Goal: Task Accomplishment & Management: Manage account settings

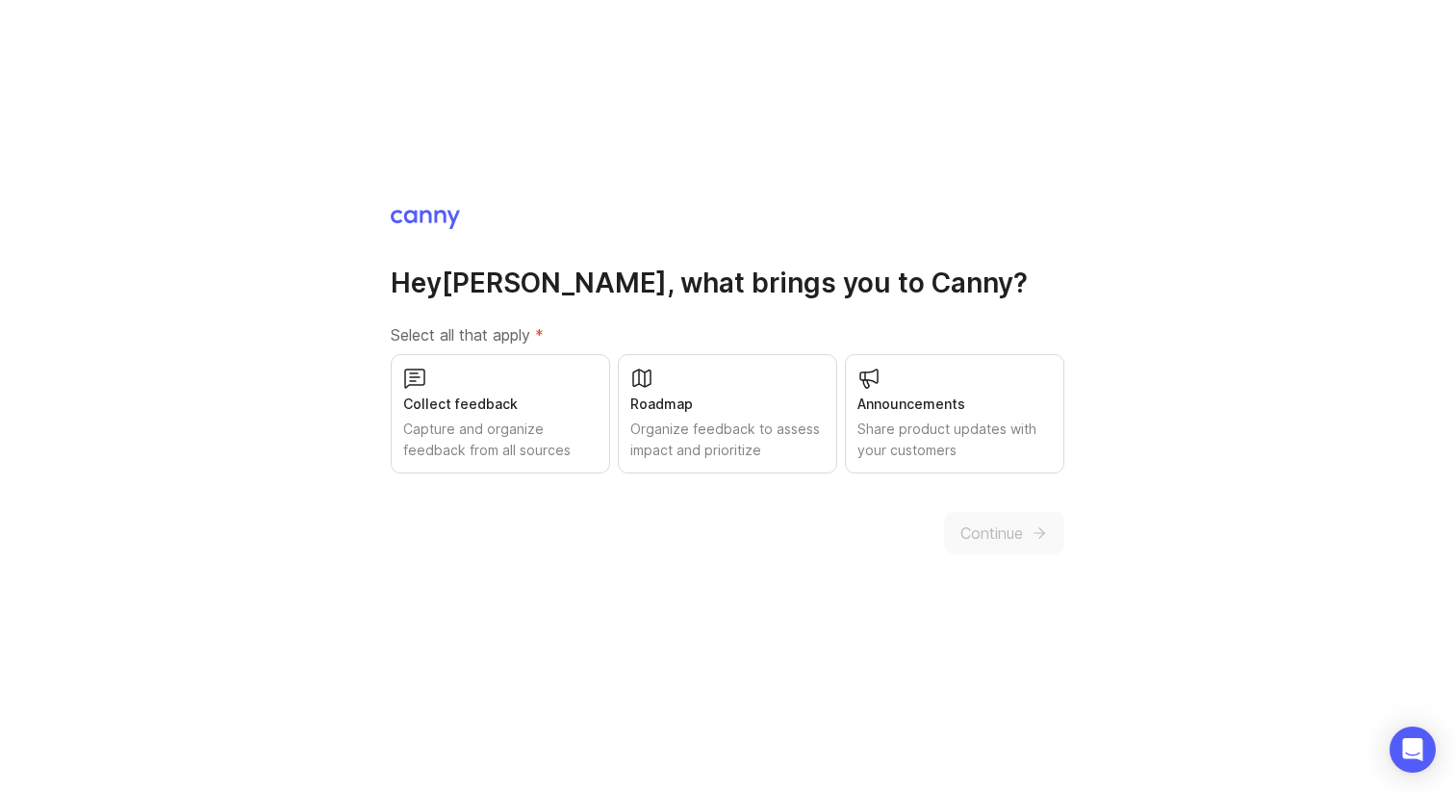
click at [639, 442] on div "Organize feedback to assess impact and prioritize" at bounding box center [727, 440] width 194 height 42
click at [536, 445] on div "Capture and organize feedback from all sources" at bounding box center [500, 440] width 194 height 42
click at [991, 525] on span "Continue" at bounding box center [991, 532] width 63 height 23
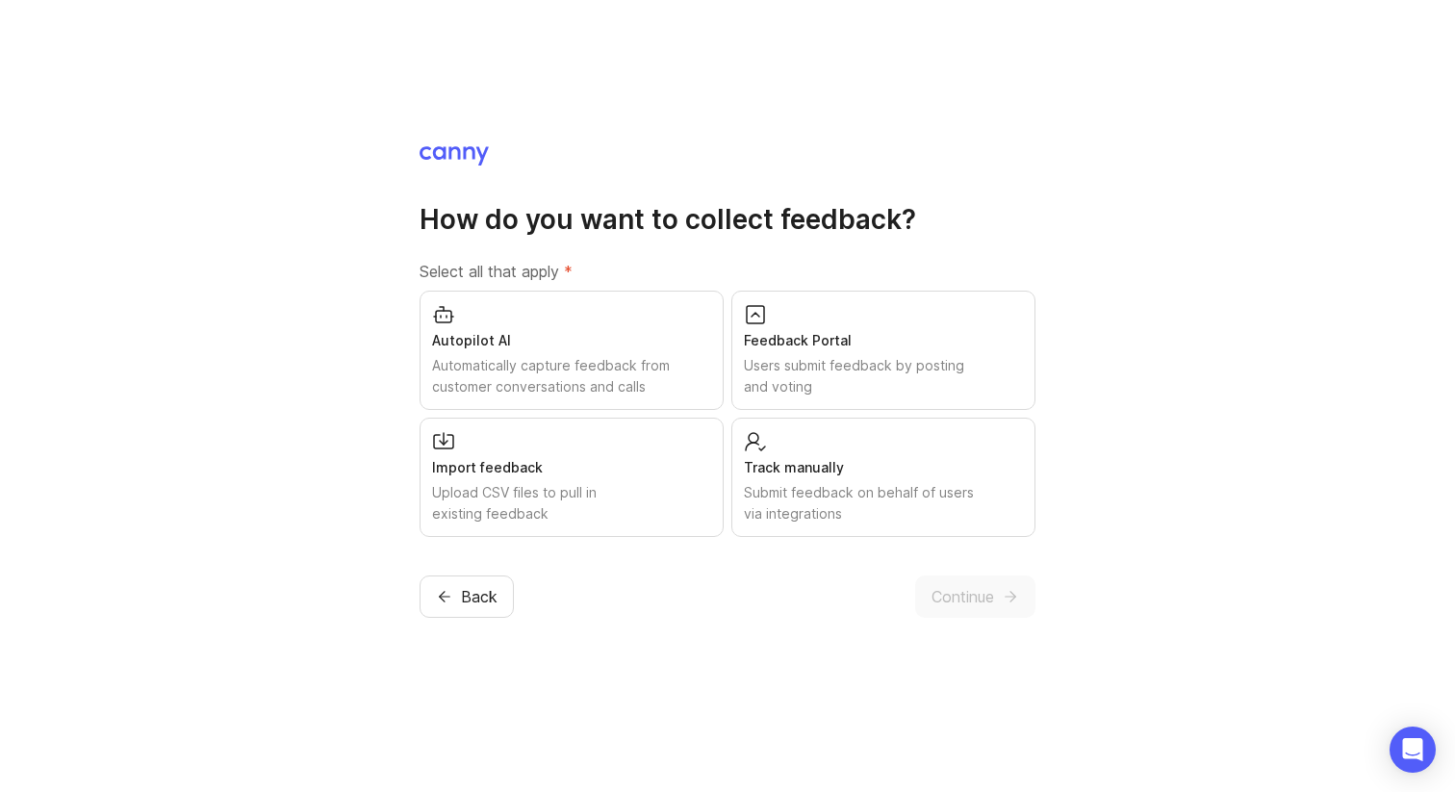
click at [928, 375] on div "Users submit feedback by posting and voting" at bounding box center [883, 376] width 279 height 42
click at [592, 490] on div "Upload CSV files to pull in existing feedback" at bounding box center [571, 503] width 279 height 42
click at [754, 371] on div "Users submit feedback by posting and voting" at bounding box center [883, 376] width 279 height 42
click at [791, 373] on div "Users submit feedback by posting and voting" at bounding box center [883, 376] width 279 height 42
click at [625, 382] on div "Automatically capture feedback from customer conversations and calls" at bounding box center [571, 376] width 279 height 42
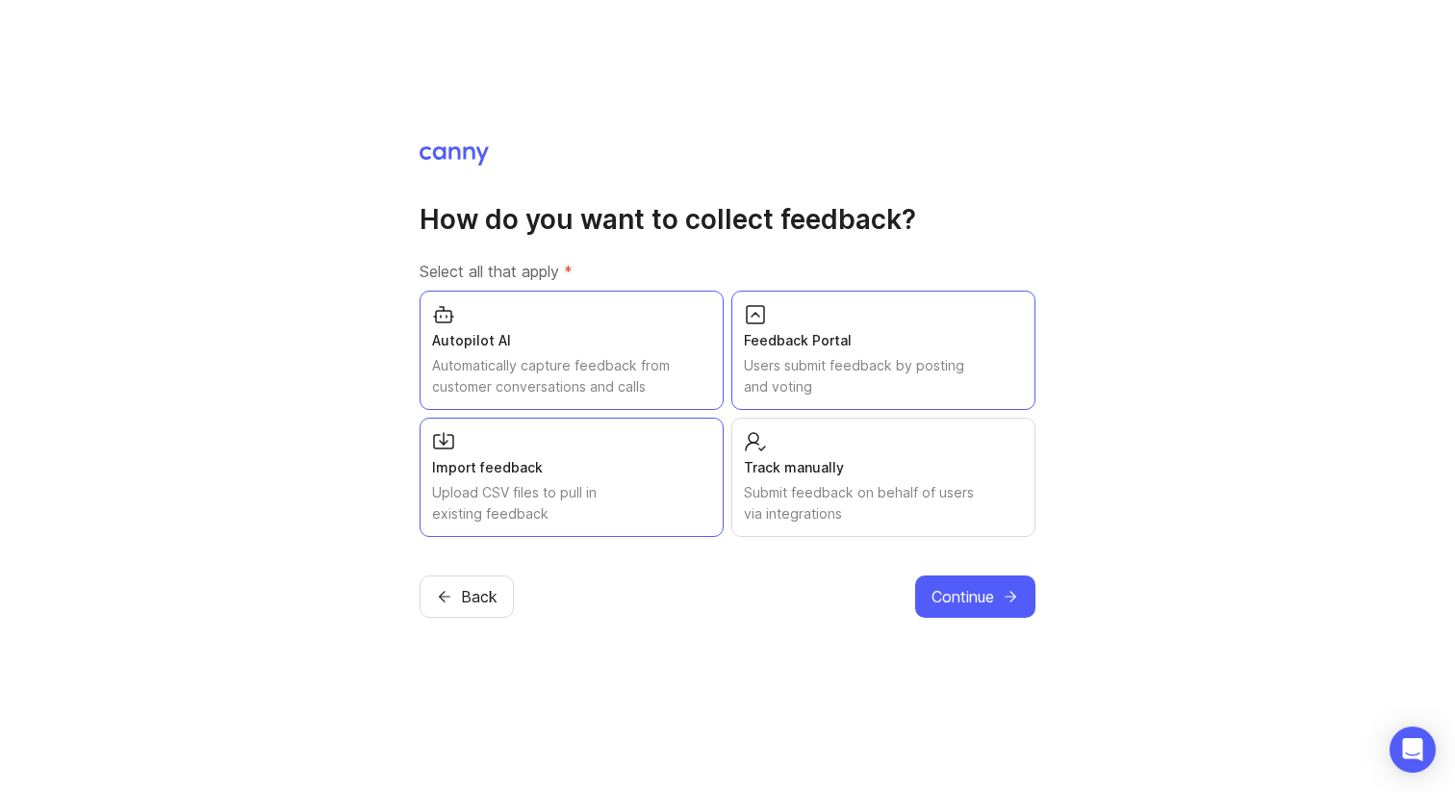
click at [1000, 597] on button "Continue" at bounding box center [975, 596] width 120 height 42
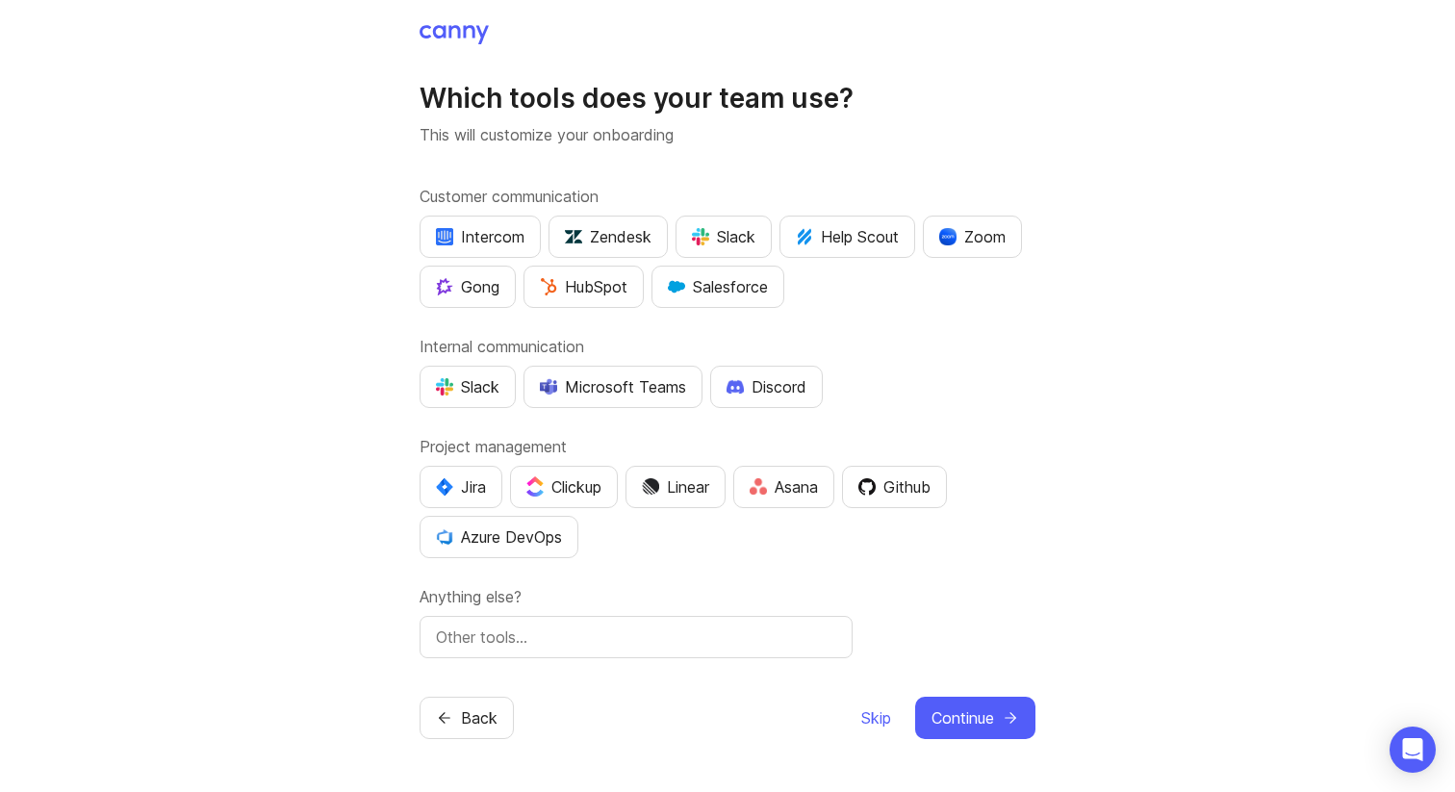
click at [984, 235] on div "Zoom" at bounding box center [972, 236] width 66 height 23
click at [480, 272] on button "Gong" at bounding box center [468, 287] width 96 height 42
click at [744, 288] on div "Salesforce" at bounding box center [718, 286] width 100 height 23
click at [714, 242] on div "Slack" at bounding box center [724, 236] width 64 height 23
click at [709, 232] on img "button" at bounding box center [700, 236] width 17 height 17
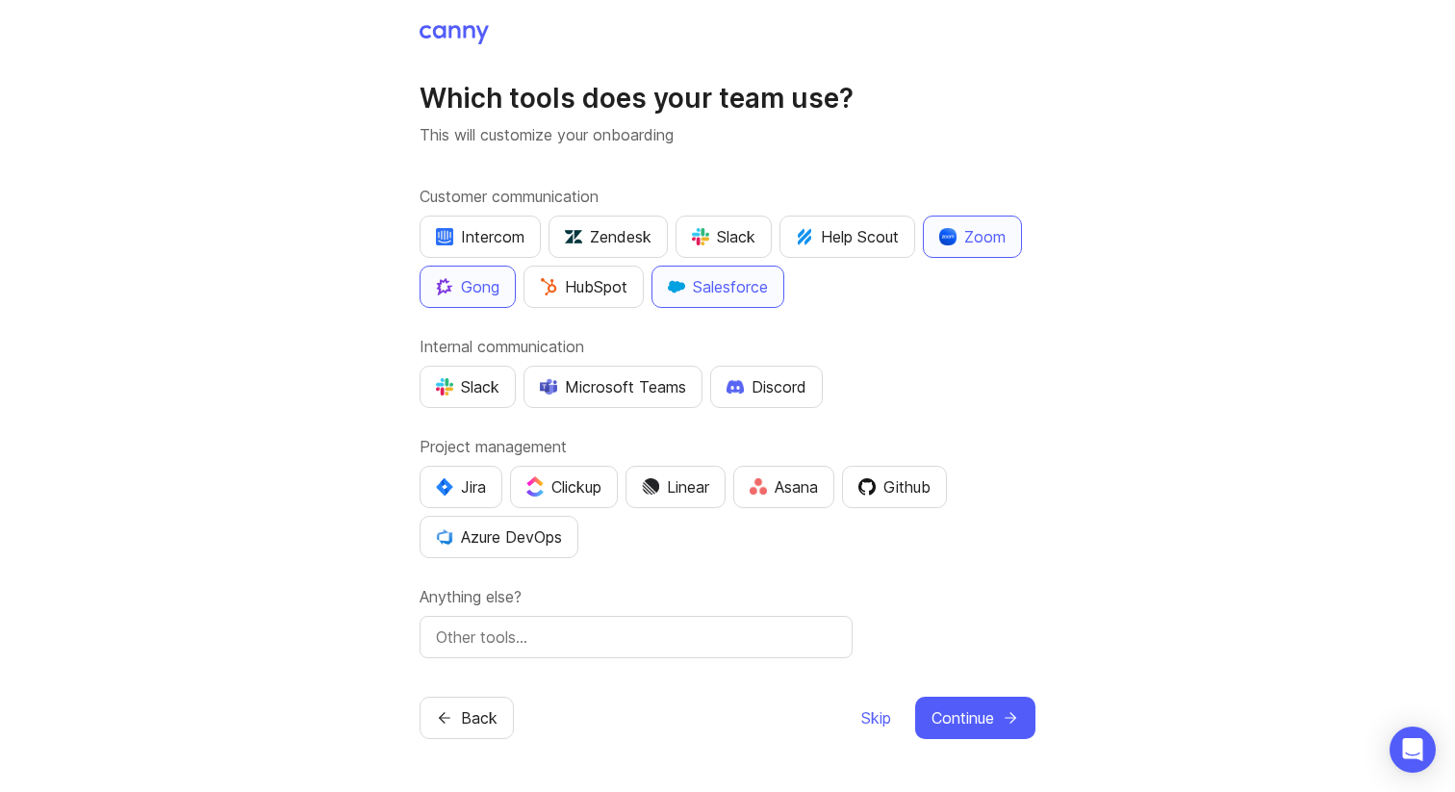
click at [851, 378] on div "Slack Microsoft Teams Discord" at bounding box center [728, 387] width 616 height 42
click at [457, 384] on div "Slack" at bounding box center [468, 386] width 64 height 23
click at [461, 476] on div "Jira" at bounding box center [461, 486] width 50 height 23
click at [995, 715] on button "Continue" at bounding box center [975, 718] width 120 height 42
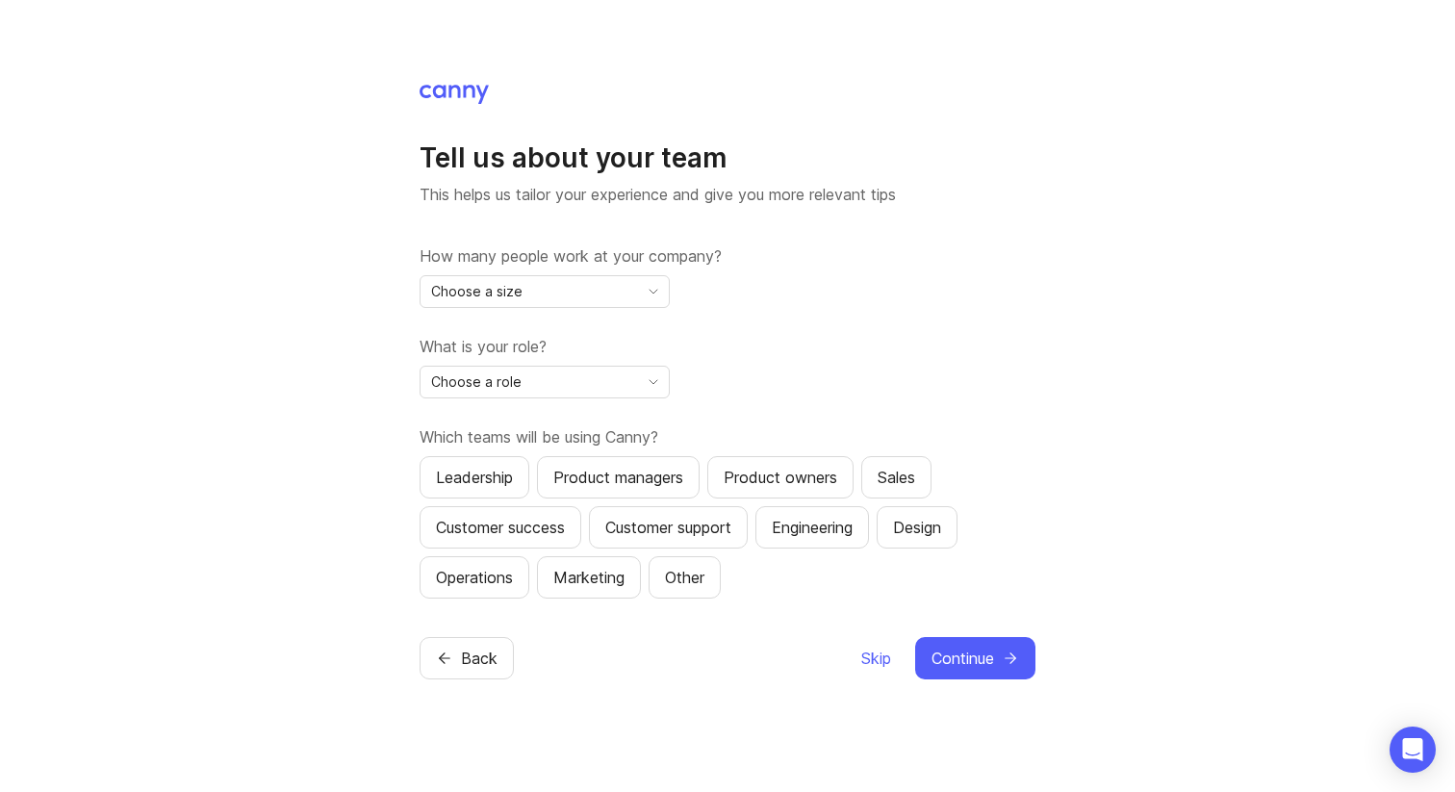
click at [865, 663] on span "Skip" at bounding box center [876, 658] width 30 height 23
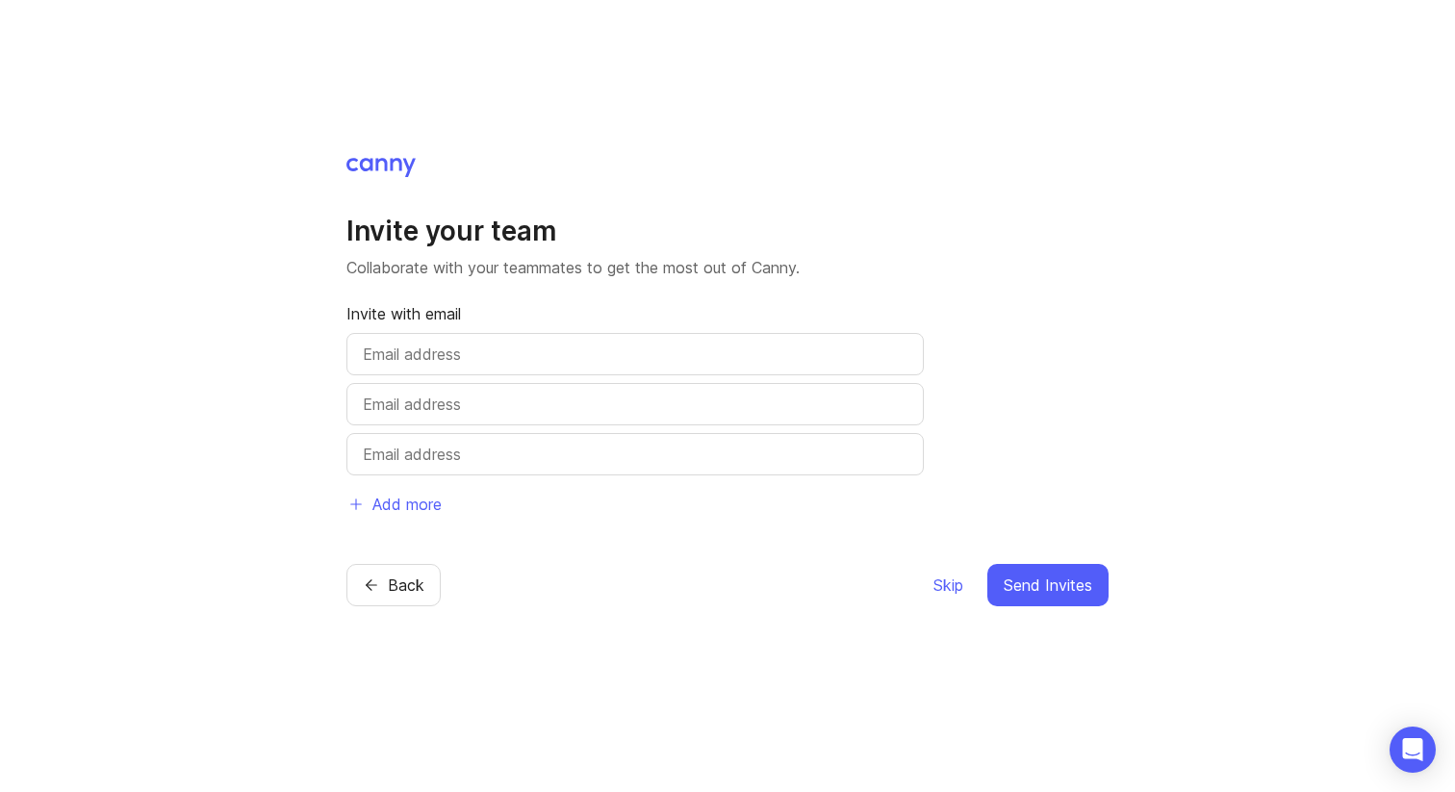
click at [946, 594] on span "Skip" at bounding box center [948, 584] width 30 height 23
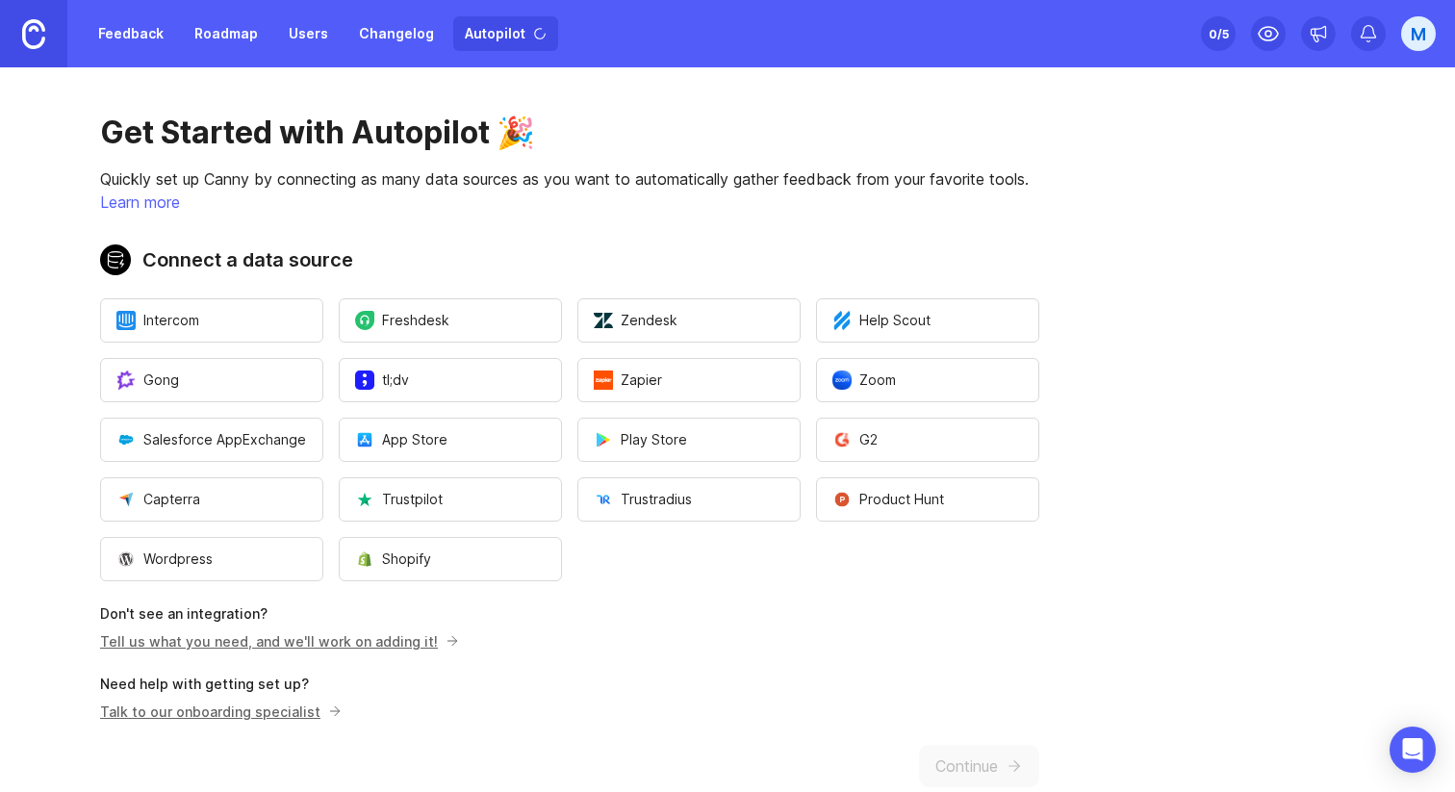
click at [939, 575] on ul "Intercom Freshdesk Zendesk Help Scout Gong tl;dv Zapier Zoom Salesforce AppExch…" at bounding box center [569, 439] width 939 height 283
click at [138, 28] on link "Feedback" at bounding box center [131, 33] width 89 height 35
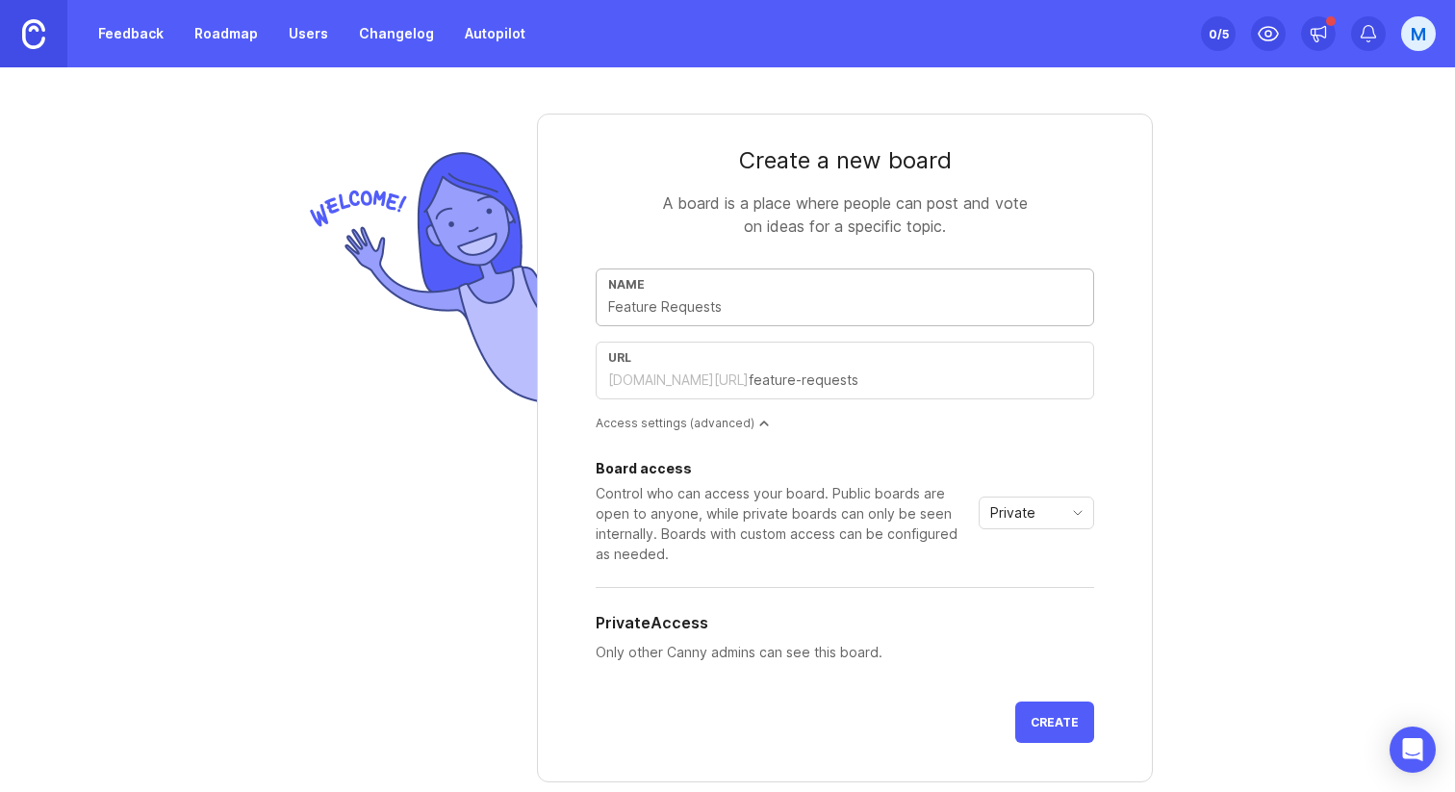
type input "C"
type input "c"
type input "CP"
type input "cp"
type input "CP Q"
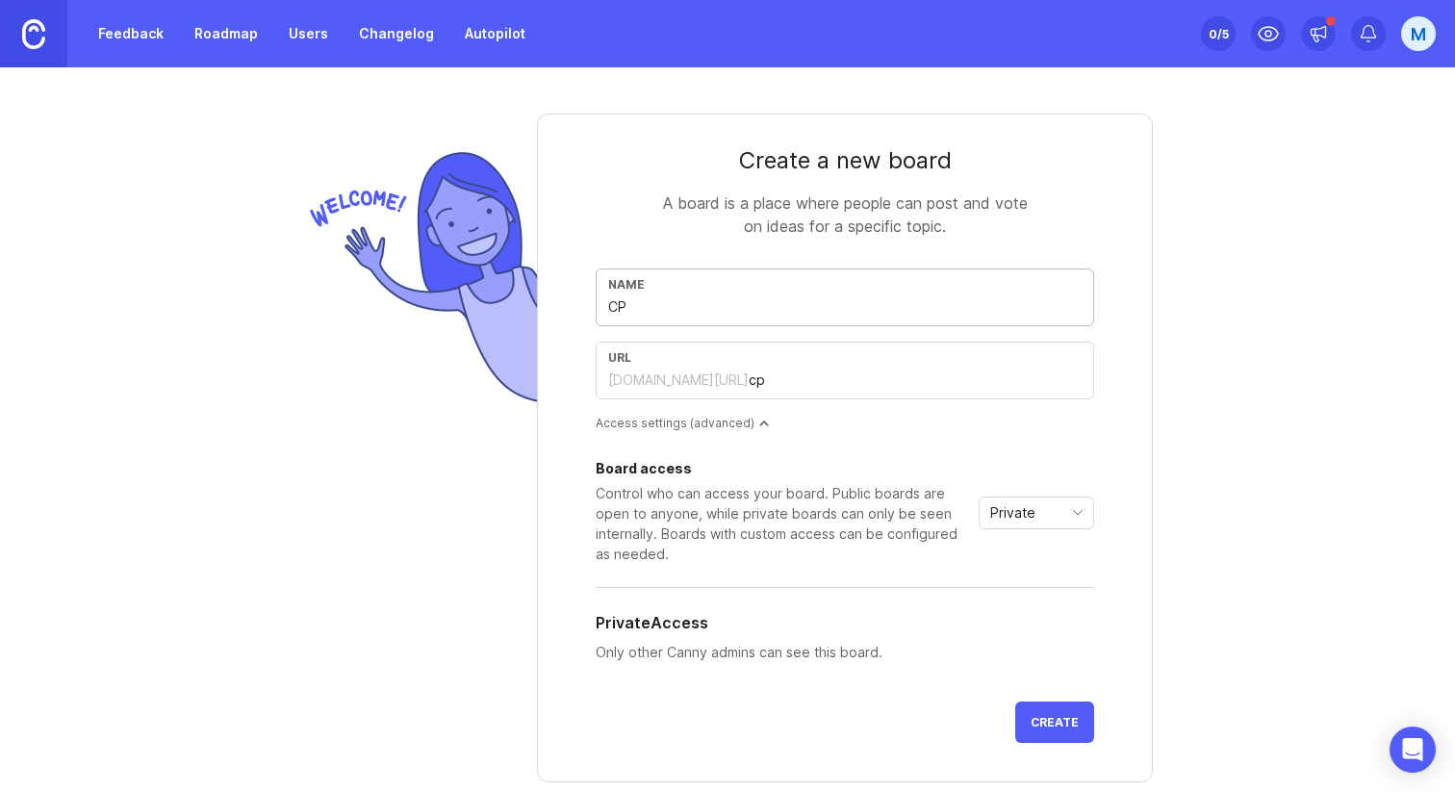
type input "cp-q"
type input "CP Q4"
type input "cp-q4"
type input "CP Q4 F"
type input "cp-q4-f"
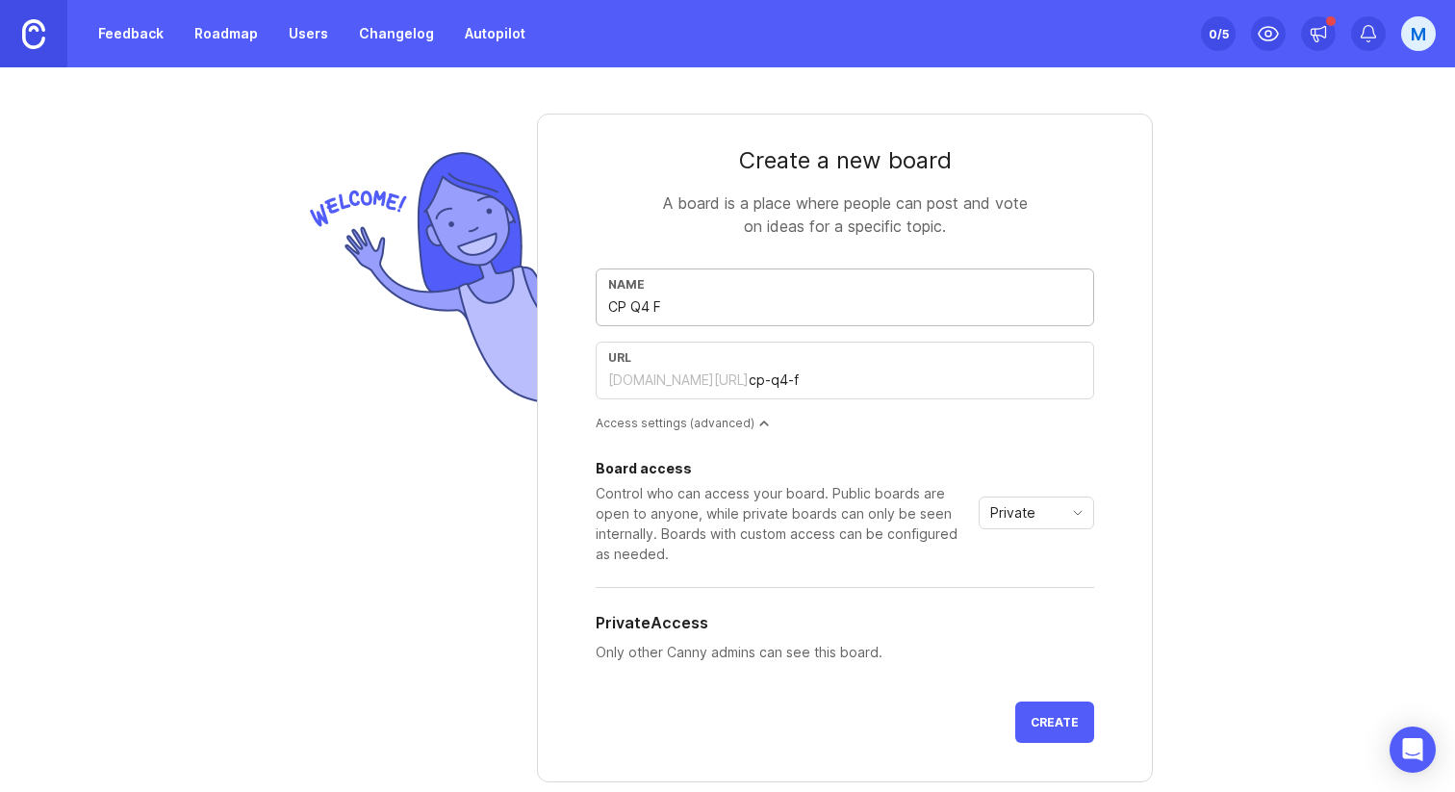
type input "CP Q4 Fe"
type input "cp-q4-fe"
type input "CP Q4 Fea"
type input "cp-q4-fea"
type input "CP Q4 Feat"
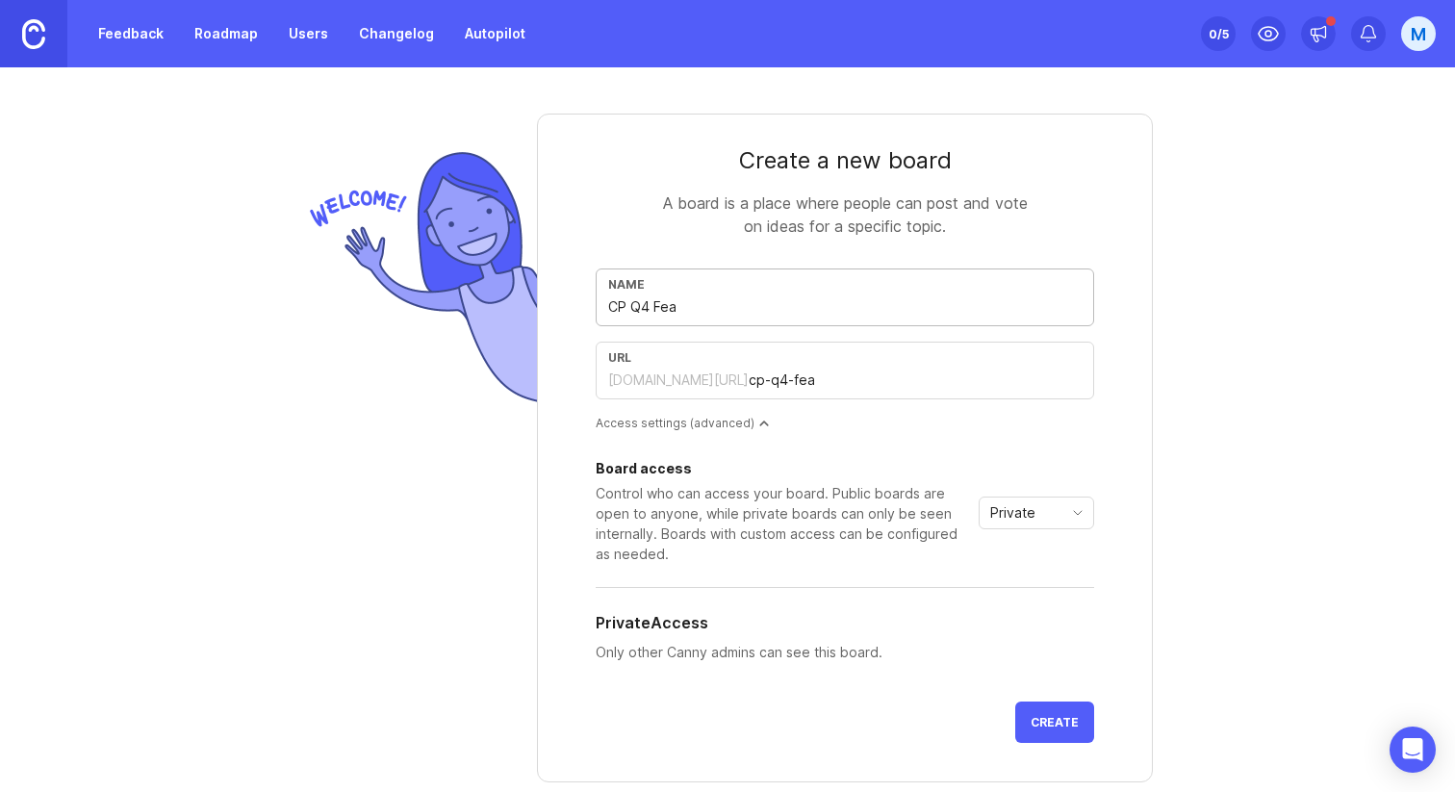
type input "cp-q4-feat"
type input "CP Q4 Featu"
type input "cp-q4-featu"
type input "CP Q4 Featur"
type input "cp-q4-featur"
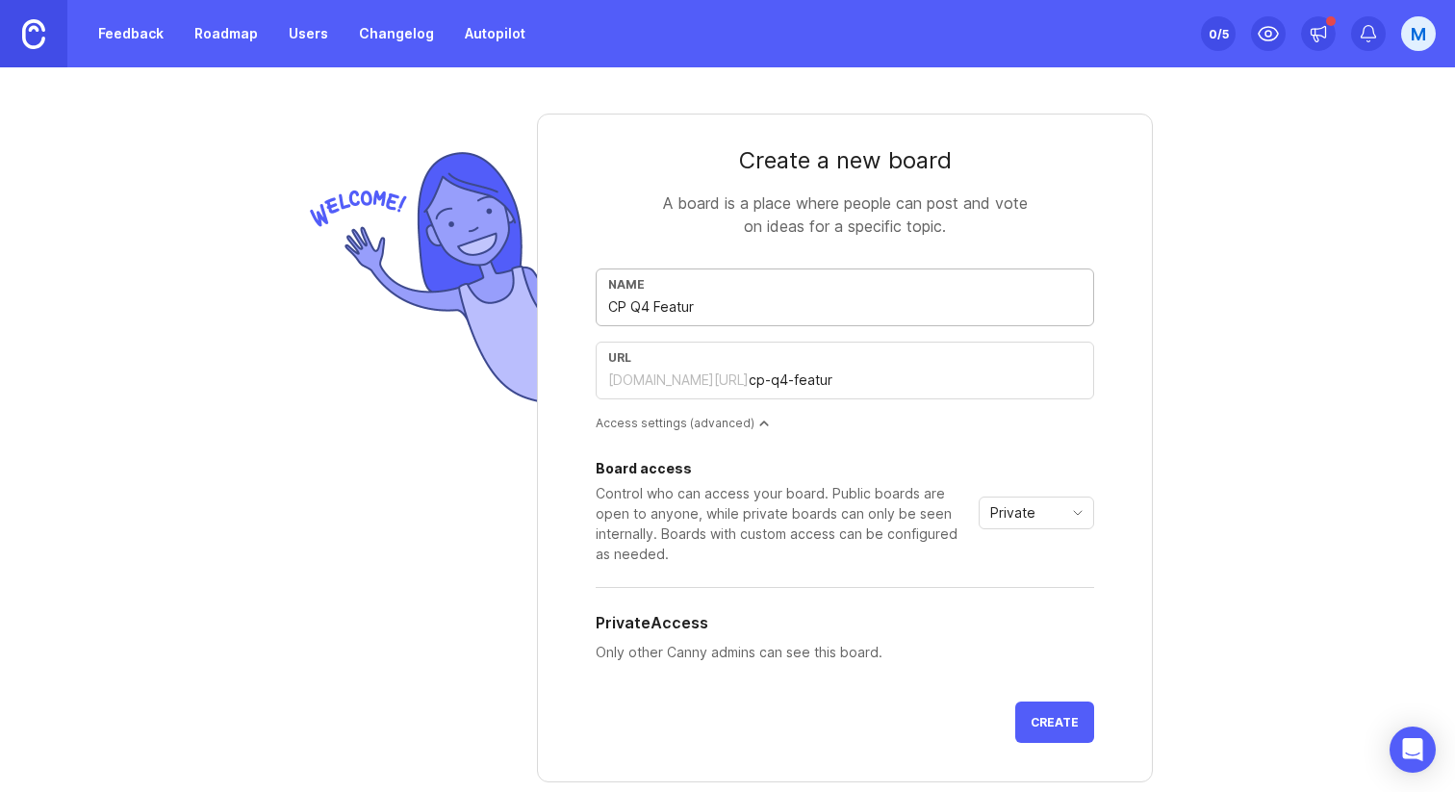
type input "CP Q4 Feature"
type input "cp-q4-feature"
type input "CP Q4 Feature R"
type input "cp-q4-feature-r"
type input "CP Q4 Feature Re"
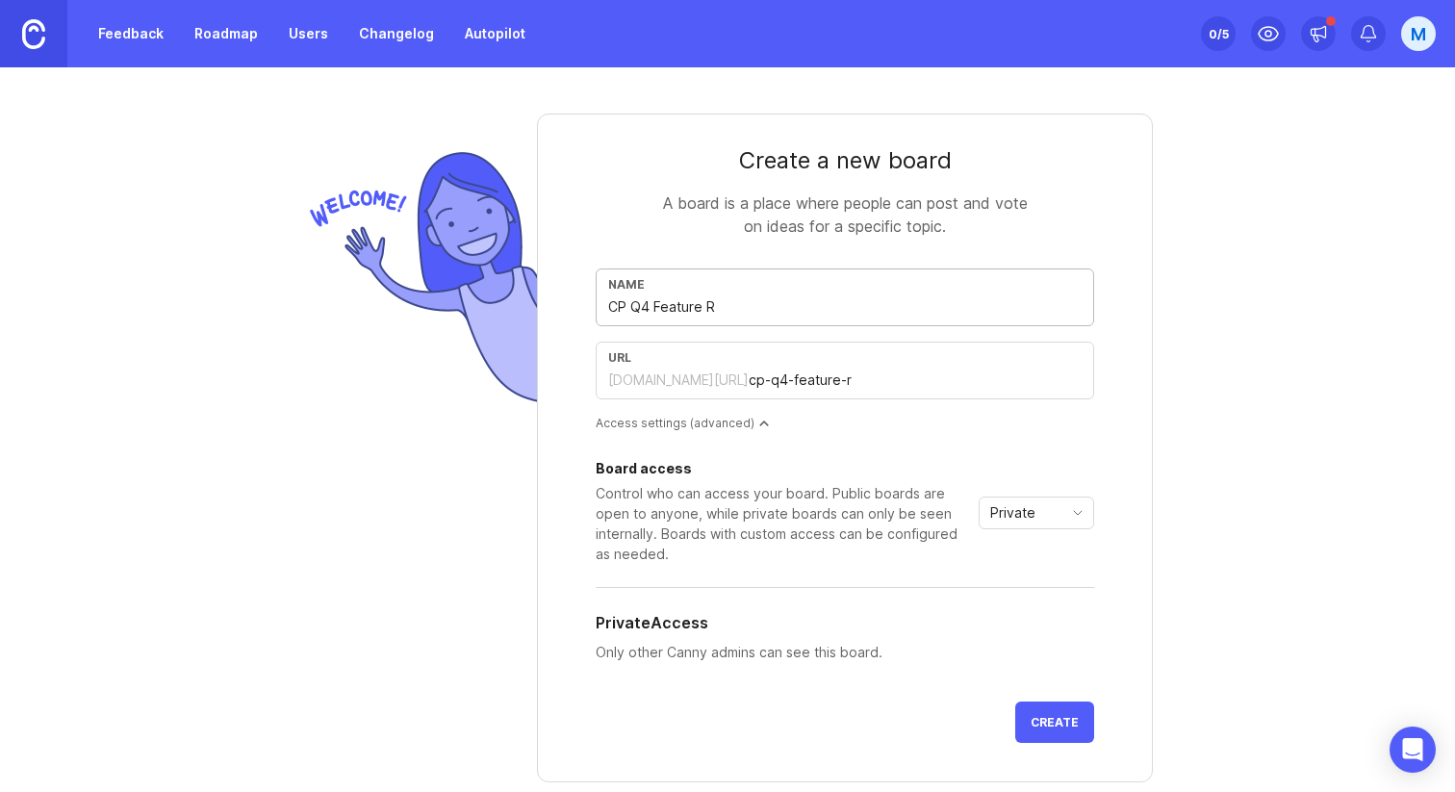
type input "cp-q4-feature-re"
type input "CP Q4 Feature Req"
type input "cp-q4-feature-req"
type input "CP Q4 Feature Requ"
type input "cp-q4-feature-requ"
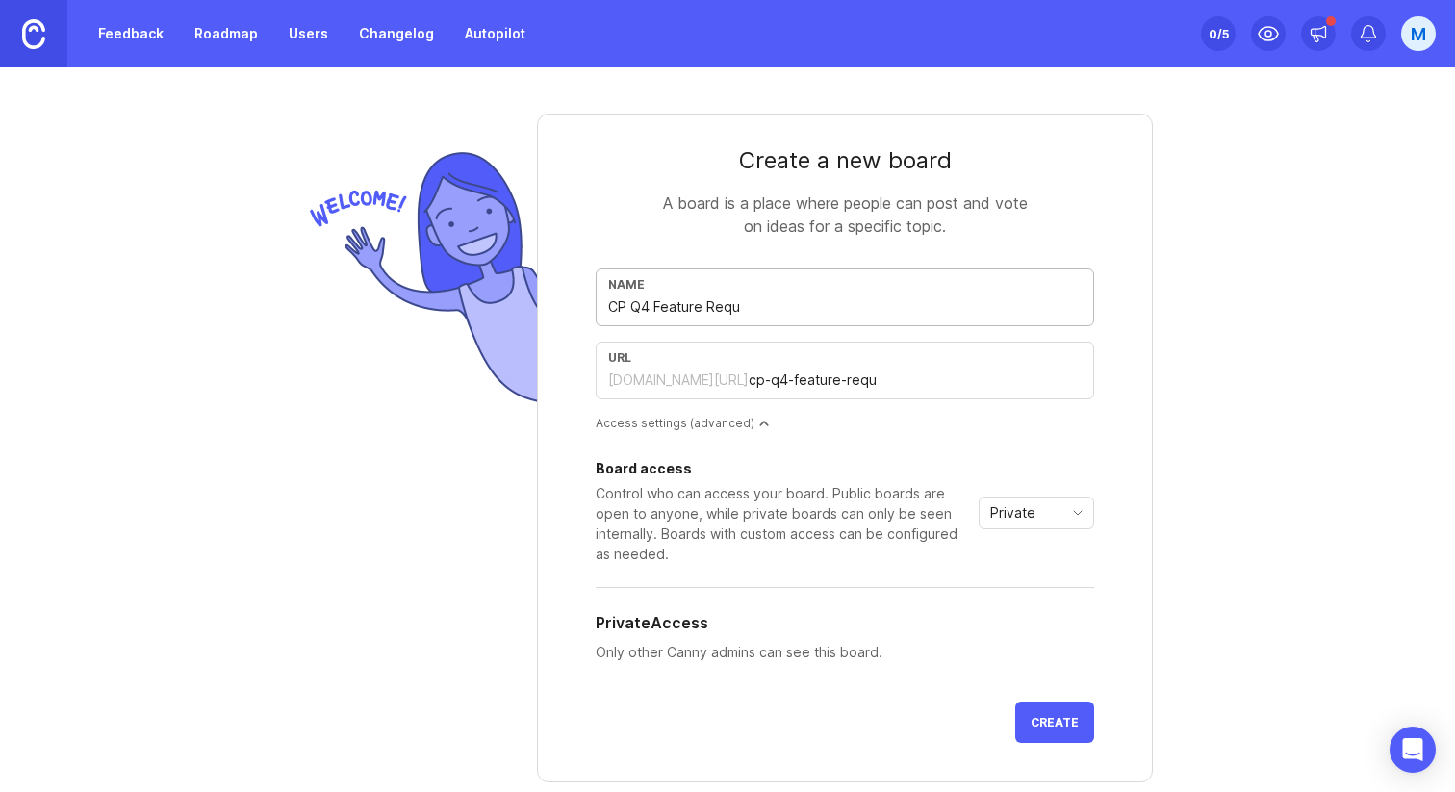
type input "CP Q4 Feature Reque"
type input "cp-q4-feature-reque"
type input "CP Q4 Feature Reques"
type input "cp-q4-feature-reques"
type input "CP Q4 Feature Request"
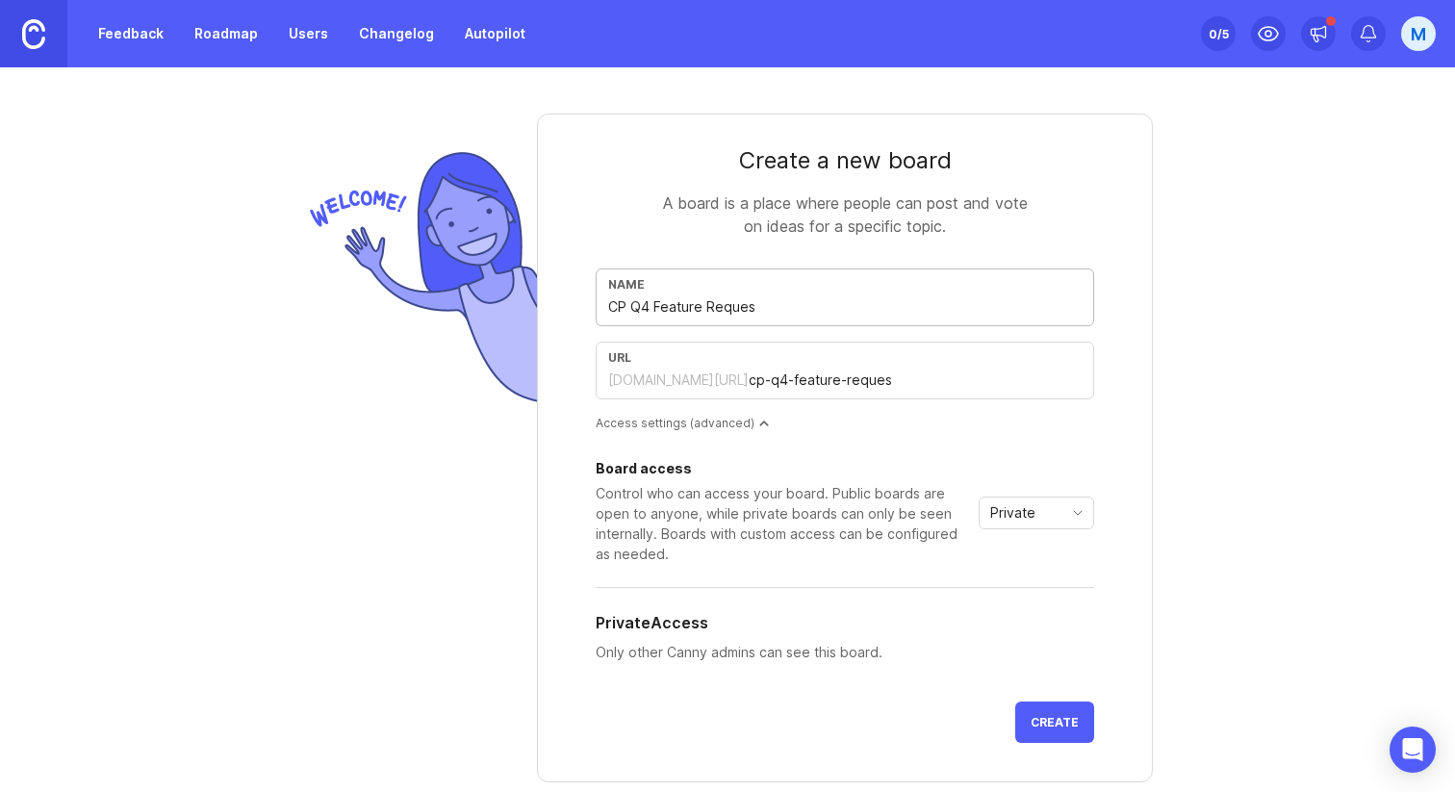
type input "cp-q4-feature-request"
type input "CP Q4 Feature Requests"
type input "cp-q4-feature-requests"
click at [683, 308] on input "CP Q4 Feature Requests" at bounding box center [844, 306] width 473 height 21
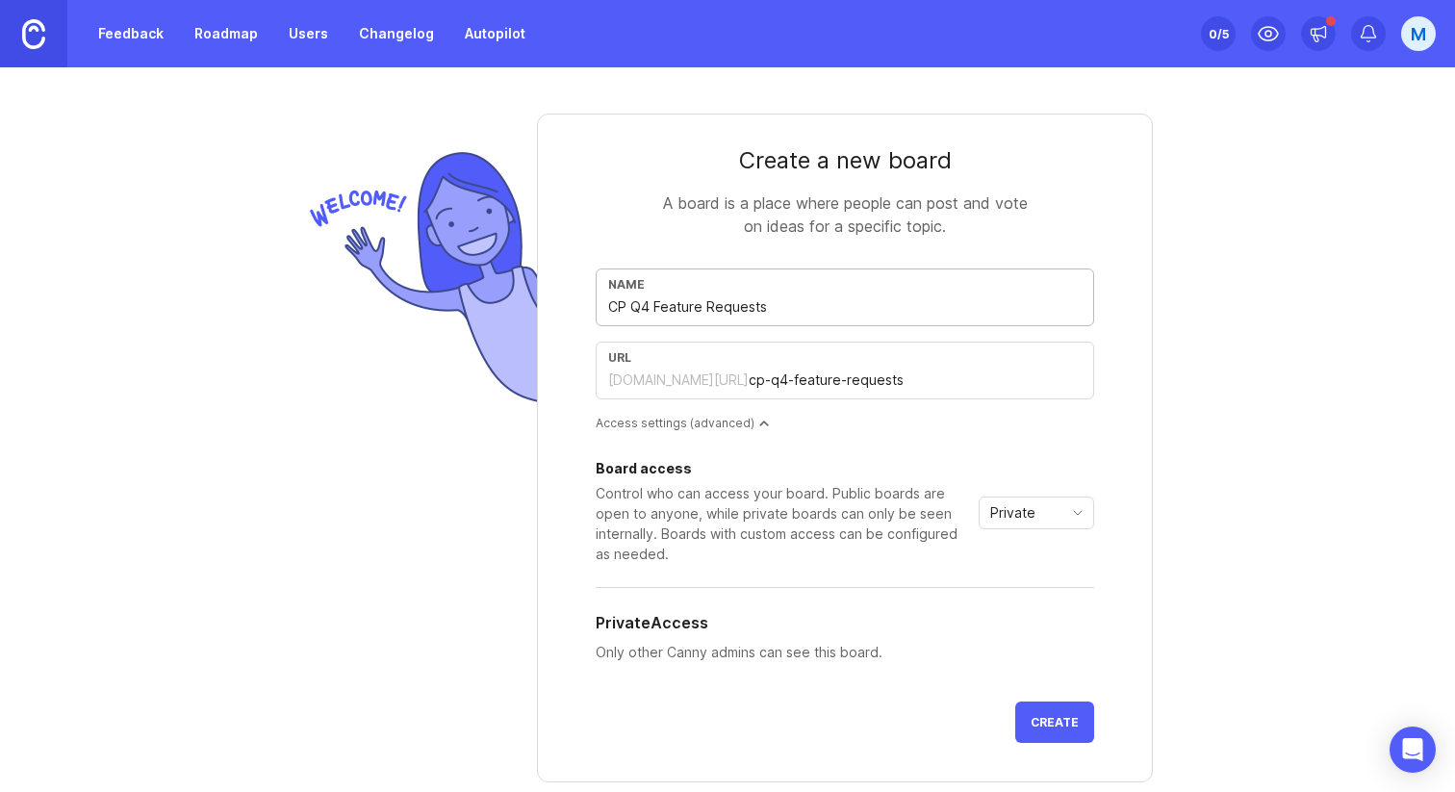
type input "CP Q4 C Requests"
type input "cp-q4-c-requests"
type input "CP Q4 CS Requests"
type input "cp-q4-cs-requests"
type input "CP Q4 CSE Requests"
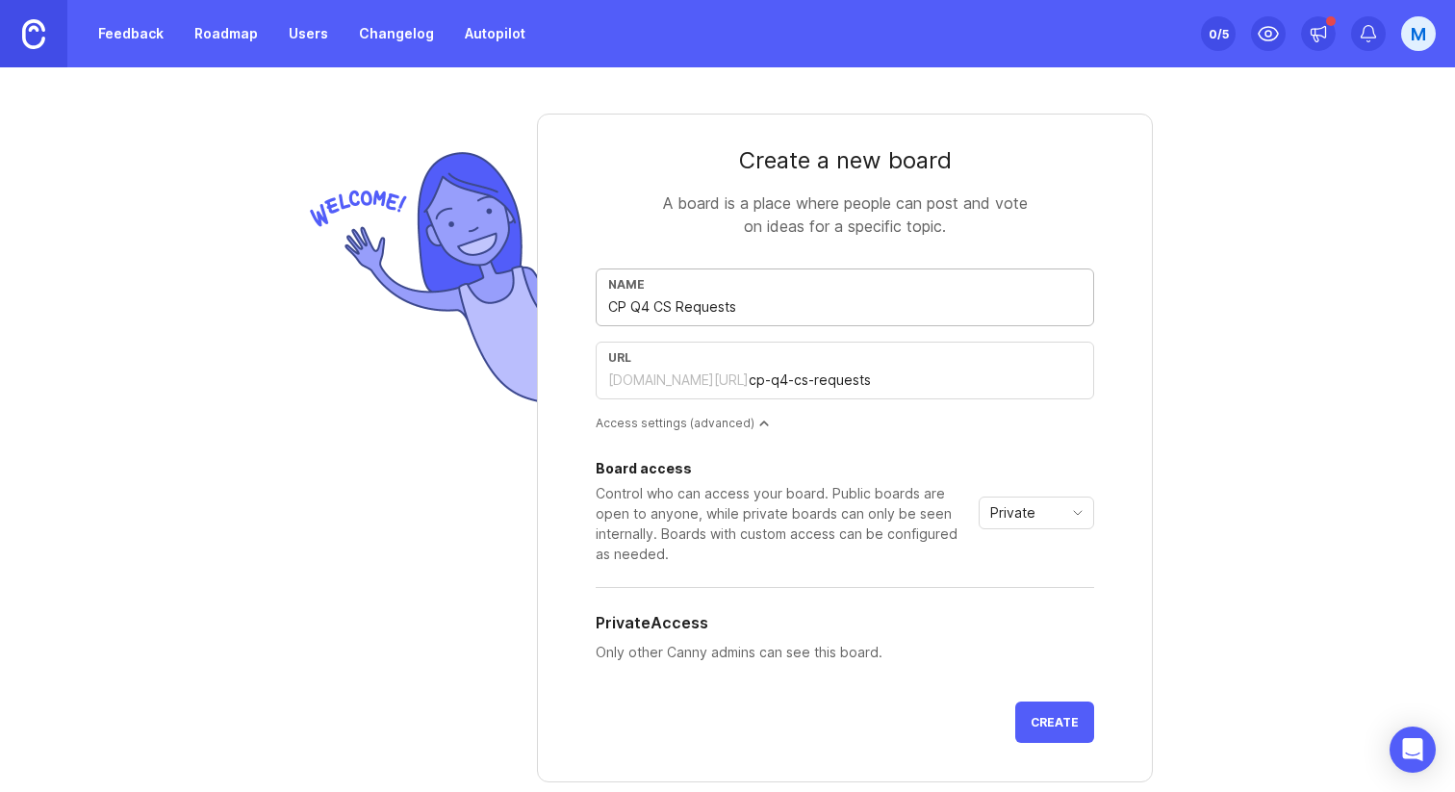
type input "cp-q4-cse-requests"
click at [694, 306] on input "CP Q4 CSE Requests" at bounding box center [844, 306] width 473 height 21
type input "CP Q4 CSE W"
type input "cp-q4-cse-w"
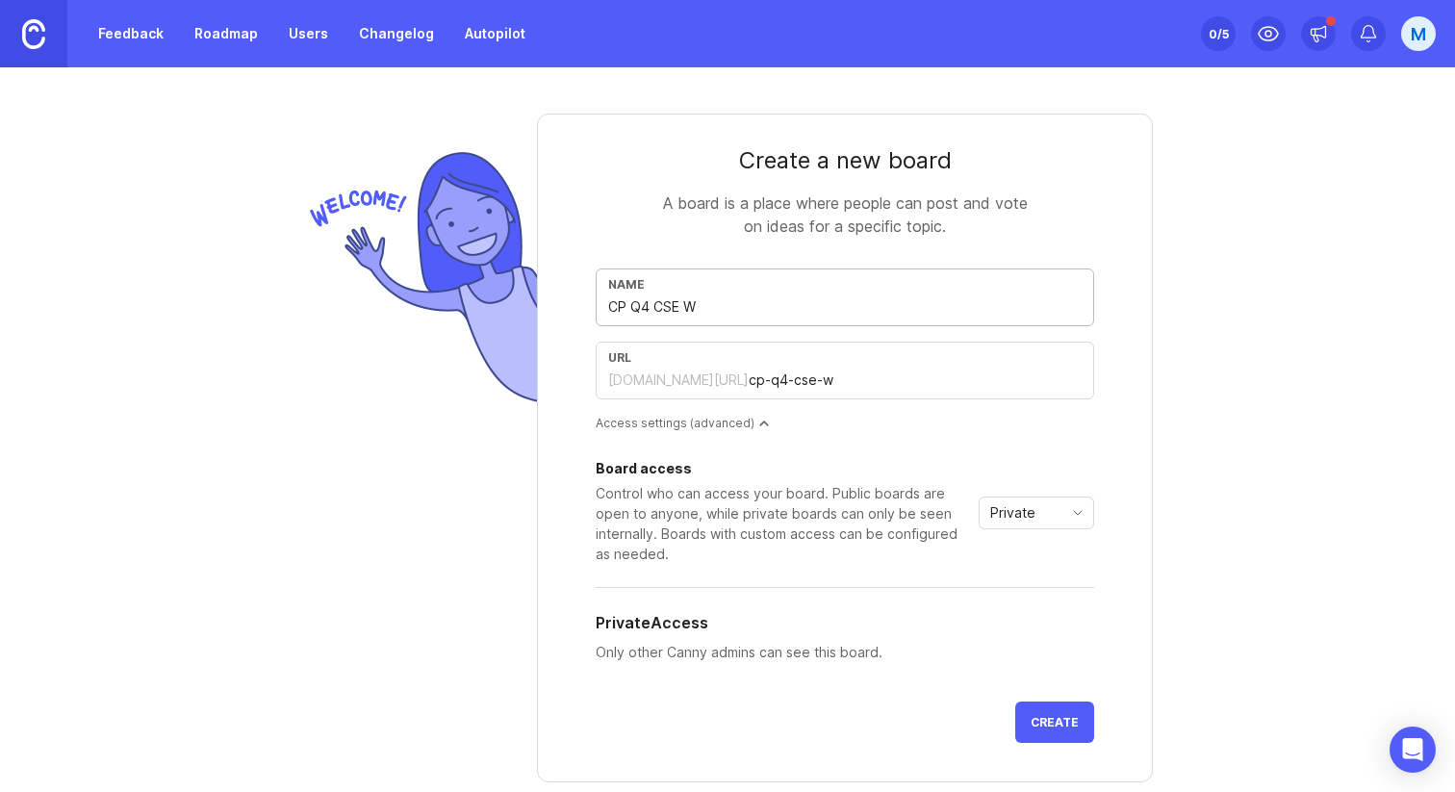
type input "CP Q4 CSE Wi"
type input "cp-q4-cse-wi"
type input "CP Q4 CSE Wis"
type input "cp-q4-cse-wis"
type input "CP Q4 CSE Wish"
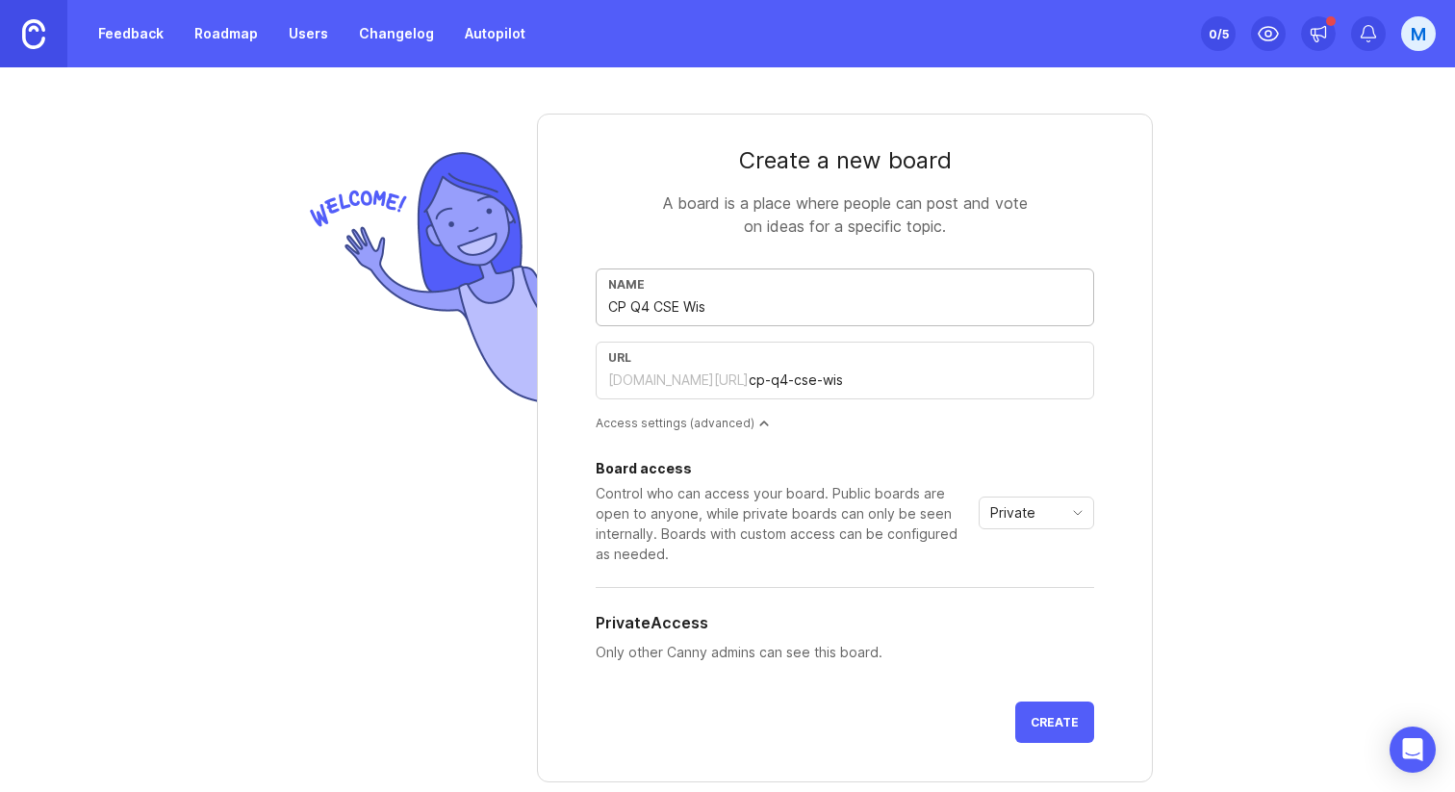
type input "cp-q4-cse-wish"
type input "CP Q4 CSE Wishl"
type input "cp-q4-cse-wishl"
type input "CP Q4 CSE Wishli"
type input "cp-q4-cse-wishli"
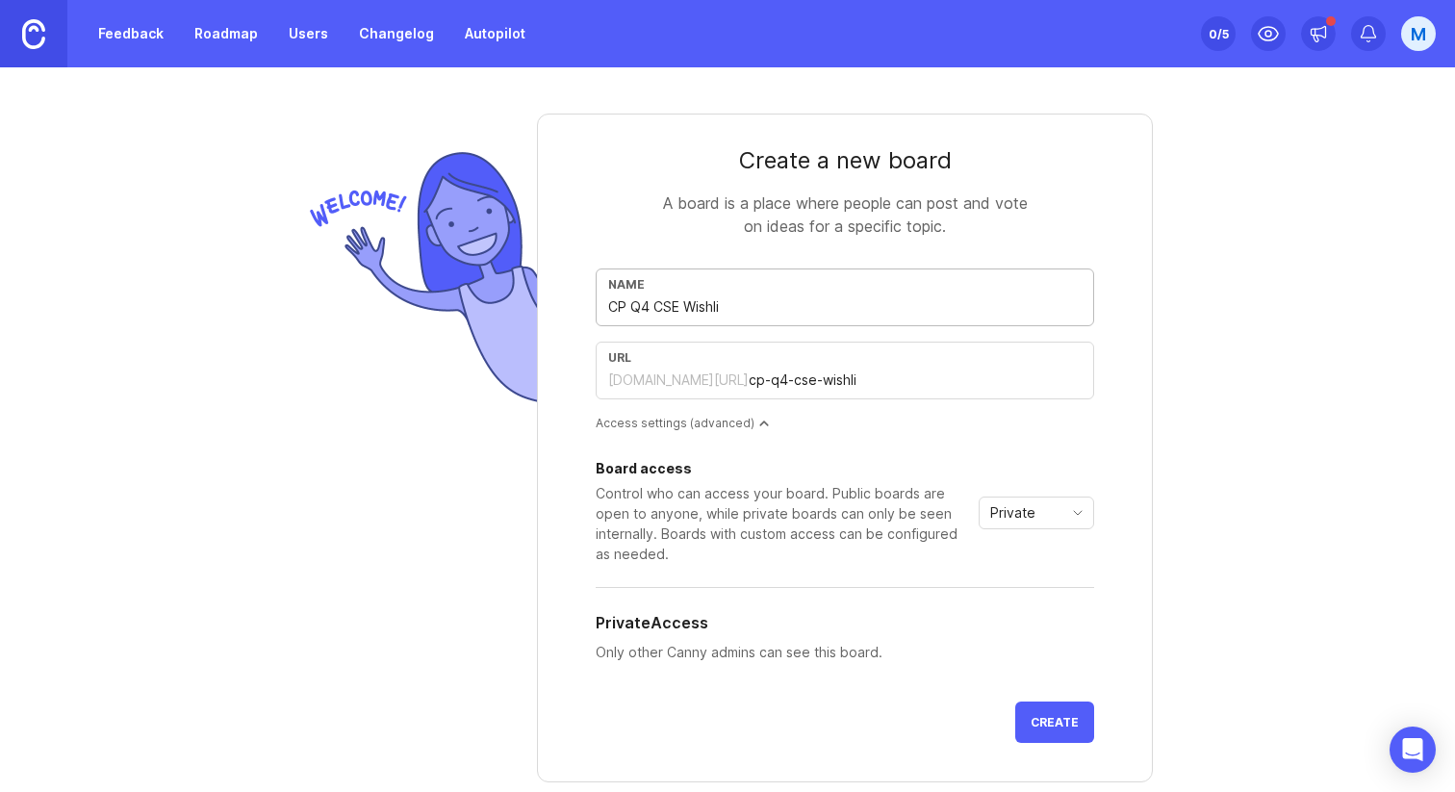
type input "CP Q4 CSE Wishlis"
type input "cp-q4-cse-wishlis"
type input "CP Q4 CSE Wishlist"
type input "cp-q4-cse-wishlist"
type input "CP Q4 CSE Wishlist"
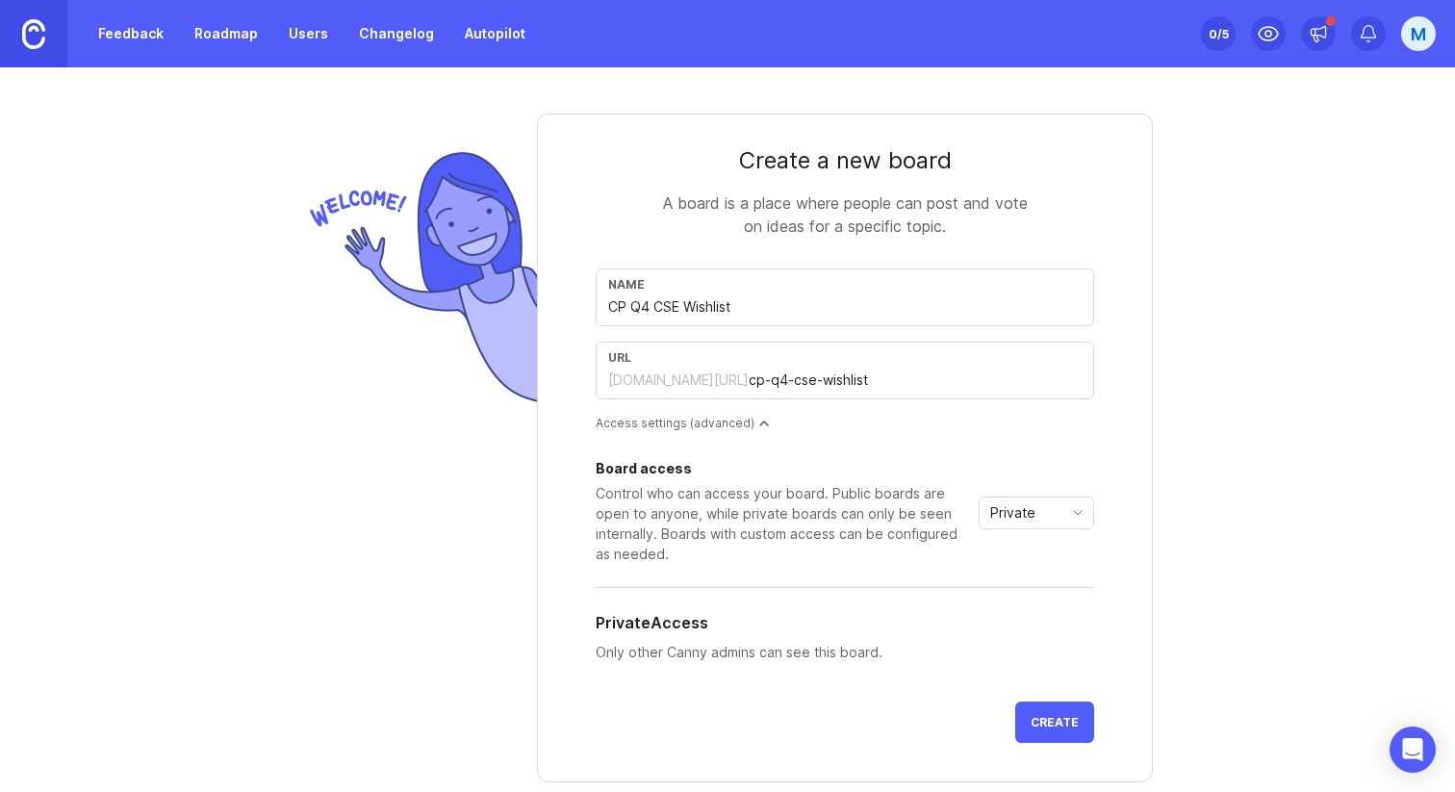
click at [1234, 335] on div "Create a new board A board is a place where people can post and vote on ideas f…" at bounding box center [727, 429] width 1455 height 725
click at [1036, 509] on div "Private" at bounding box center [1020, 512] width 83 height 31
click at [1034, 581] on span "Public" at bounding box center [1015, 582] width 46 height 21
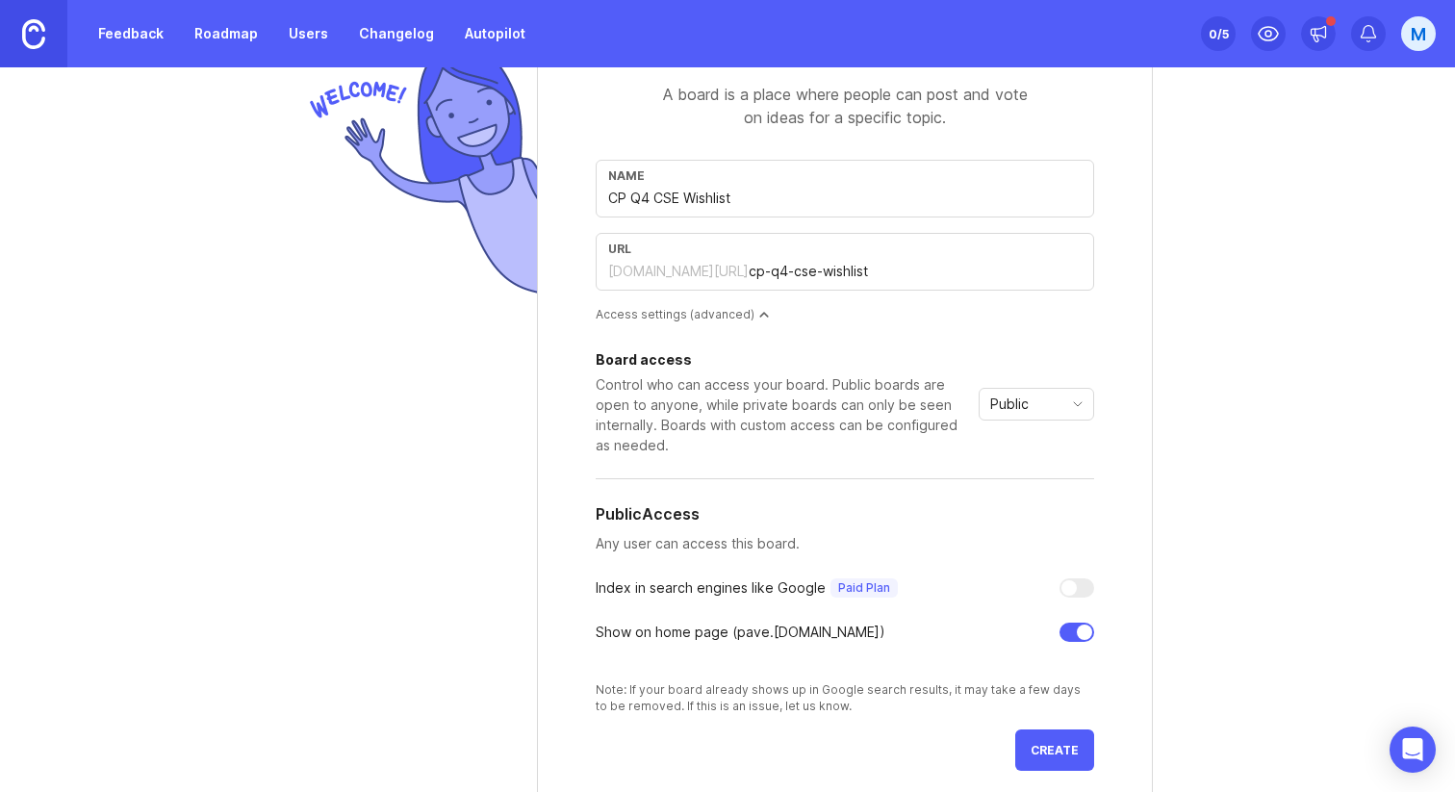
scroll to position [111, 0]
click at [1052, 747] on span "Create" at bounding box center [1054, 748] width 48 height 14
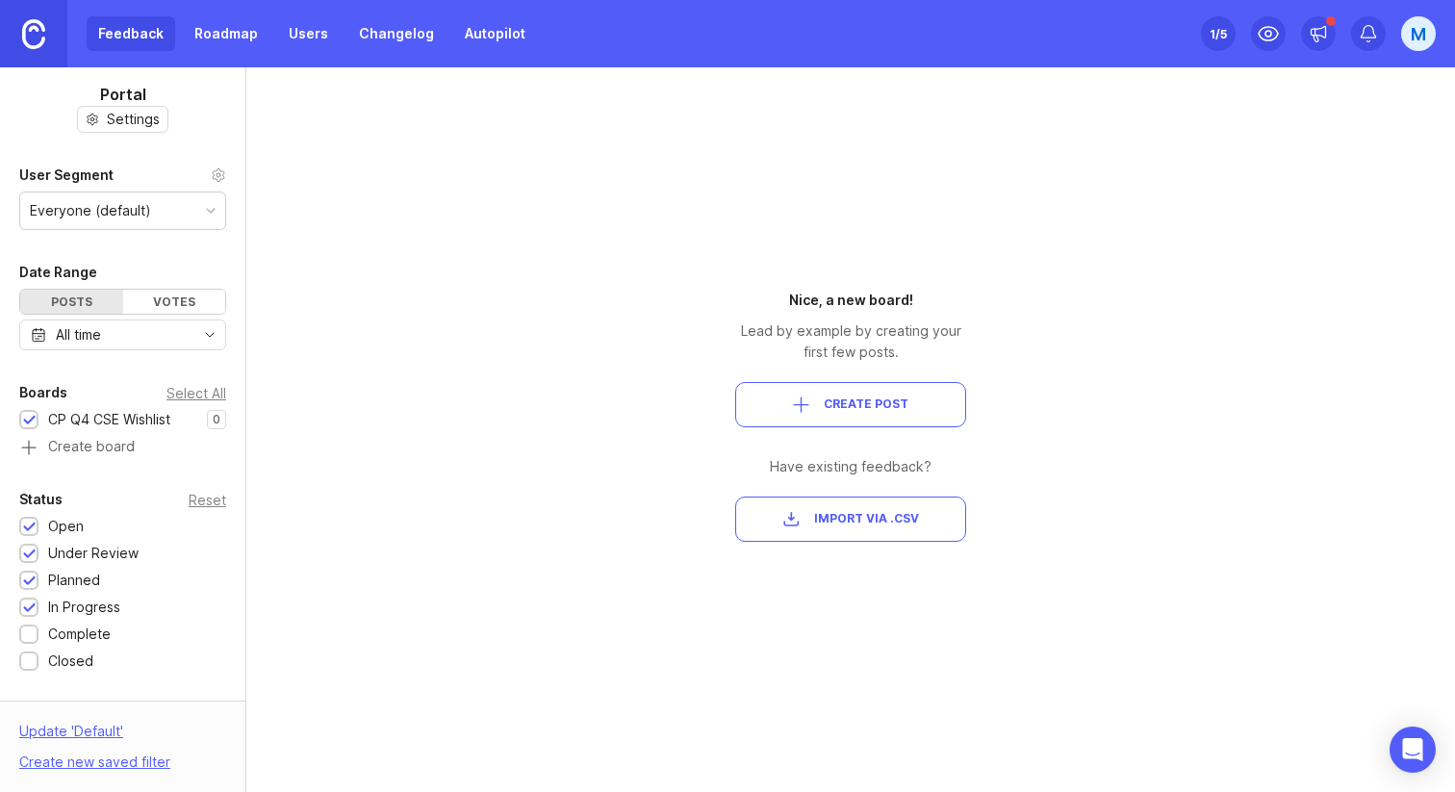
click at [416, 339] on div "Portal Settings User Segment Everyone (default) Date Range Posts Votes All time…" at bounding box center [727, 429] width 1455 height 725
click at [97, 765] on div "Create new saved filter" at bounding box center [94, 761] width 151 height 21
click at [838, 391] on button "Create Post" at bounding box center [850, 404] width 231 height 45
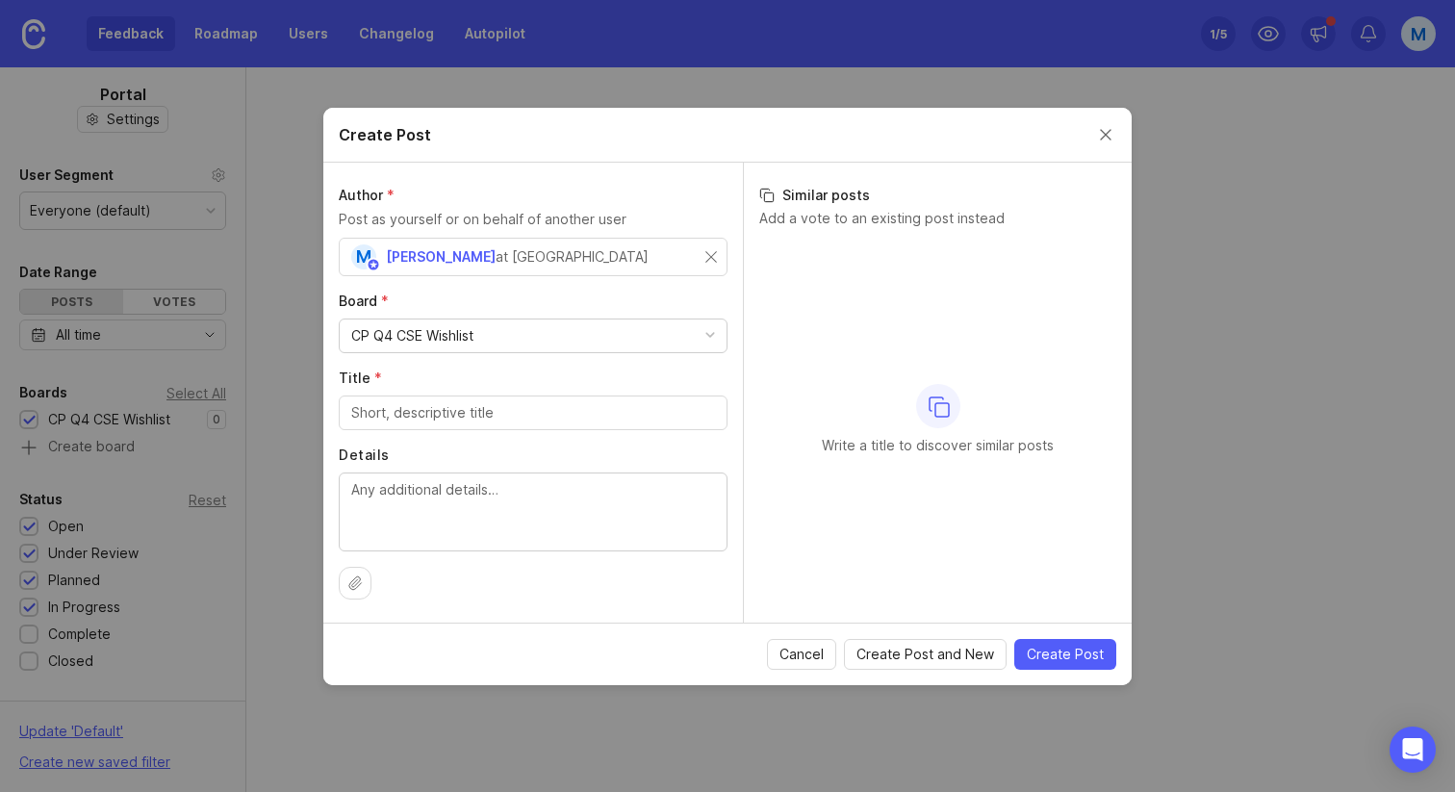
click at [868, 310] on div "Write a title to discover similar posts" at bounding box center [937, 420] width 357 height 360
click at [357, 576] on icon at bounding box center [354, 582] width 15 height 15
click at [472, 415] on input "Title *" at bounding box center [533, 412] width 364 height 21
type input "Test request"
click at [476, 497] on textarea "Details" at bounding box center [533, 511] width 364 height 64
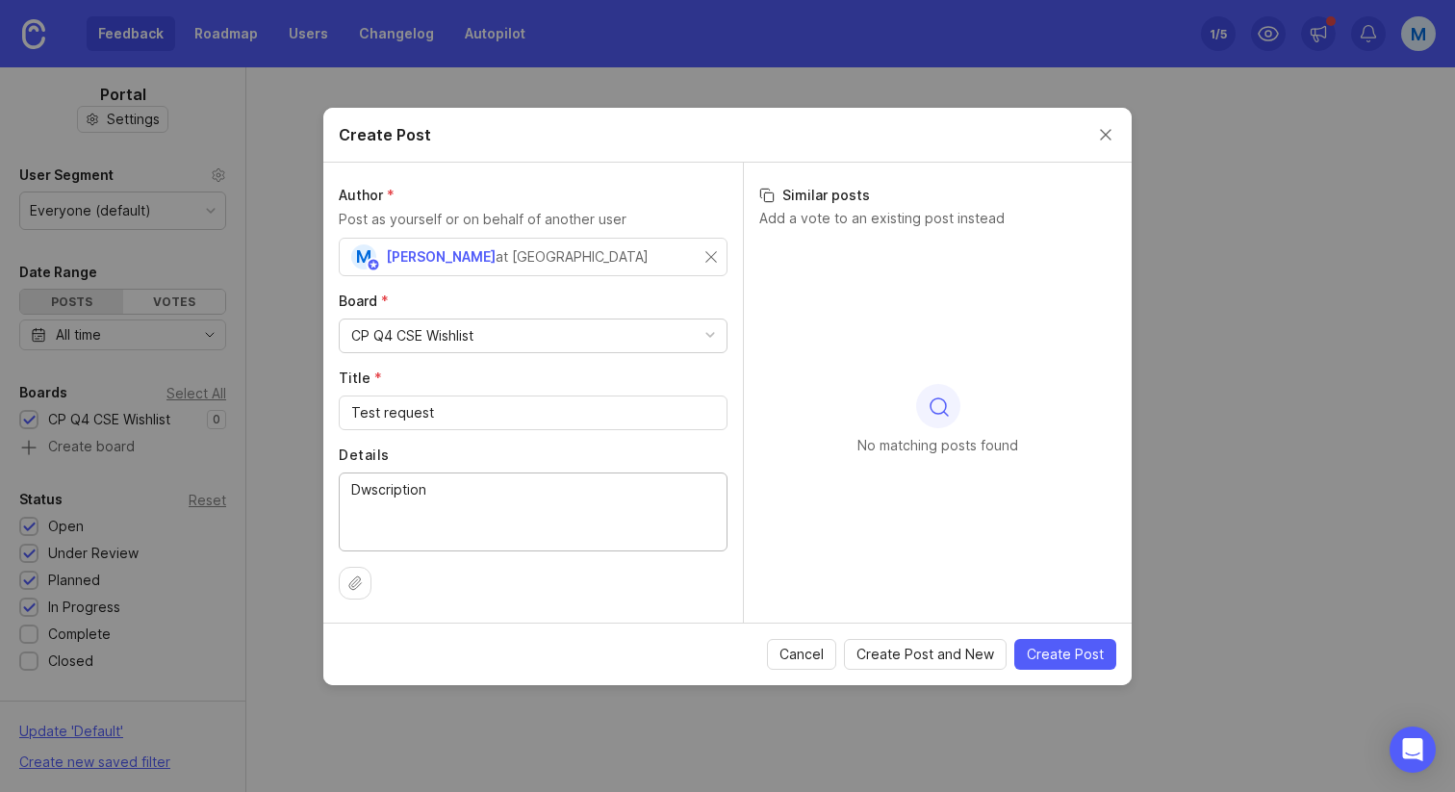
click at [368, 493] on textarea "Dwscription" at bounding box center [533, 511] width 364 height 64
type textarea "Description"
click at [780, 471] on div "No matching posts found" at bounding box center [937, 420] width 357 height 360
click at [1019, 217] on p "Add a vote to an existing post instead" at bounding box center [937, 218] width 357 height 19
click at [768, 196] on icon at bounding box center [766, 195] width 15 height 15
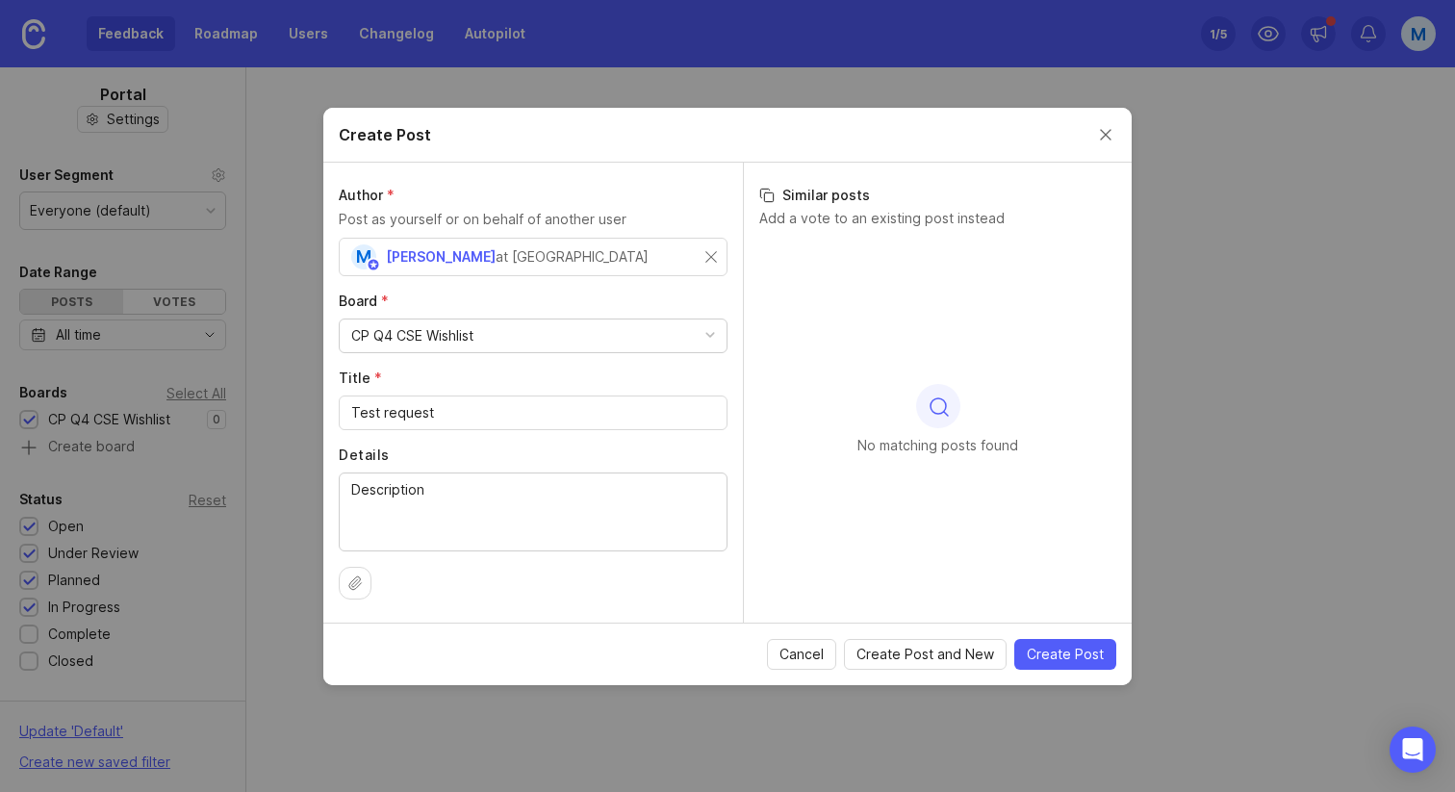
click at [797, 194] on h3 "Similar posts" at bounding box center [937, 195] width 357 height 19
click at [1074, 653] on span "Create Post" at bounding box center [1065, 654] width 77 height 19
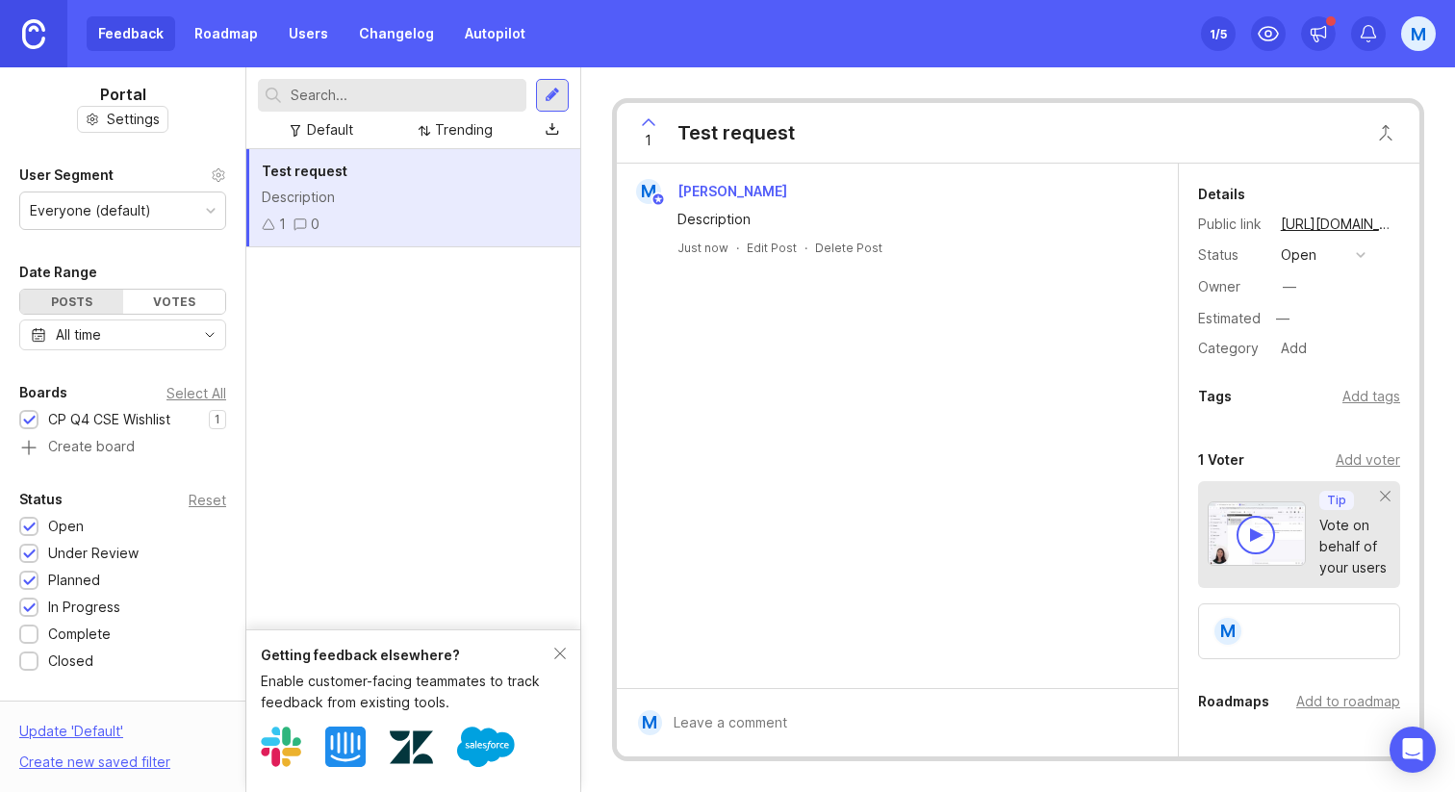
click at [1360, 392] on div "Add tags" at bounding box center [1371, 396] width 58 height 21
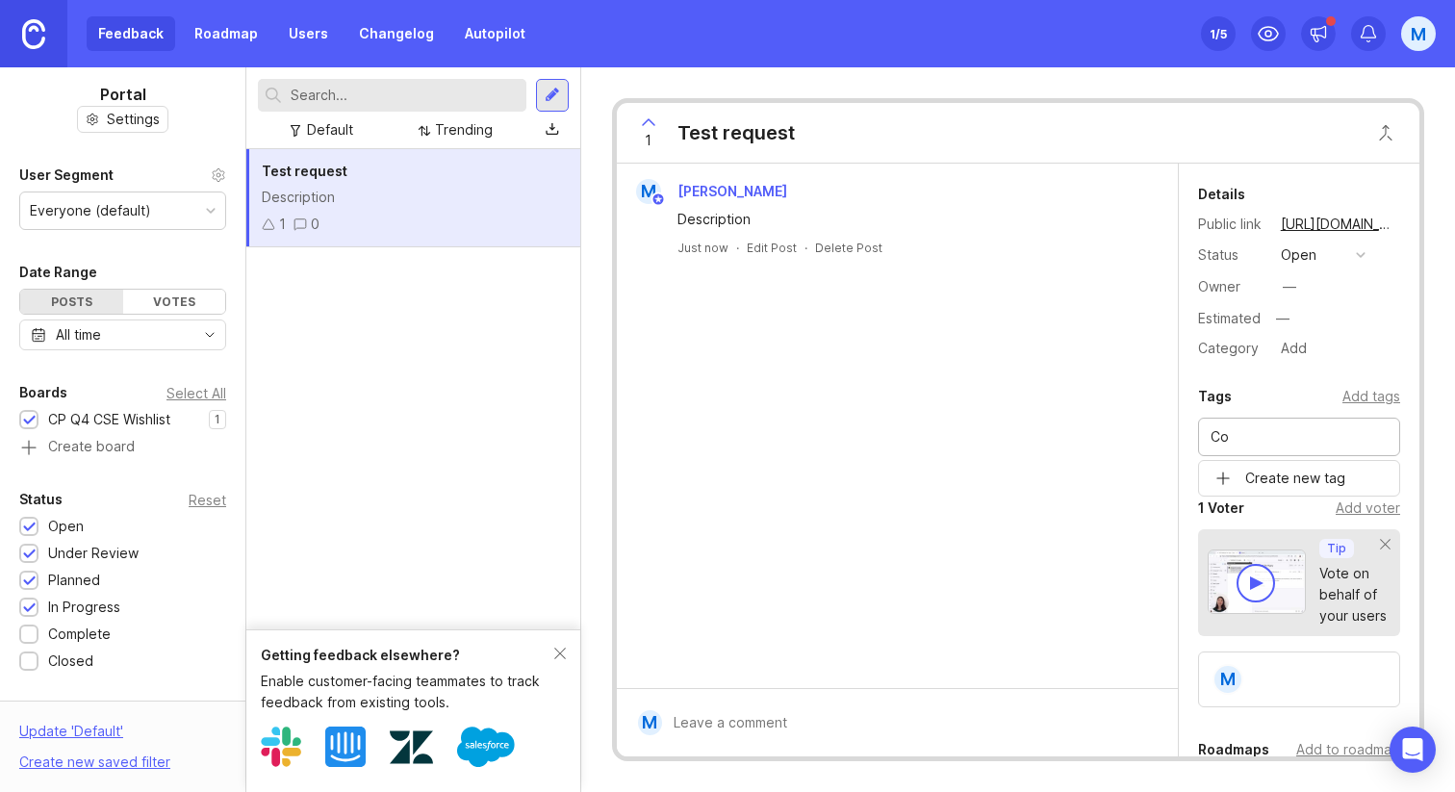
type input "C"
type input "CP"
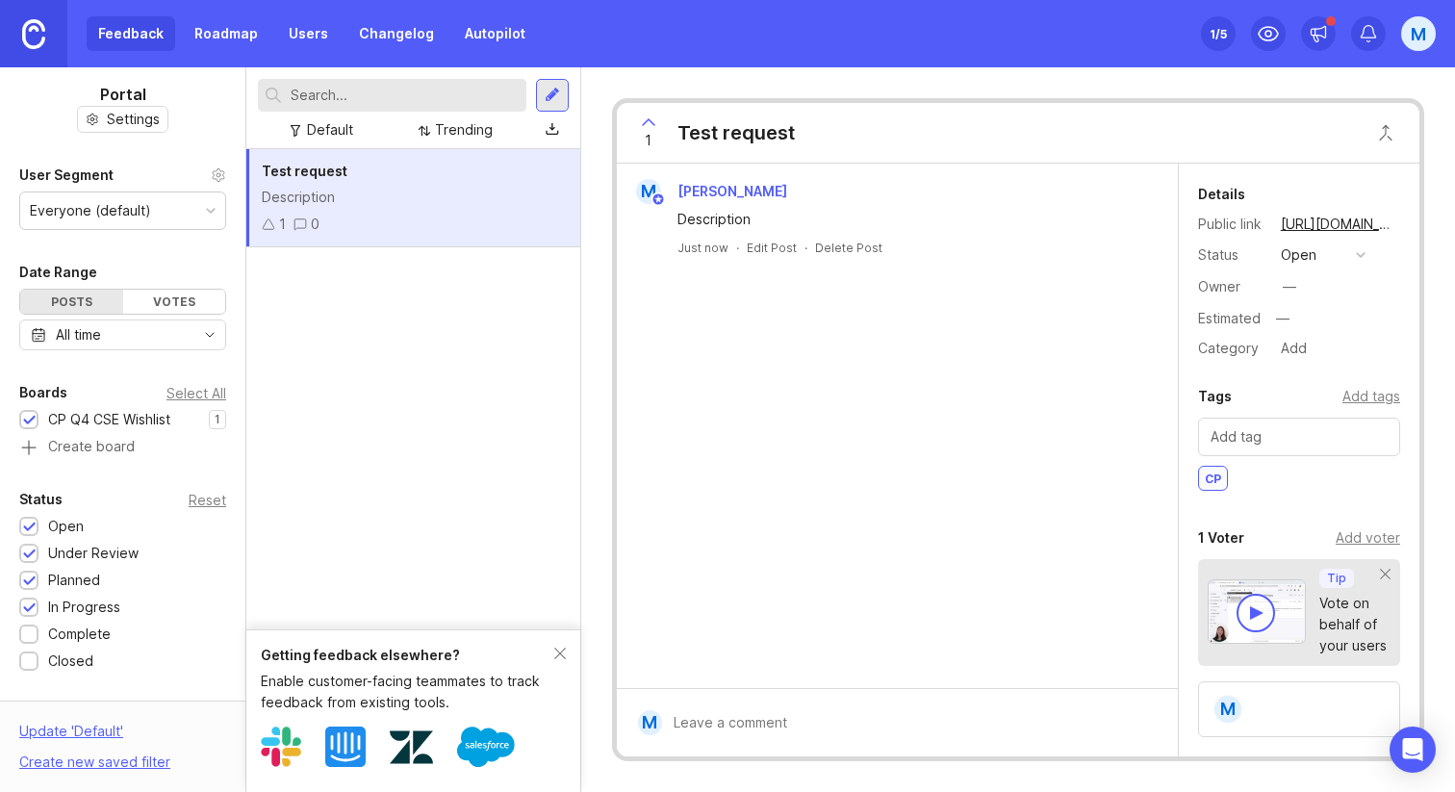
click at [367, 369] on div "Test request Description 1 0" at bounding box center [413, 389] width 334 height 480
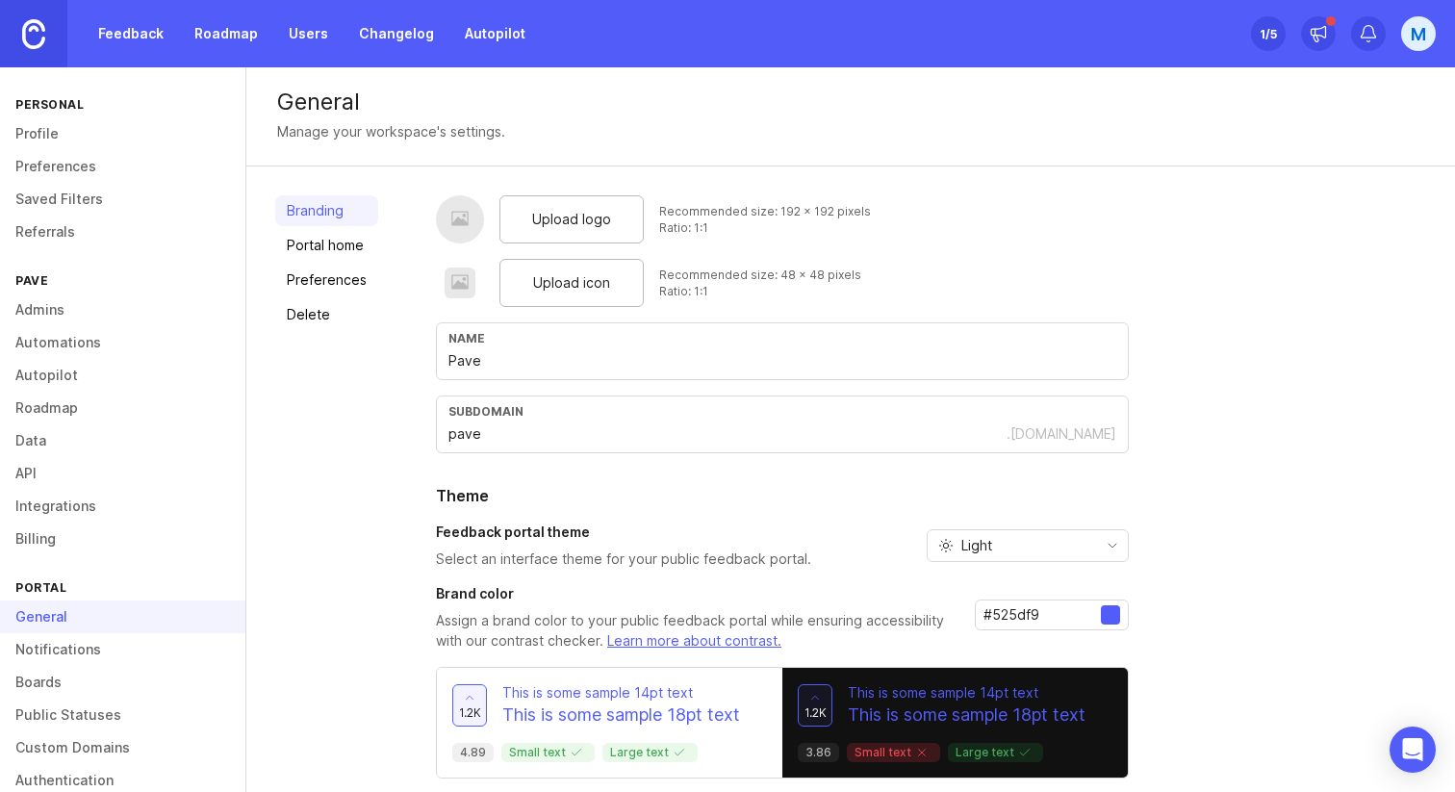
click at [331, 243] on link "Portal home" at bounding box center [326, 245] width 103 height 31
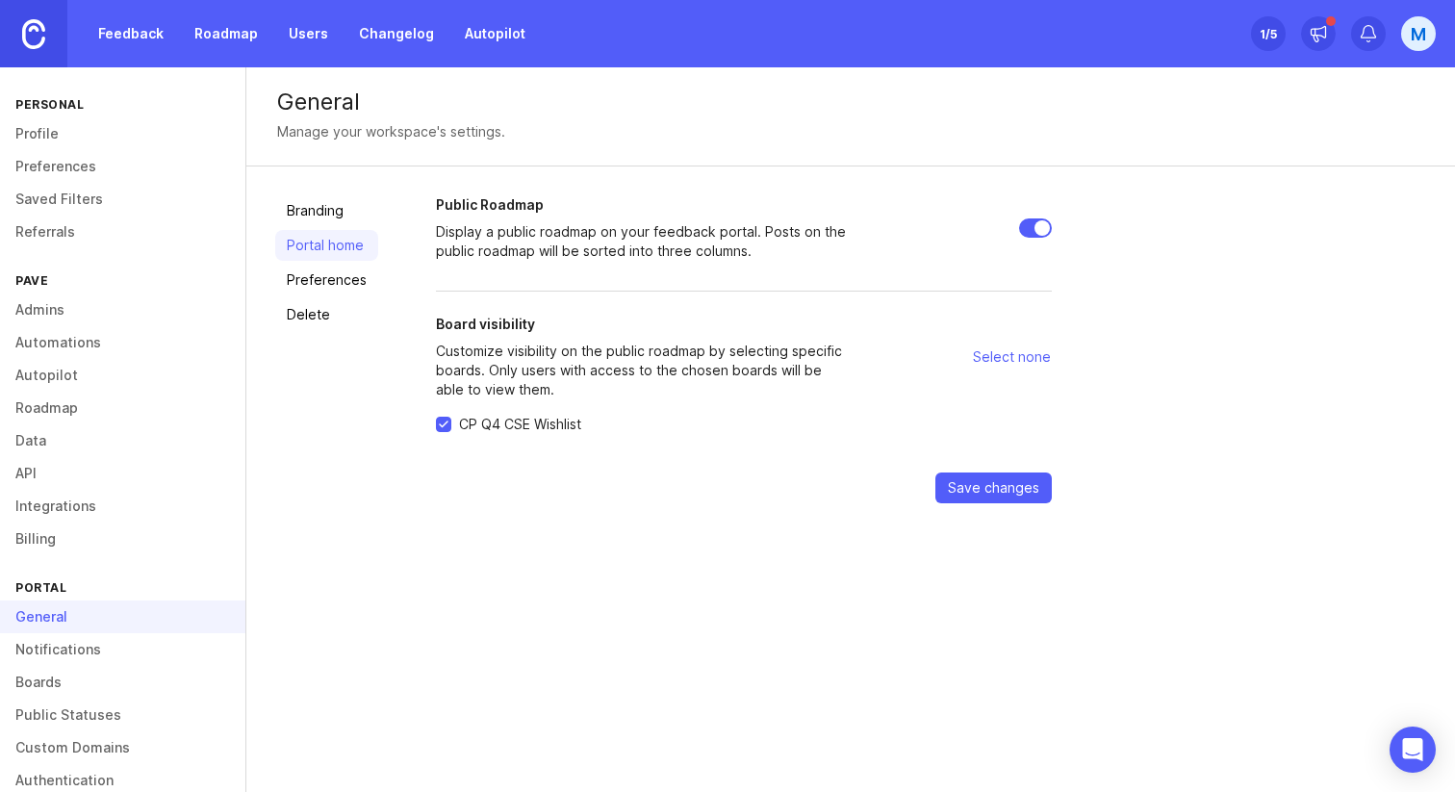
click at [992, 353] on span "Select none" at bounding box center [1012, 356] width 78 height 19
checkbox input "false"
click at [988, 353] on div "Select all" at bounding box center [955, 357] width 192 height 85
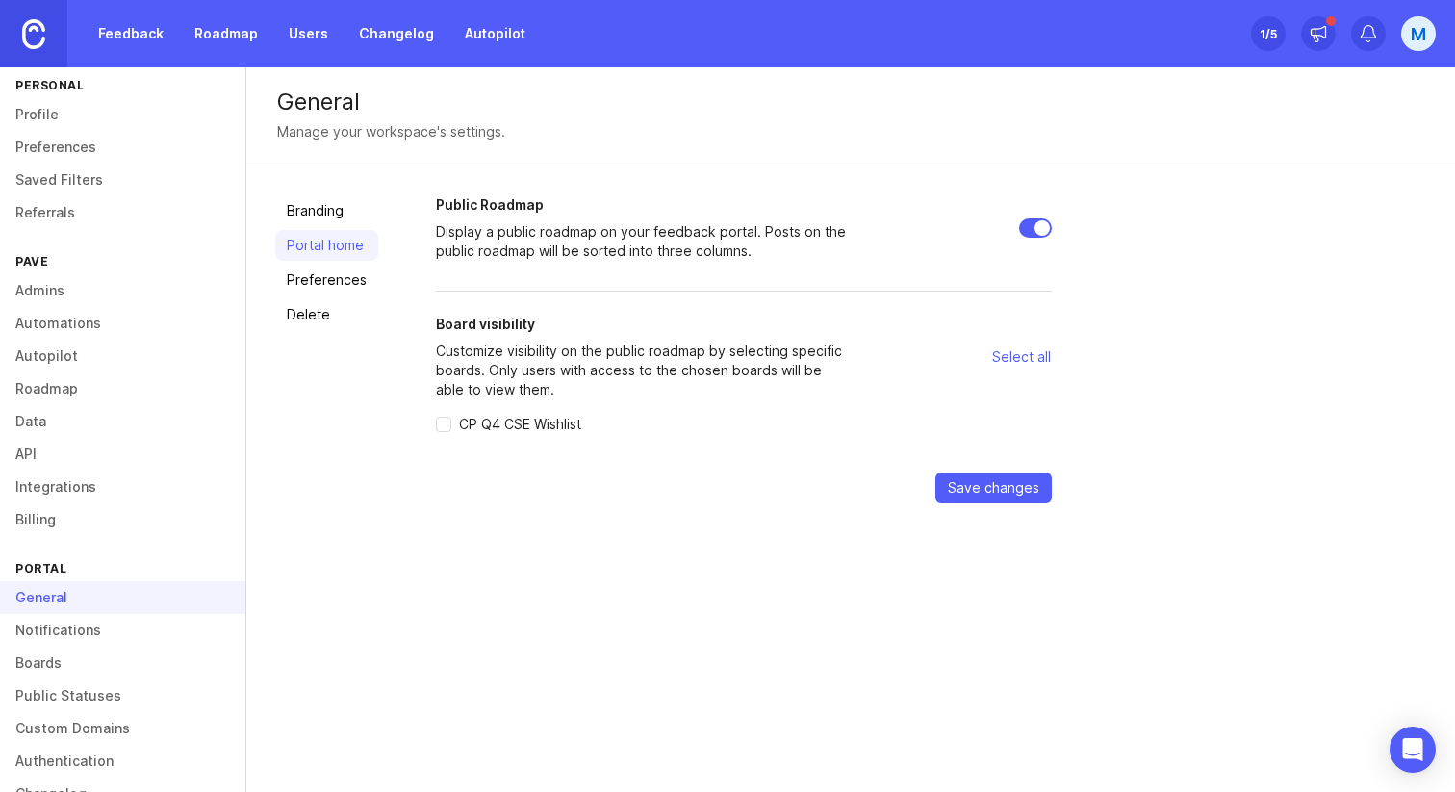
scroll to position [19, 0]
click at [148, 30] on link "Feedback" at bounding box center [131, 33] width 89 height 35
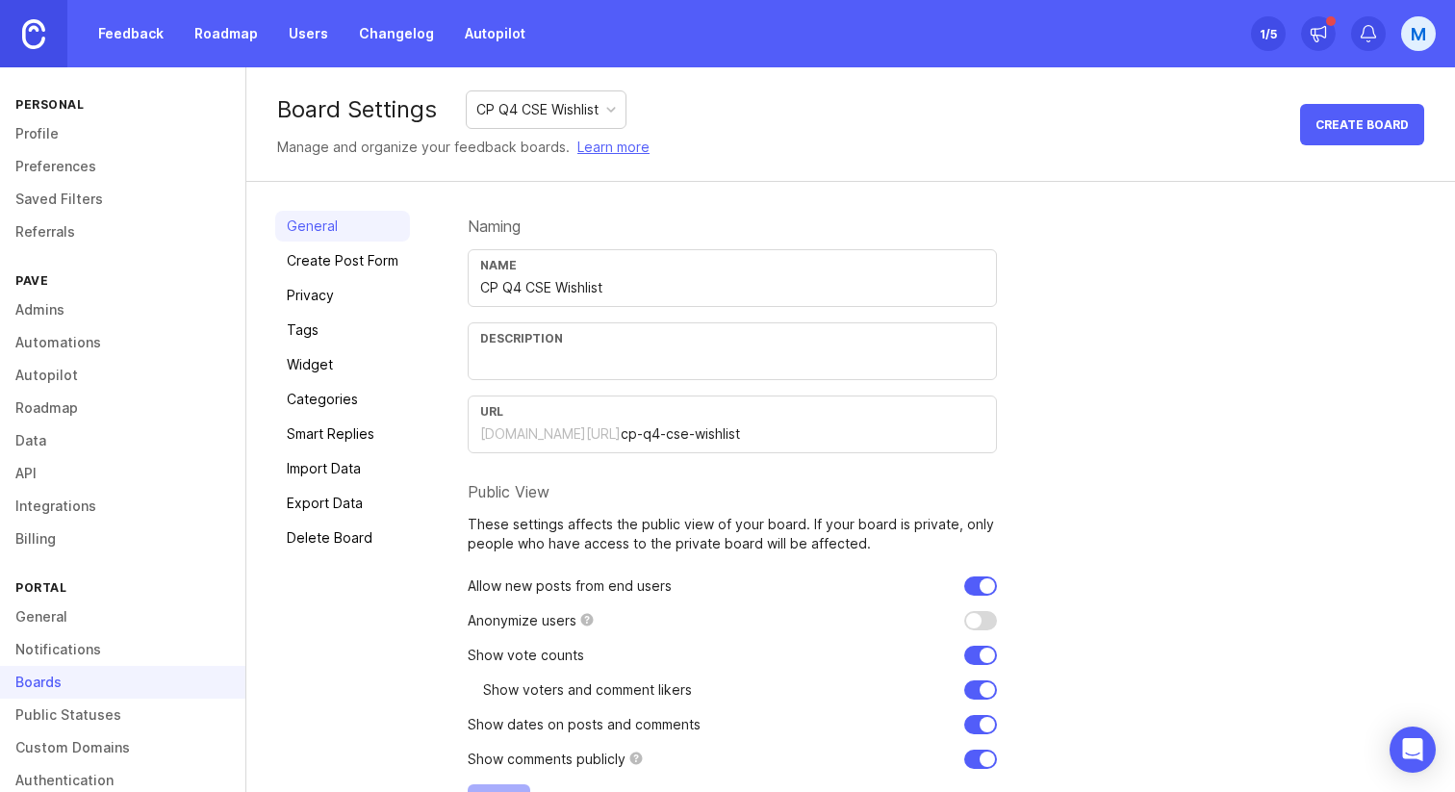
click at [551, 287] on input "CP Q4 CSE Wishlist" at bounding box center [732, 287] width 504 height 21
drag, startPoint x: 501, startPoint y: 292, endPoint x: 452, endPoint y: 292, distance: 49.1
click at [452, 292] on div "General Create Post Form Privacy Tags Widget Categories Smart Replies Import Da…" at bounding box center [850, 518] width 1208 height 673
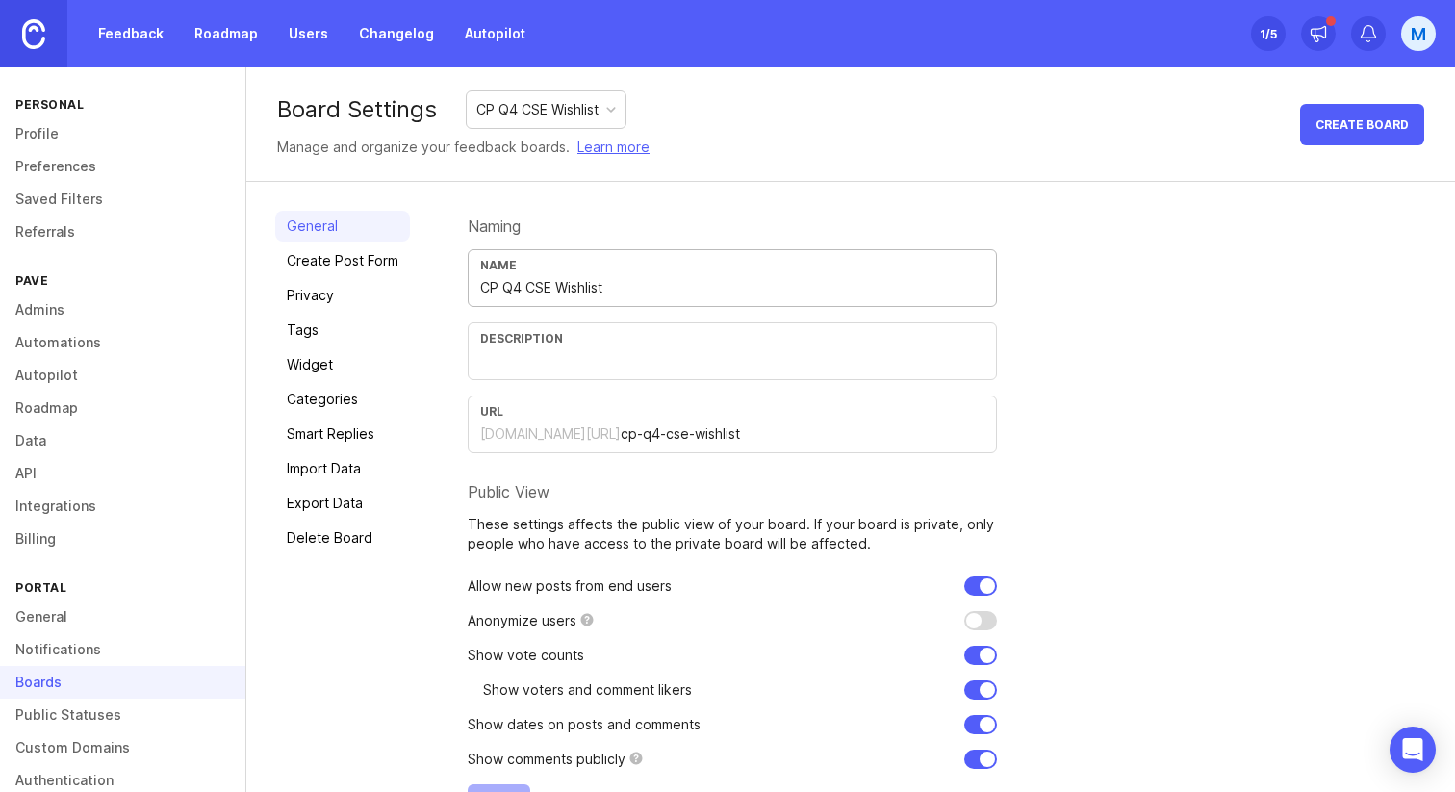
click at [492, 292] on input "CP Q4 CSE Wishlist" at bounding box center [732, 287] width 504 height 21
drag, startPoint x: 501, startPoint y: 290, endPoint x: 472, endPoint y: 290, distance: 28.9
click at [472, 290] on div "Name CP Q4 CSE Wishlist" at bounding box center [732, 278] width 529 height 58
drag, startPoint x: 601, startPoint y: 292, endPoint x: 579, endPoint y: 293, distance: 22.2
click at [579, 293] on input "Q4 CSE Wishlist" at bounding box center [732, 287] width 504 height 21
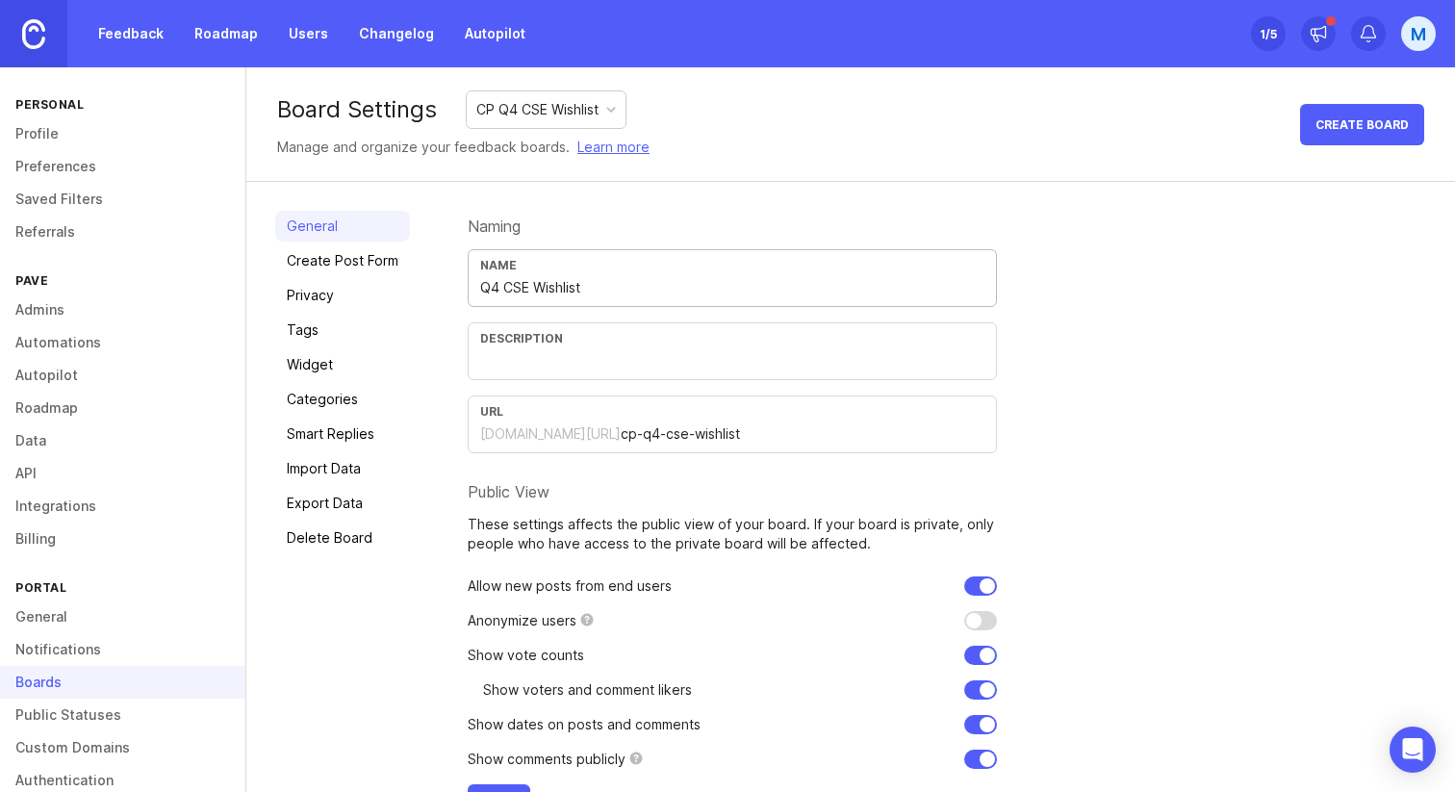
click at [546, 297] on input "Q4 CSE Wishlist" at bounding box center [732, 287] width 504 height 21
type input "Q4 CSE Wishlist"
click at [543, 358] on input "text" at bounding box center [732, 360] width 504 height 21
type input "What takes the most time for you or your customers to do?"
click at [1086, 326] on div "Naming Name Q4 CSE Wishlist Description What takes the most time for you or you…" at bounding box center [947, 518] width 958 height 615
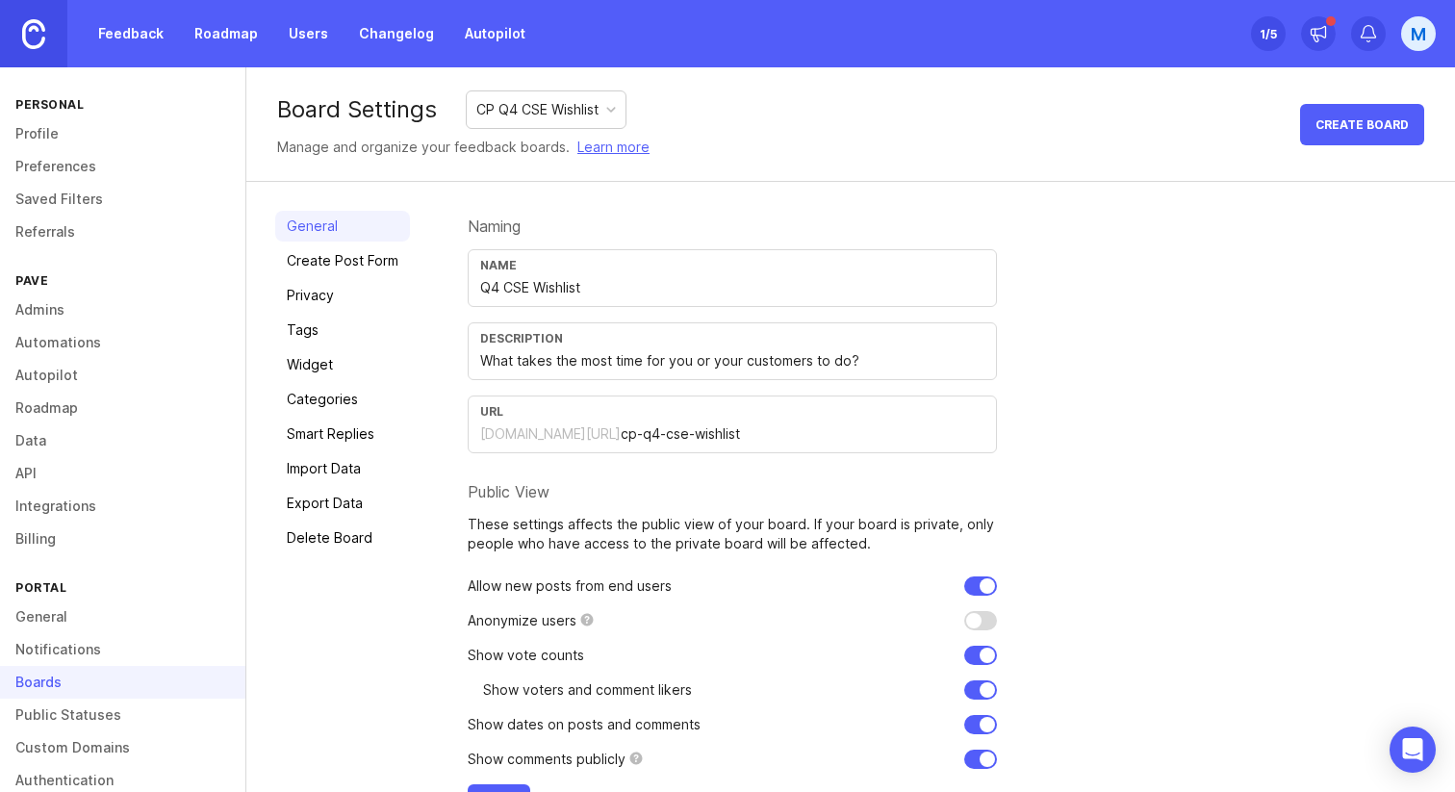
scroll to position [62, 0]
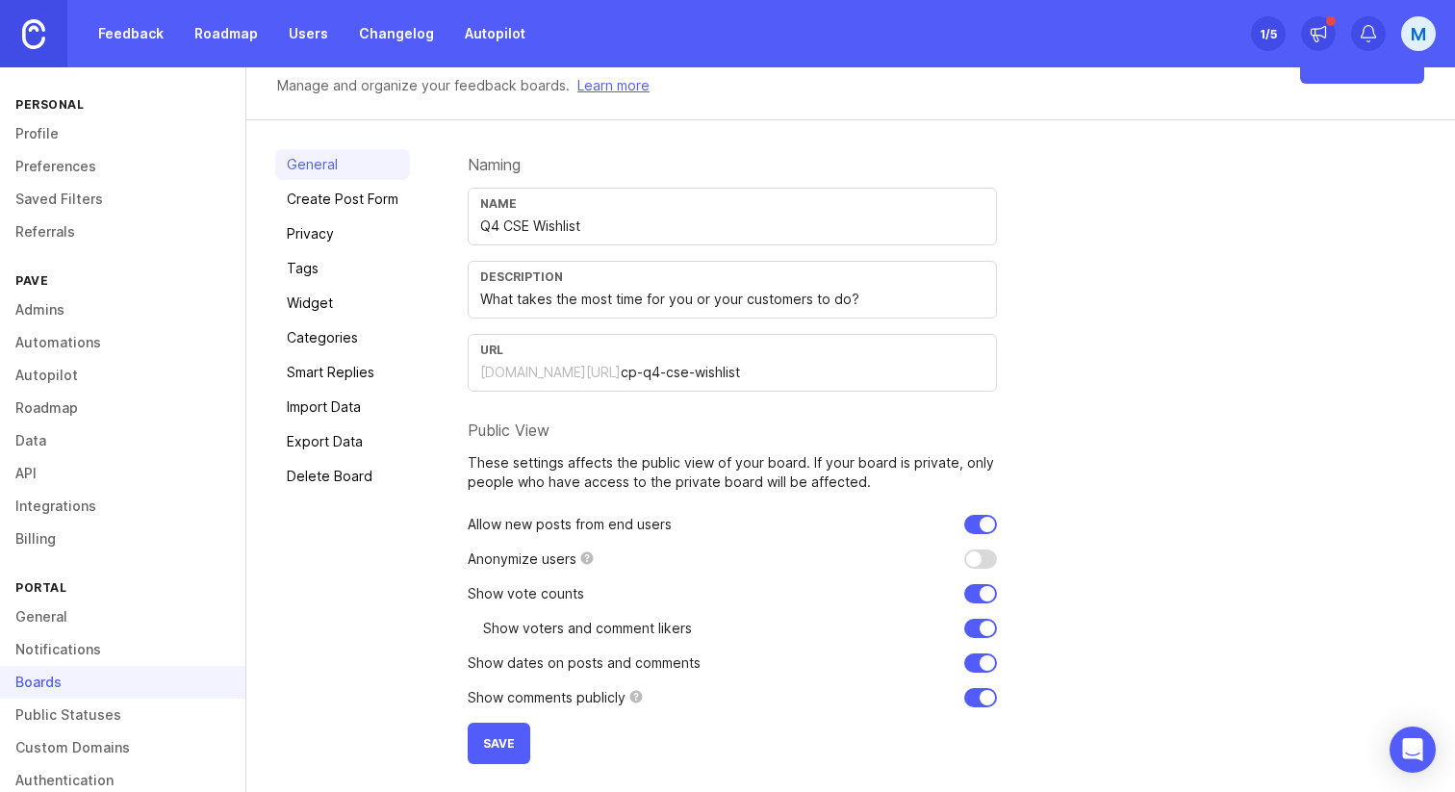
click at [483, 753] on button "Save" at bounding box center [499, 743] width 63 height 41
click at [144, 34] on link "Feedback" at bounding box center [131, 33] width 89 height 35
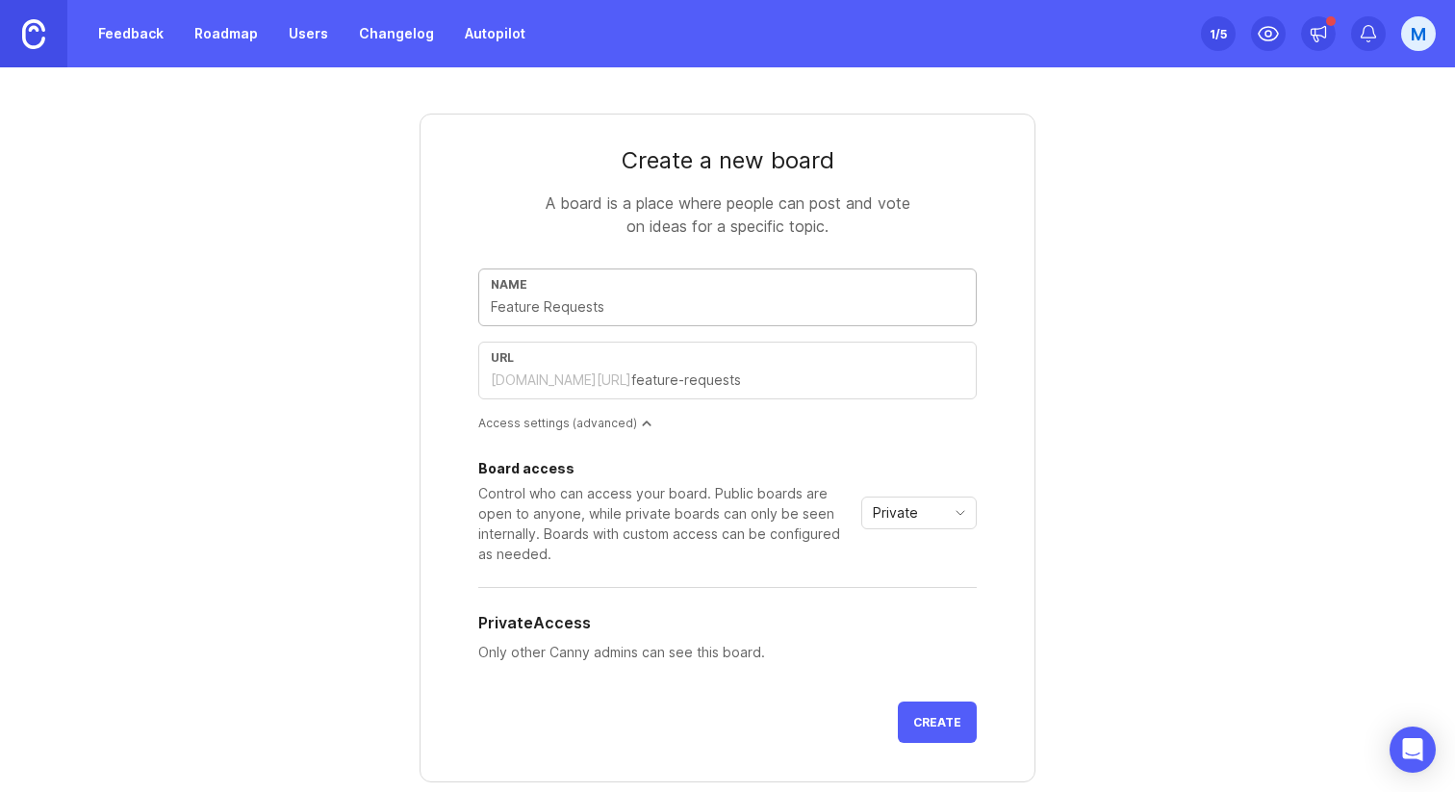
type input "Q"
type input "q"
type input "Q4"
type input "q4"
type input "Q4 S"
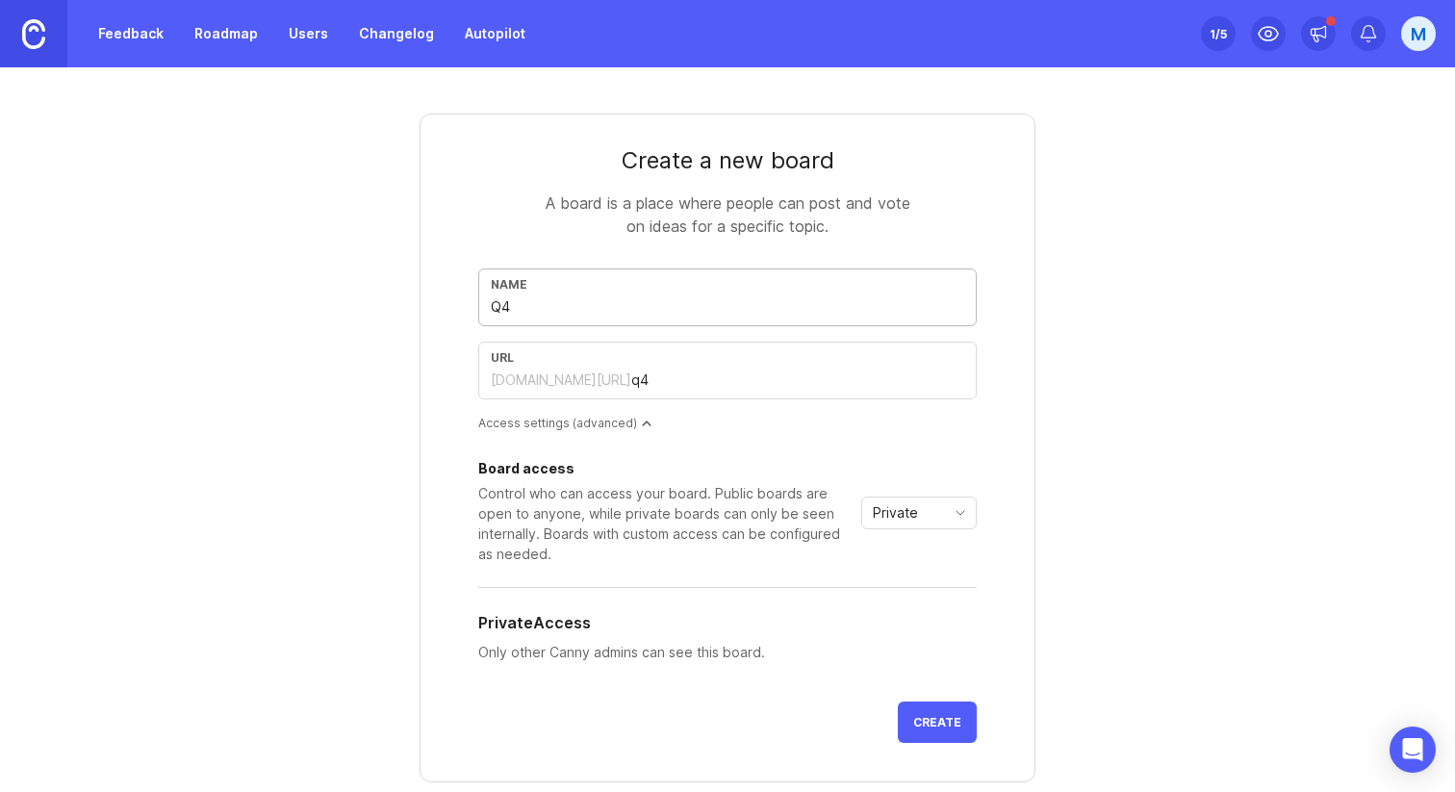
type input "q4-s"
type input "Q4 SC"
type input "q4-sc"
type input "Q4 SC W"
type input "q4-sc-w"
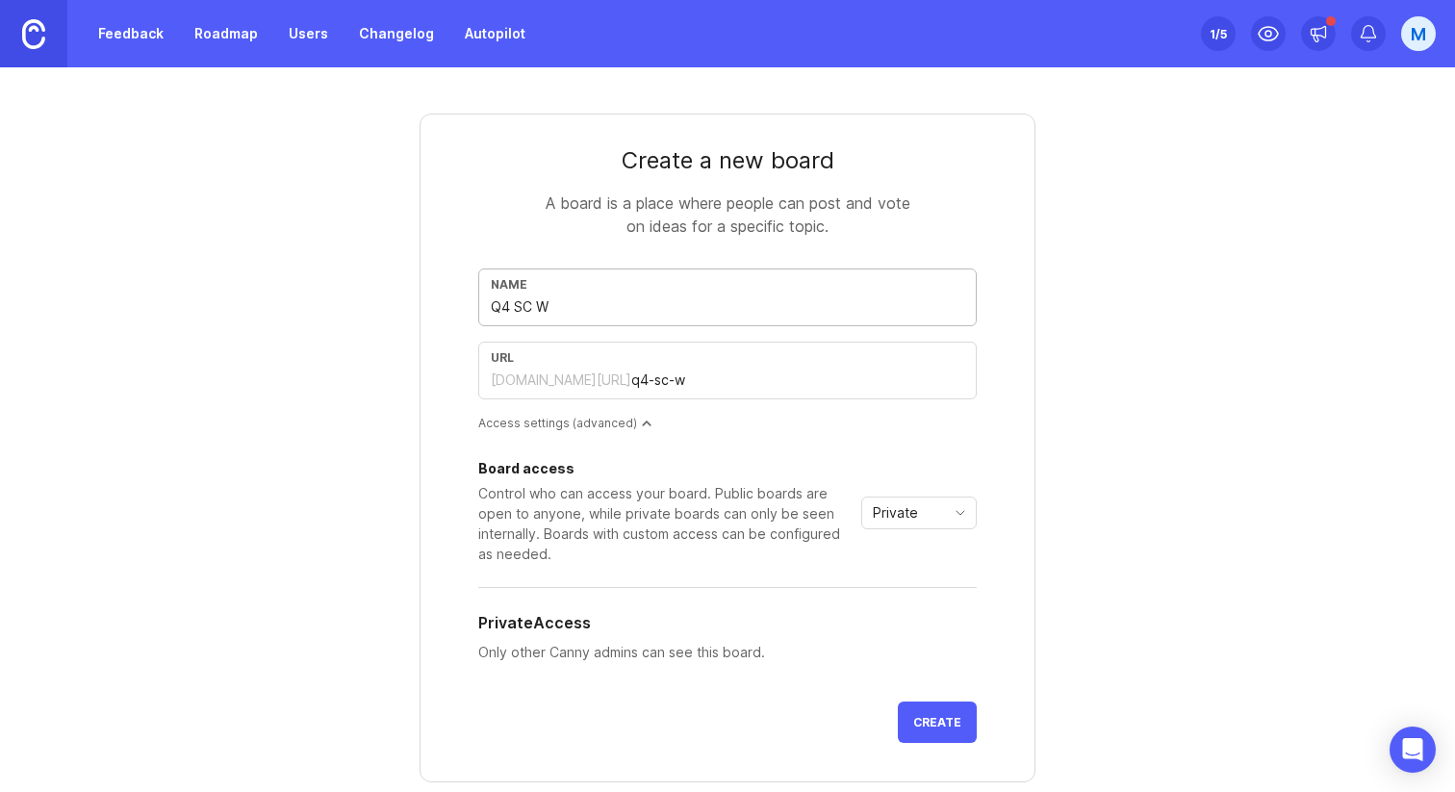
type input "Q4 SC Wi"
type input "q4-sc-wi"
type input "Q4 SC Wis"
type input "q4-sc-wis"
type input "Q4 SC Wish"
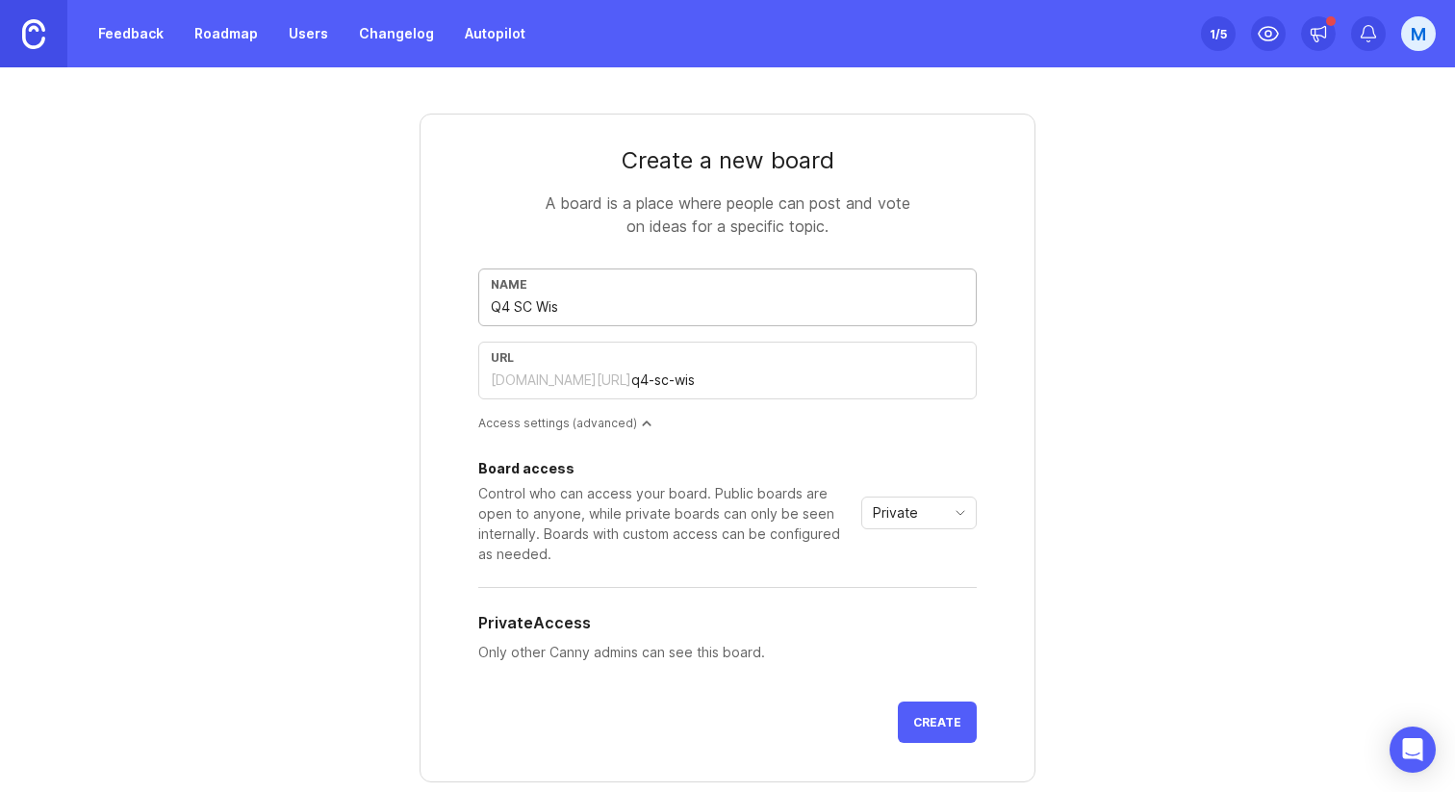
type input "q4-sc-wish"
type input "Q4 SC Wishl"
type input "q4-sc-wishl"
type input "Q4 SC Wishls"
type input "q4-sc-wishls"
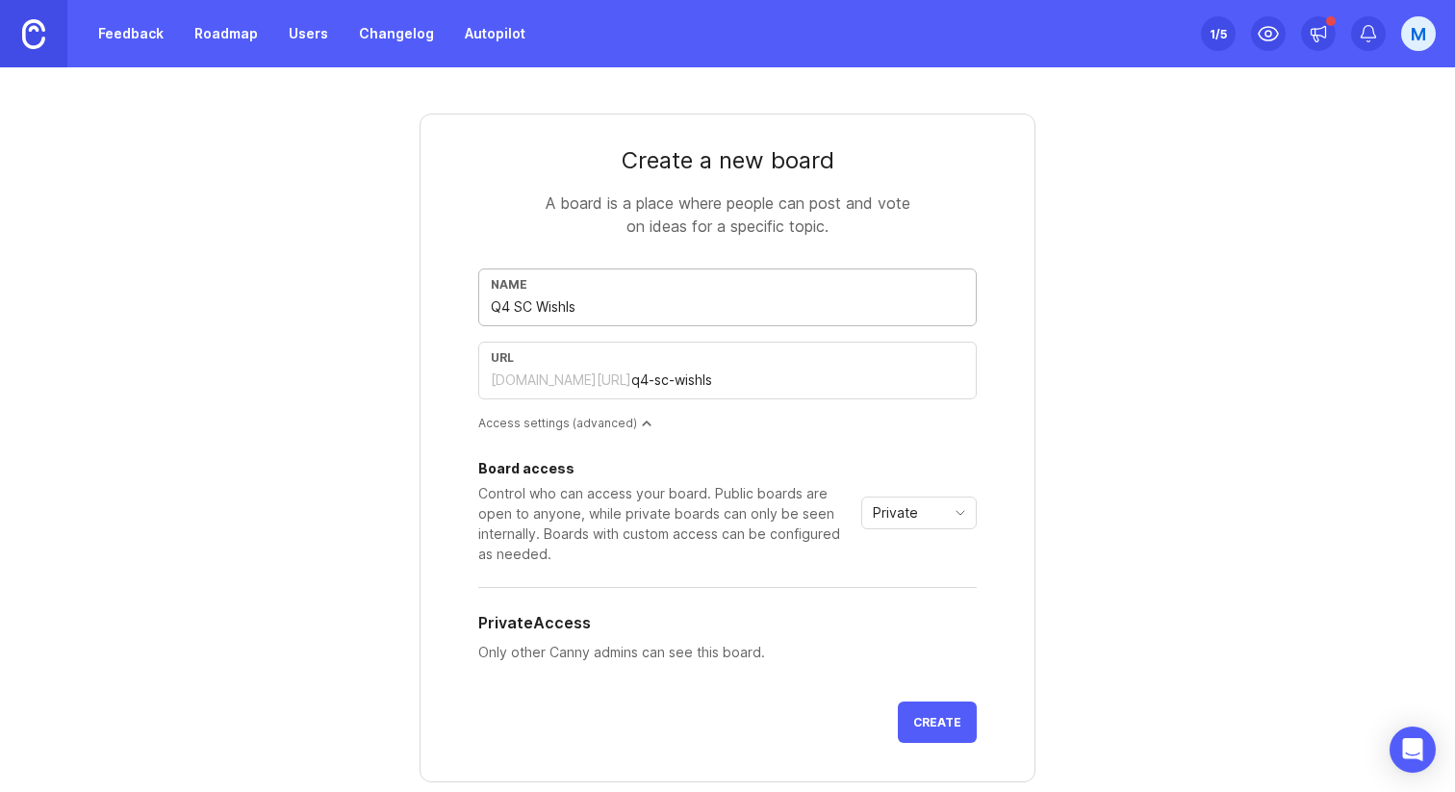
type input "Q4 SC Wishlsi"
type input "q4-sc-wishlsi"
type input "Q4 SC Wishlsit"
type input "q4-sc-wishlsit"
type input "Q4 SC Wishlsi"
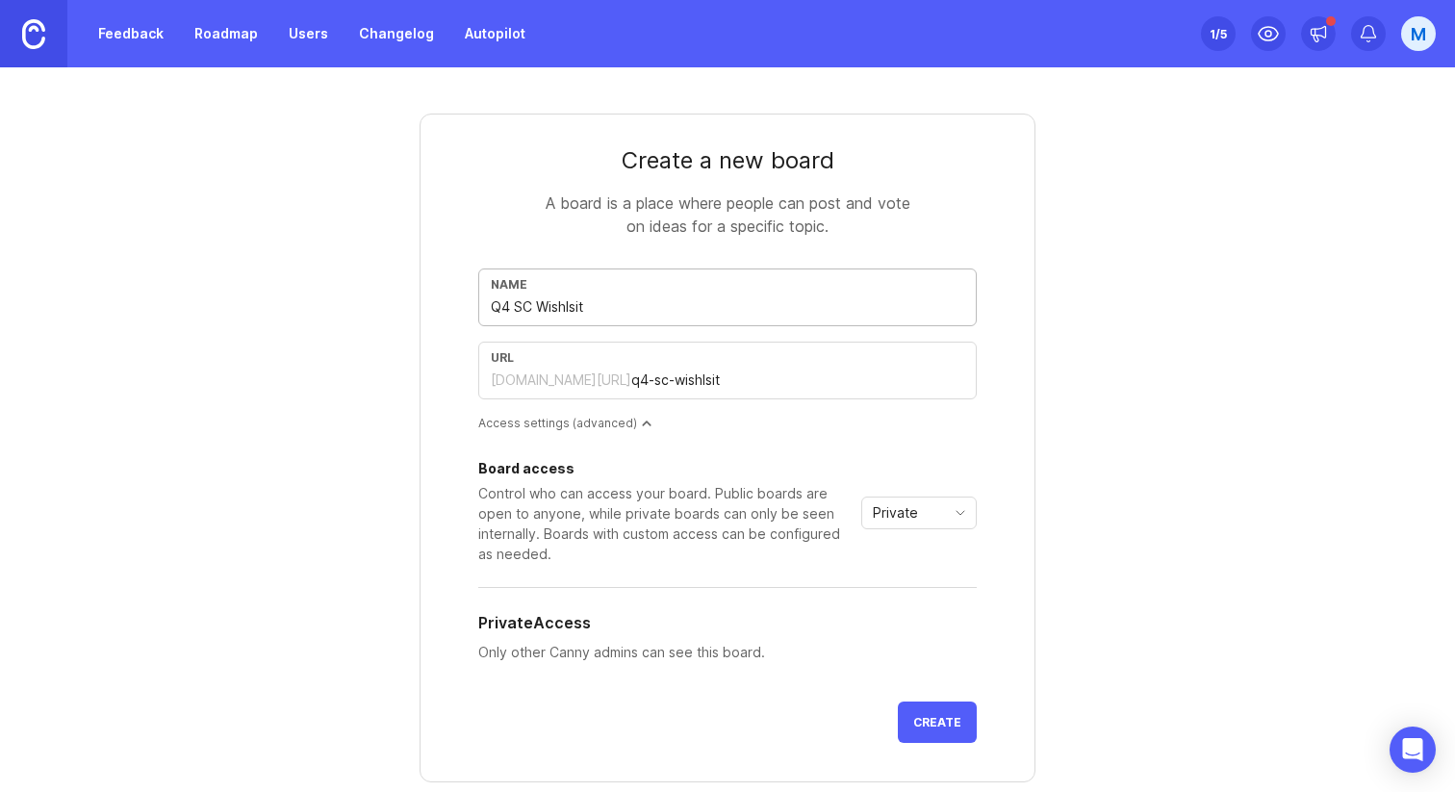
type input "q4-sc-wishlsi"
type input "Q4 SC Wishls"
type input "q4-sc-wishls"
type input "Q4 SC Wishl"
type input "q4-sc-wishl"
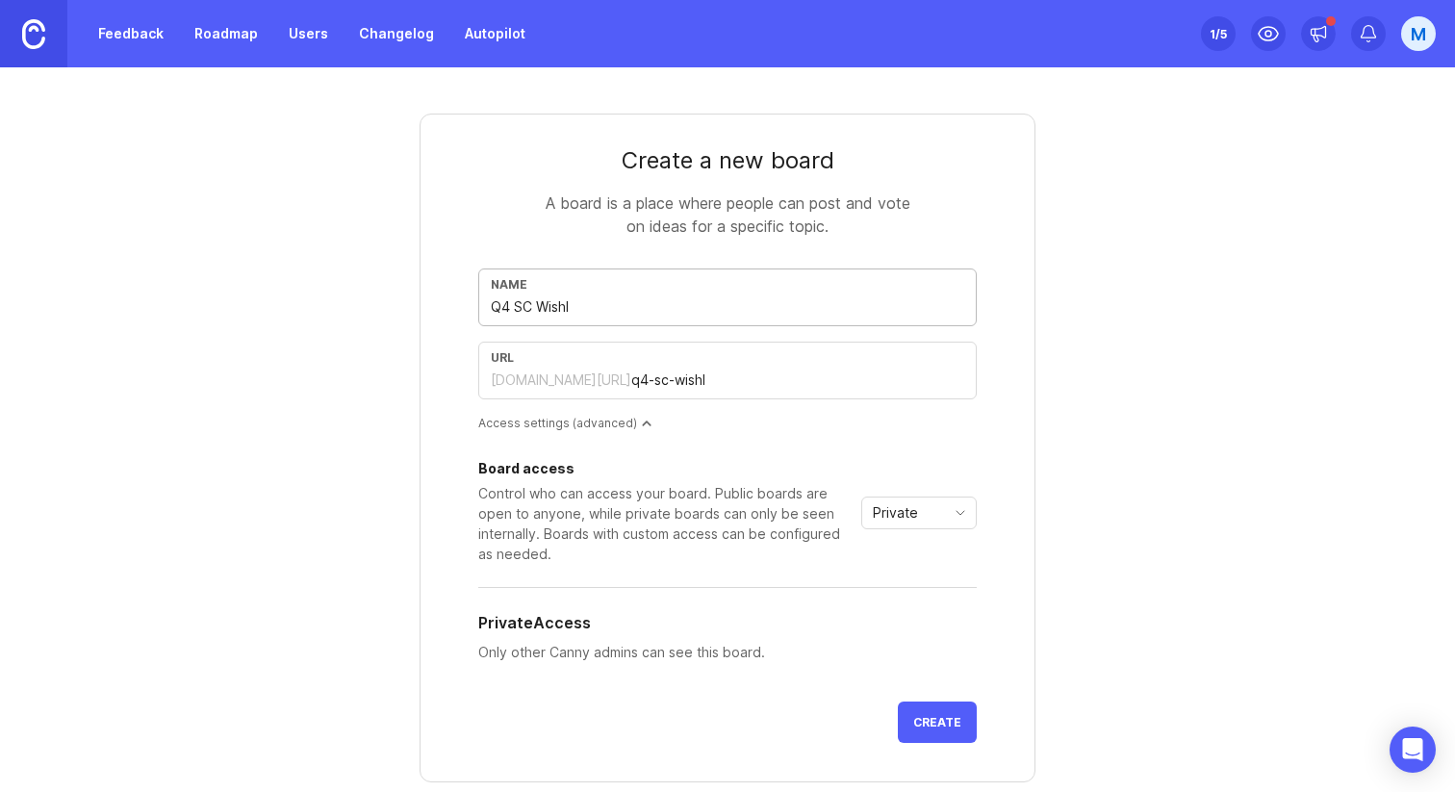
type input "Q4 SC Wishli"
type input "q4-sc-wishli"
type input "Q4 SC Wishlis"
type input "q4-sc-wishlis"
type input "Q4 SC Wishlist"
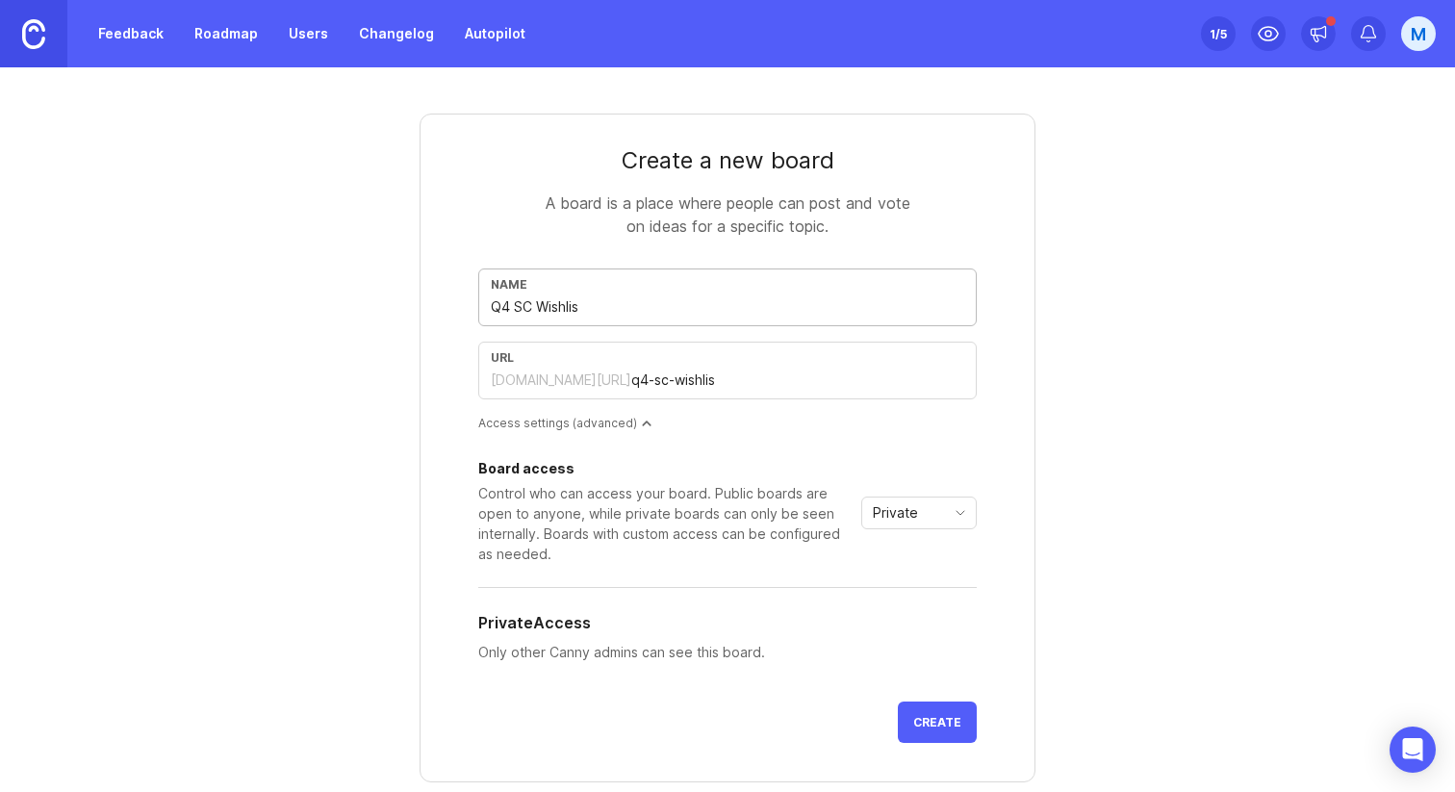
type input "q4-sc-wishlist"
click at [644, 304] on input "Q4 SC Wishlist" at bounding box center [727, 306] width 473 height 21
type input "Q4 SC Wishlist"
click at [935, 517] on div "Private" at bounding box center [903, 512] width 83 height 31
click at [931, 578] on li "Public" at bounding box center [919, 582] width 114 height 32
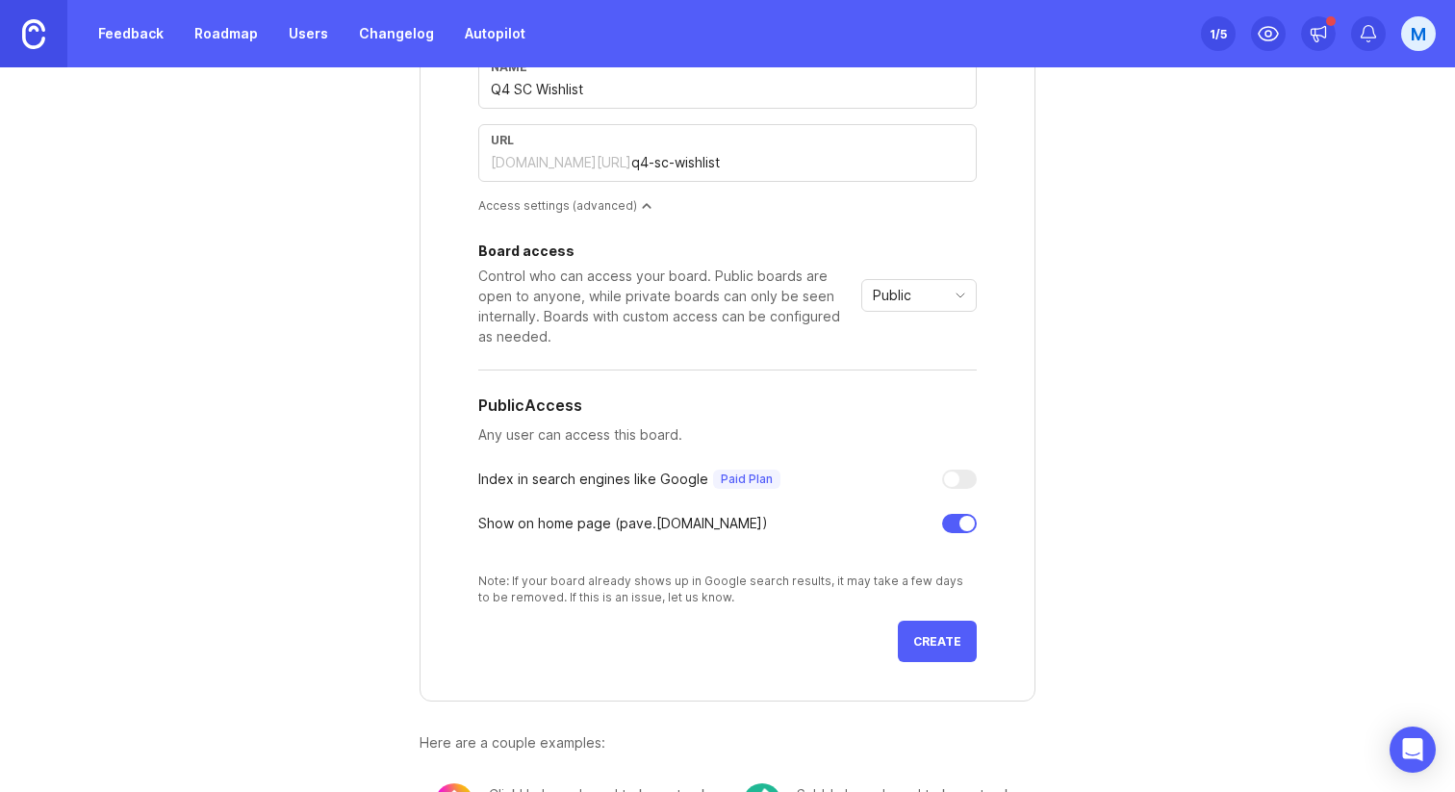
scroll to position [275, 0]
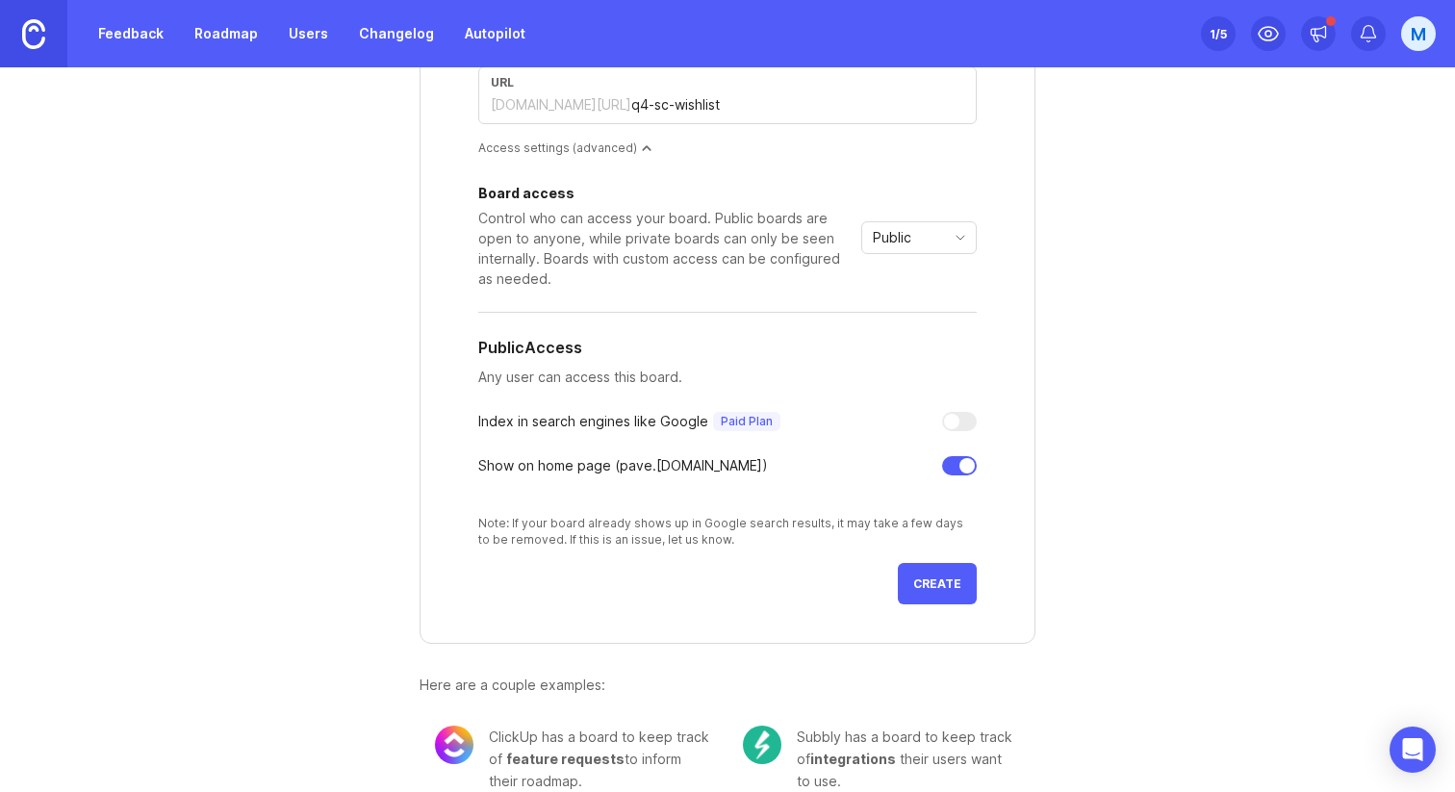
click at [945, 583] on span "Create" at bounding box center [937, 583] width 48 height 14
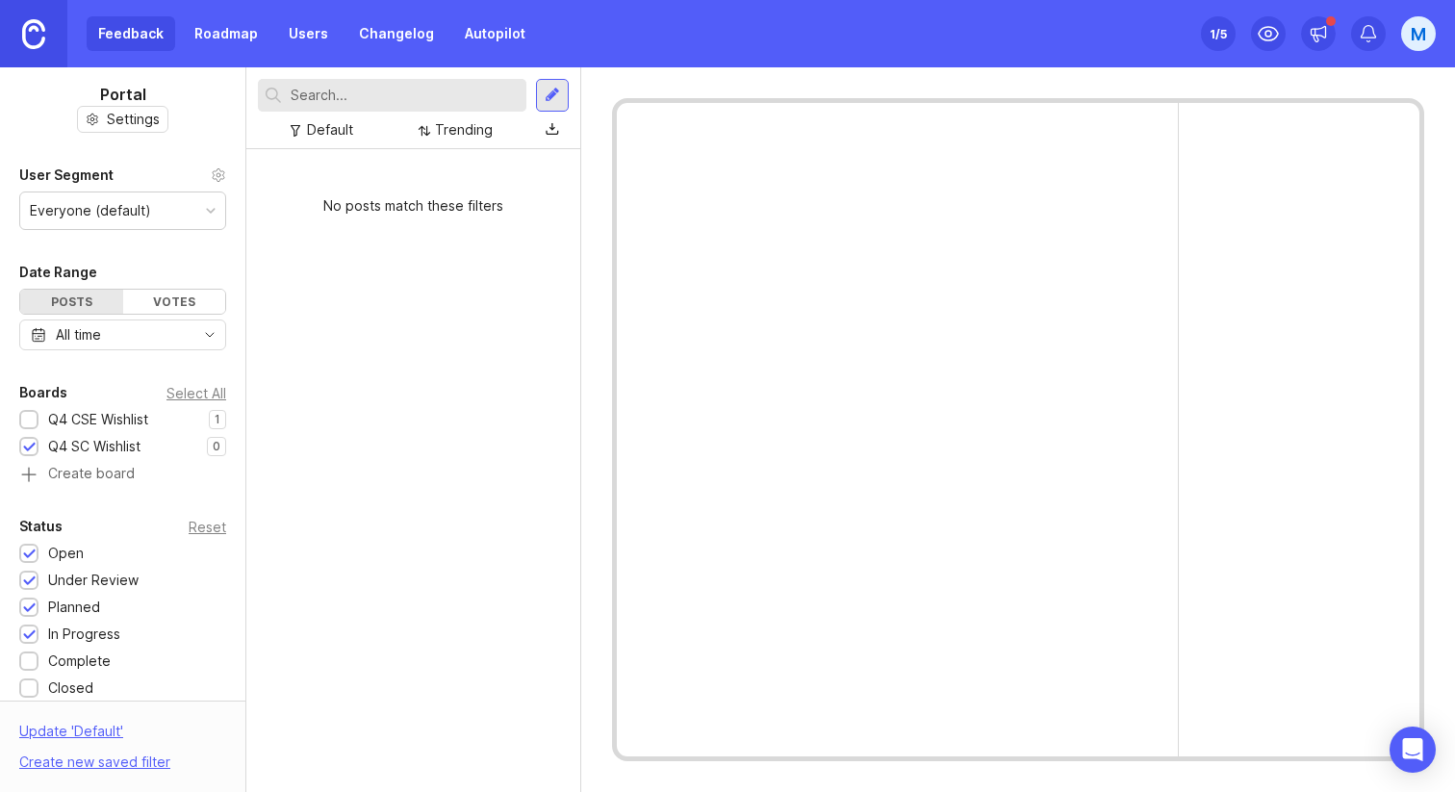
click at [32, 414] on div at bounding box center [29, 421] width 13 height 14
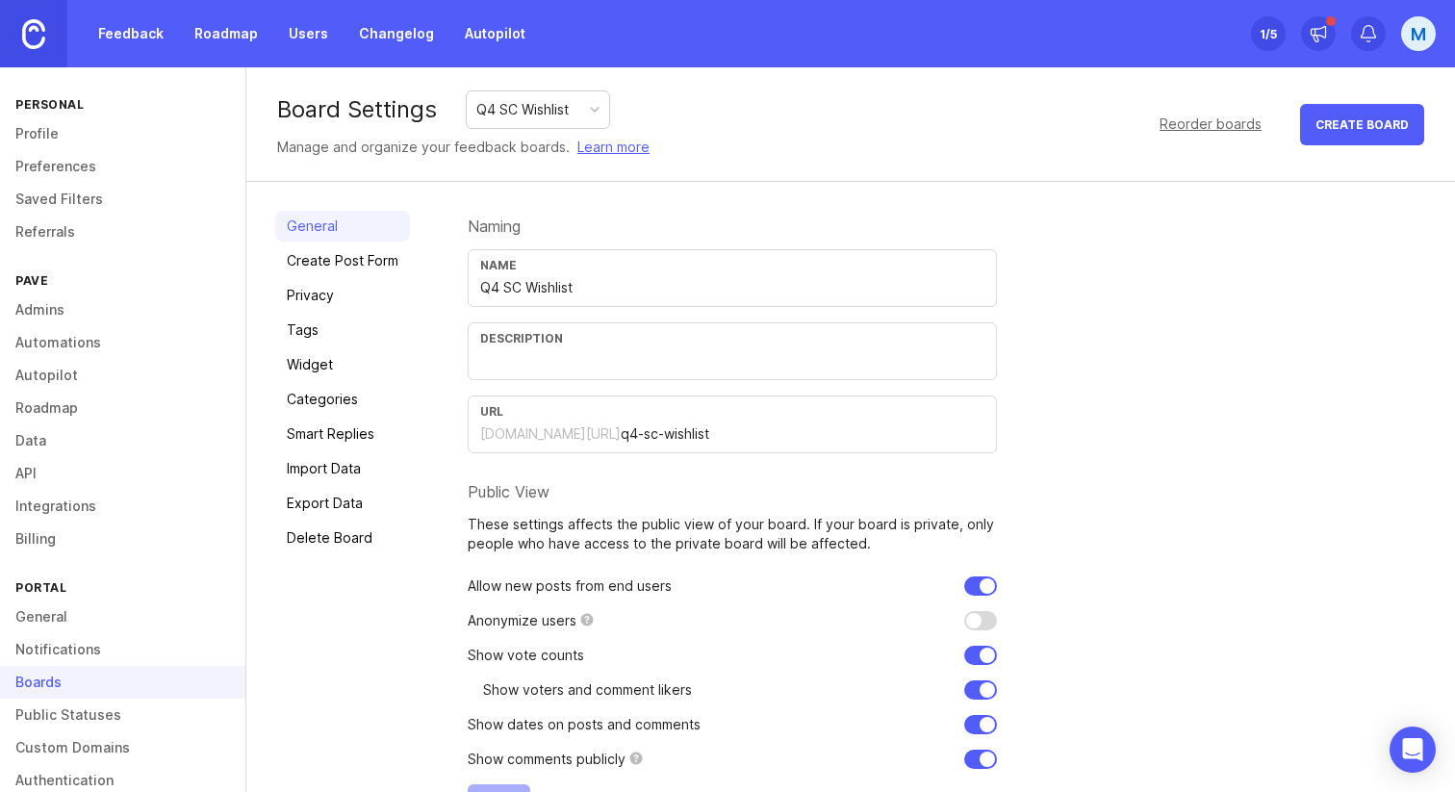
click at [567, 369] on input "text" at bounding box center [732, 360] width 504 height 21
click at [877, 364] on input "What improvements would have the most impact on closing ne deals?" at bounding box center [732, 360] width 504 height 21
click at [1177, 269] on div "Naming Name Q4 SC Wishlist Description What improvements would have the most im…" at bounding box center [947, 518] width 958 height 615
click at [884, 358] on input "What improvements would have the most impact on closing nee deals?" at bounding box center [732, 360] width 504 height 21
click at [803, 364] on input "What improvements would have the most impact on closing new deals?" at bounding box center [732, 360] width 504 height 21
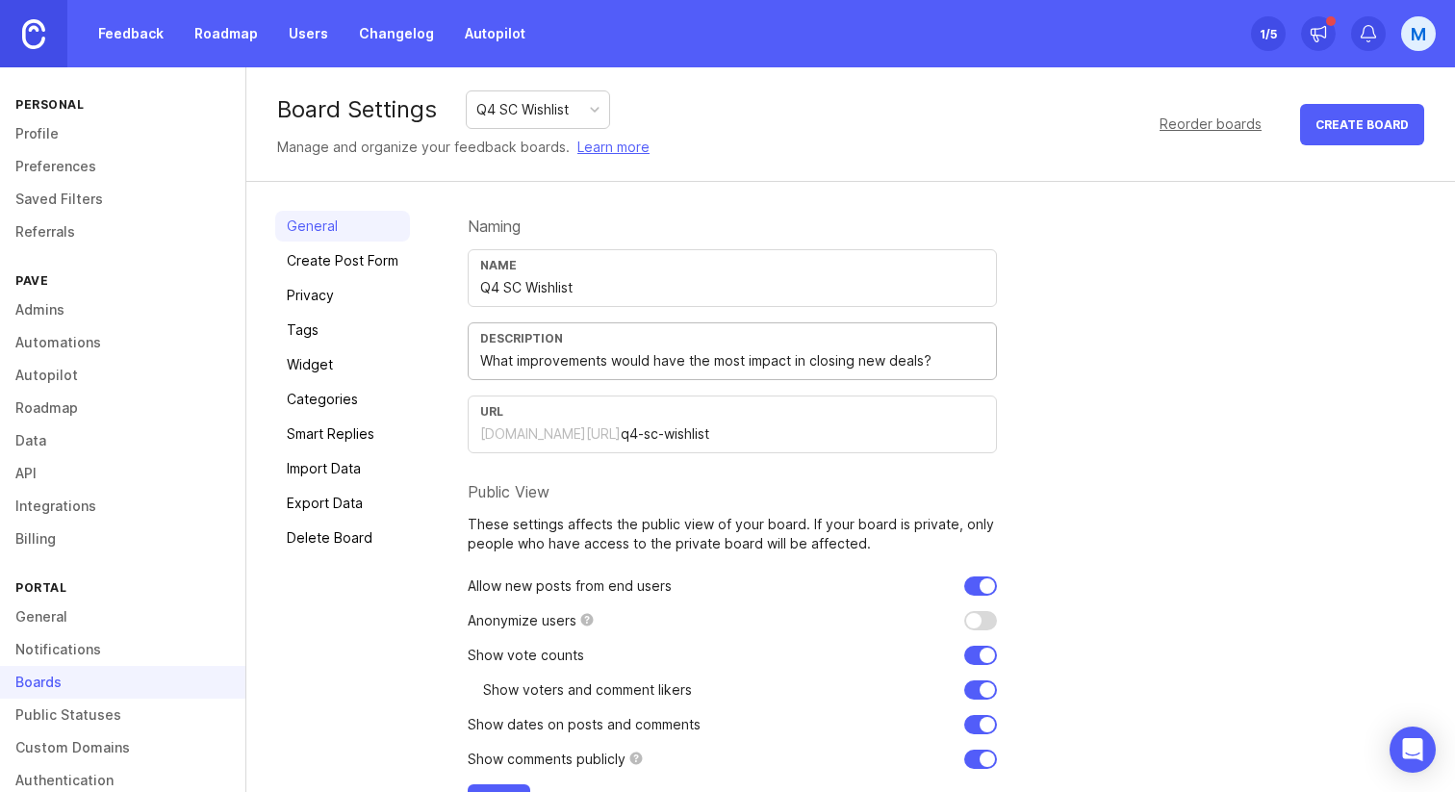
click at [804, 365] on input "What improvements would have the most impact in closing new deals?" at bounding box center [732, 360] width 504 height 21
click at [1123, 342] on div "Naming Name Q4 SC Wishlist Description What improvements would have the most im…" at bounding box center [947, 518] width 958 height 615
click at [930, 356] on input "What improvements would have the most impact on closing new deals?" at bounding box center [732, 360] width 504 height 21
drag, startPoint x: 940, startPoint y: 362, endPoint x: 655, endPoint y: 361, distance: 284.8
click at [655, 361] on input "What improvements would have the most impact on closing new deals?" at bounding box center [732, 360] width 504 height 21
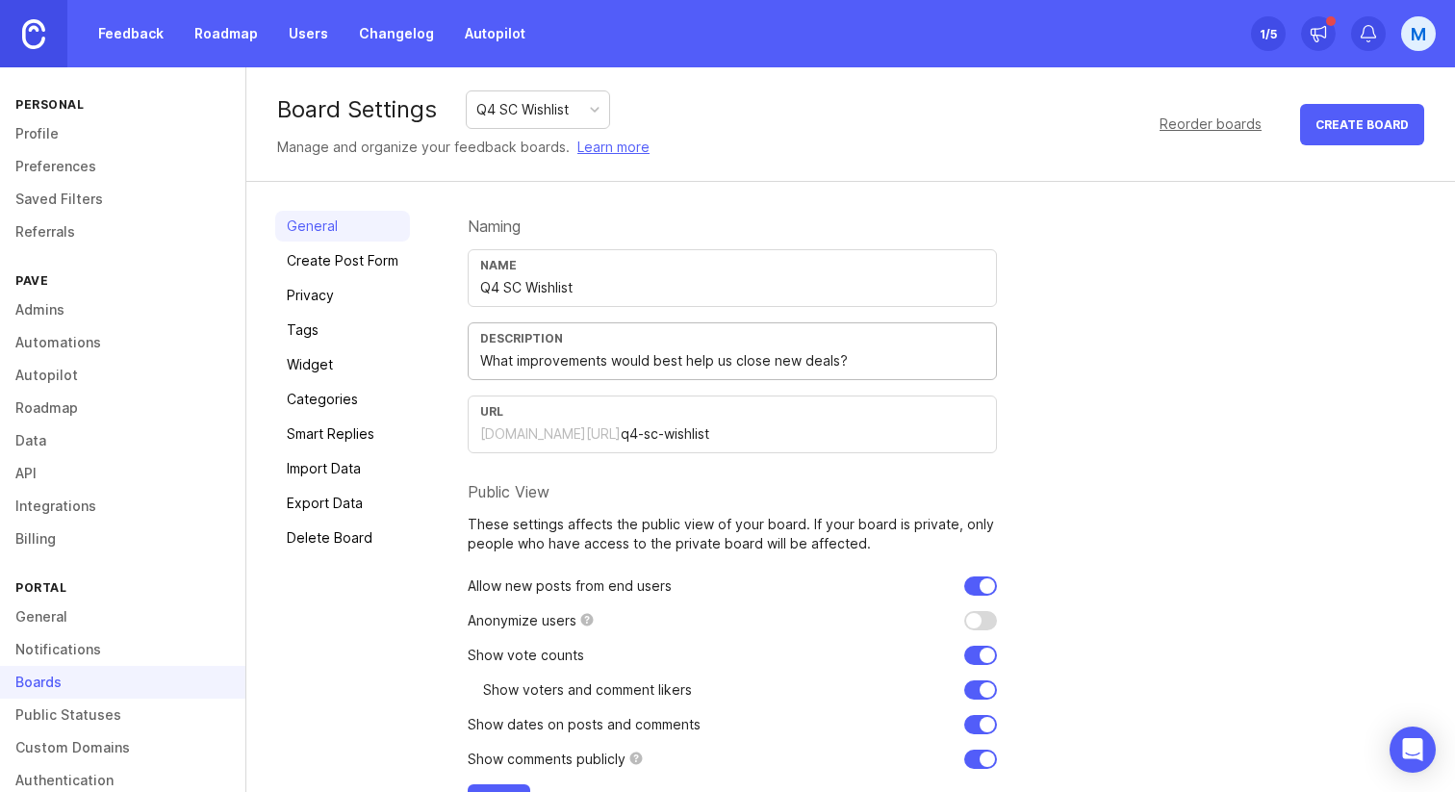
scroll to position [62, 0]
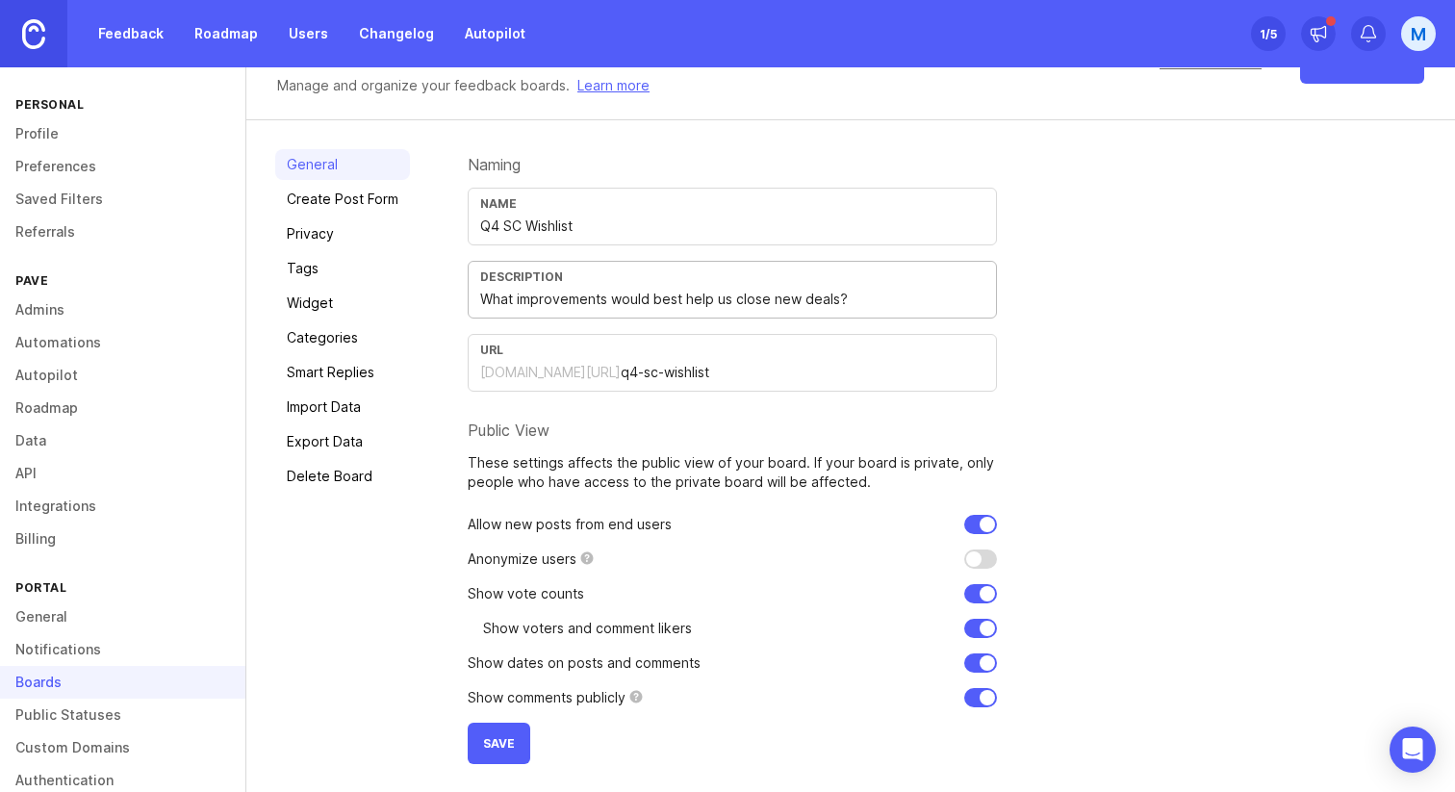
type input "What improvements would best help us close new deals?"
click at [501, 743] on span "Save" at bounding box center [499, 743] width 32 height 14
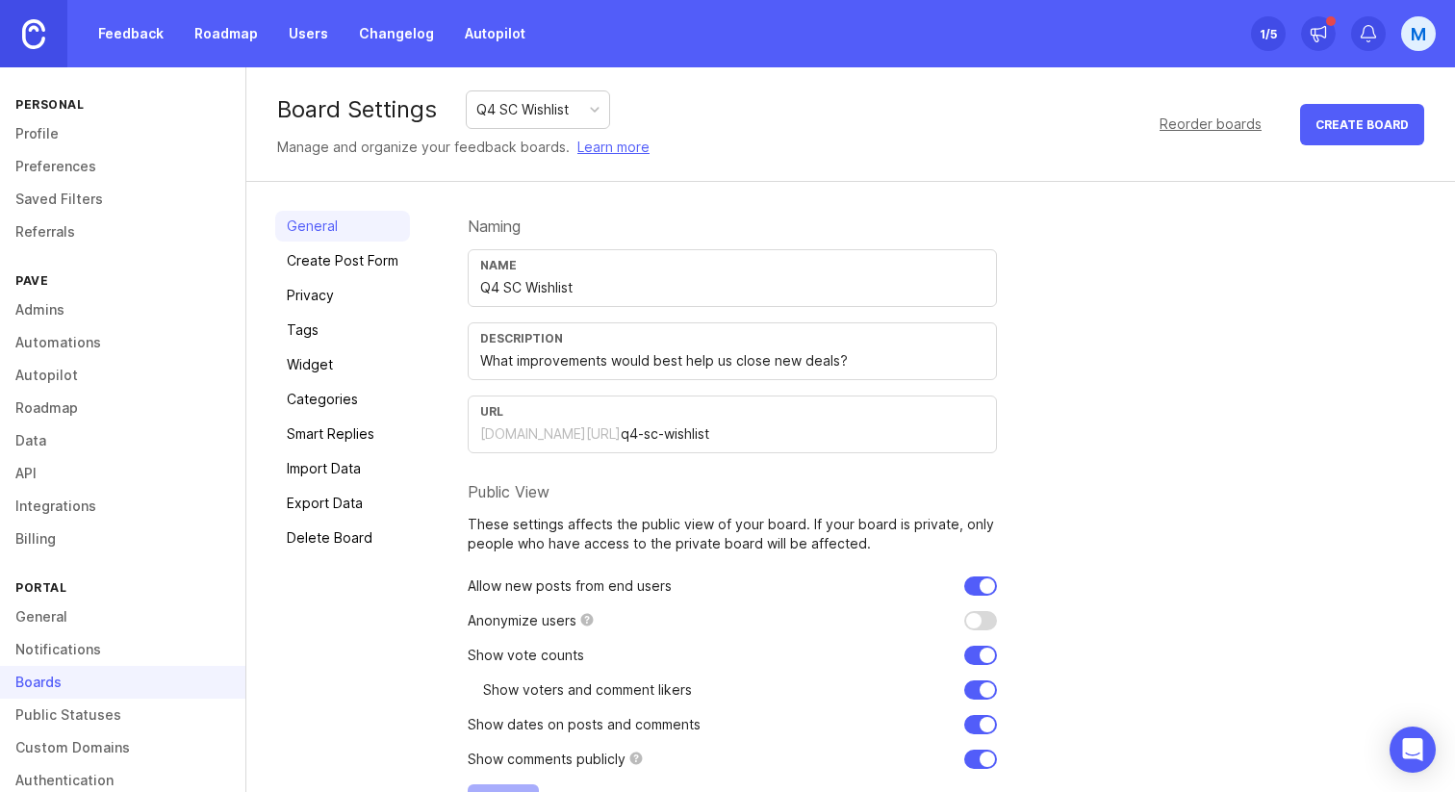
click at [152, 39] on link "Feedback" at bounding box center [131, 33] width 89 height 35
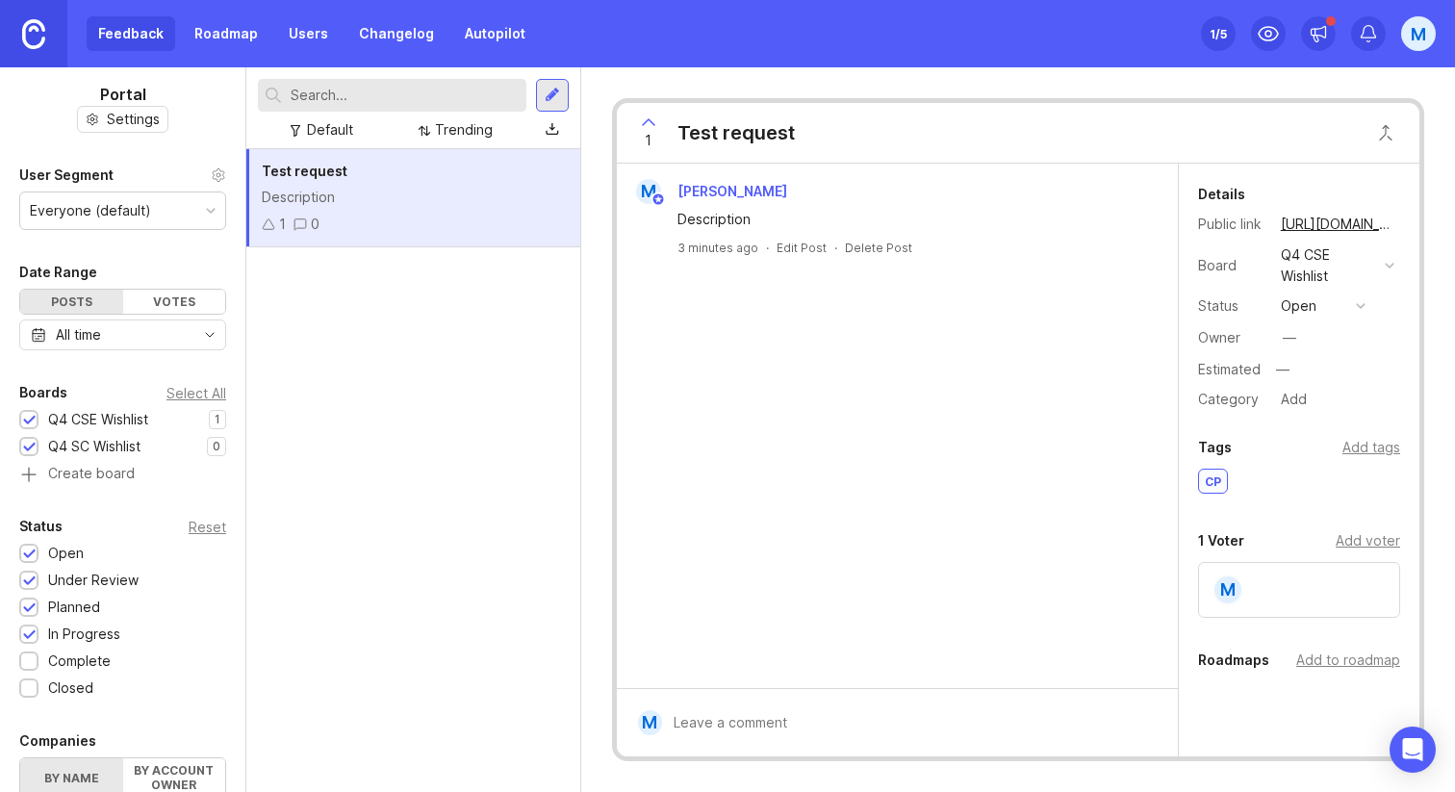
click at [106, 420] on div "Q4 CSE Wishlist" at bounding box center [98, 419] width 100 height 21
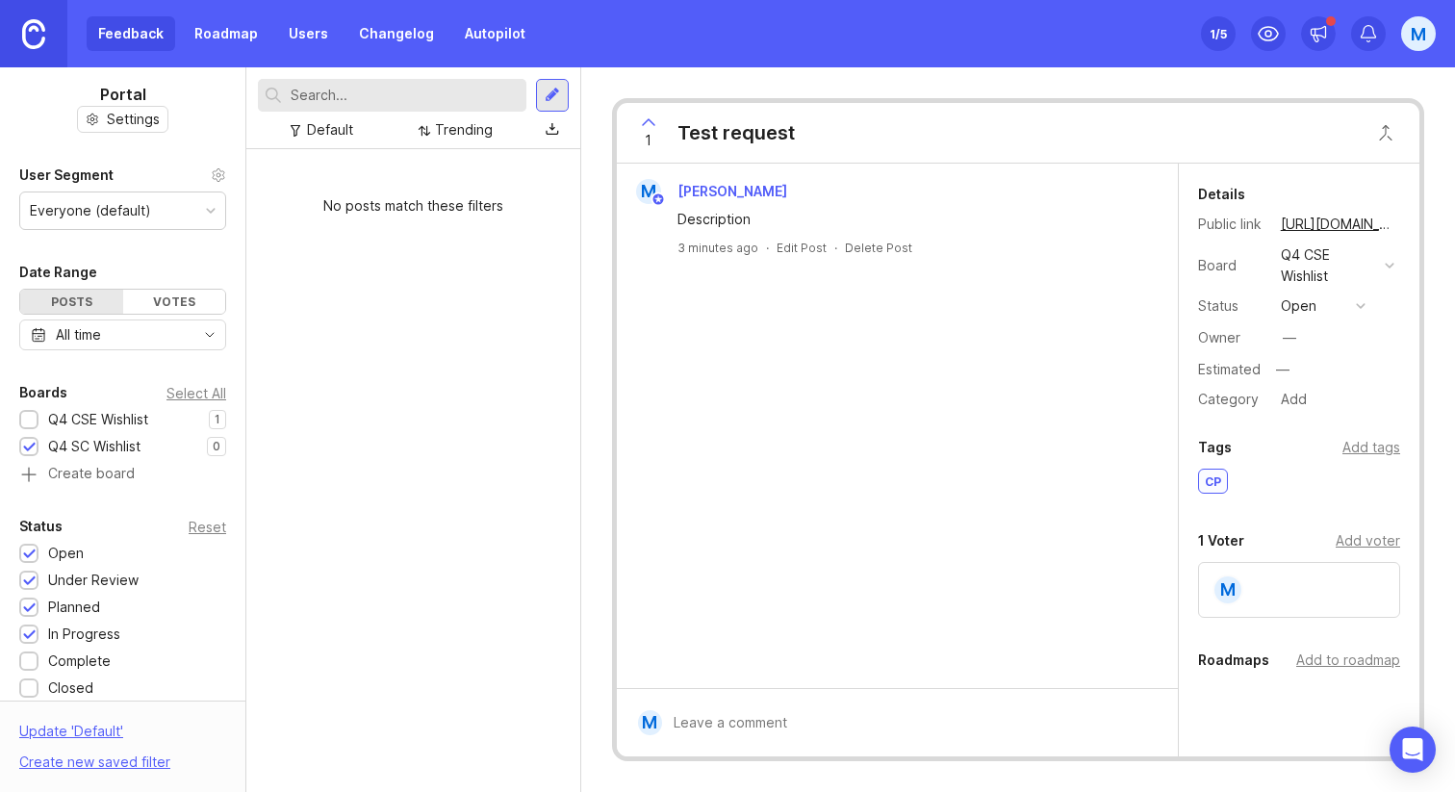
click at [435, 280] on div "No posts match these filters" at bounding box center [413, 470] width 334 height 643
click at [425, 192] on div "No posts match these filters" at bounding box center [413, 206] width 334 height 52
click at [545, 94] on div at bounding box center [552, 95] width 15 height 17
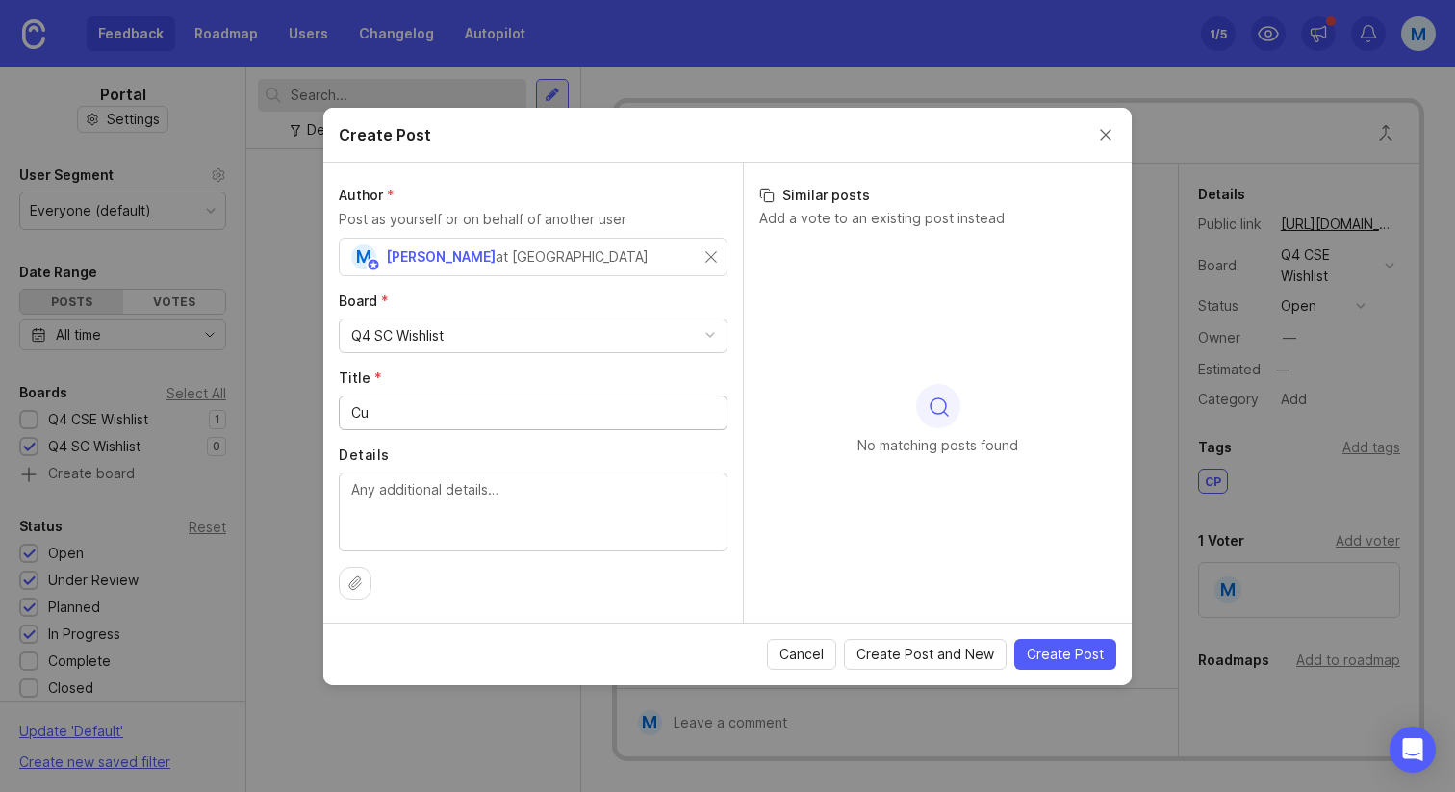
type input "C"
type input "Low-code reward letter editor"
click at [599, 512] on textarea "Details" at bounding box center [533, 511] width 364 height 64
click at [1065, 651] on span "Create Post" at bounding box center [1065, 654] width 77 height 19
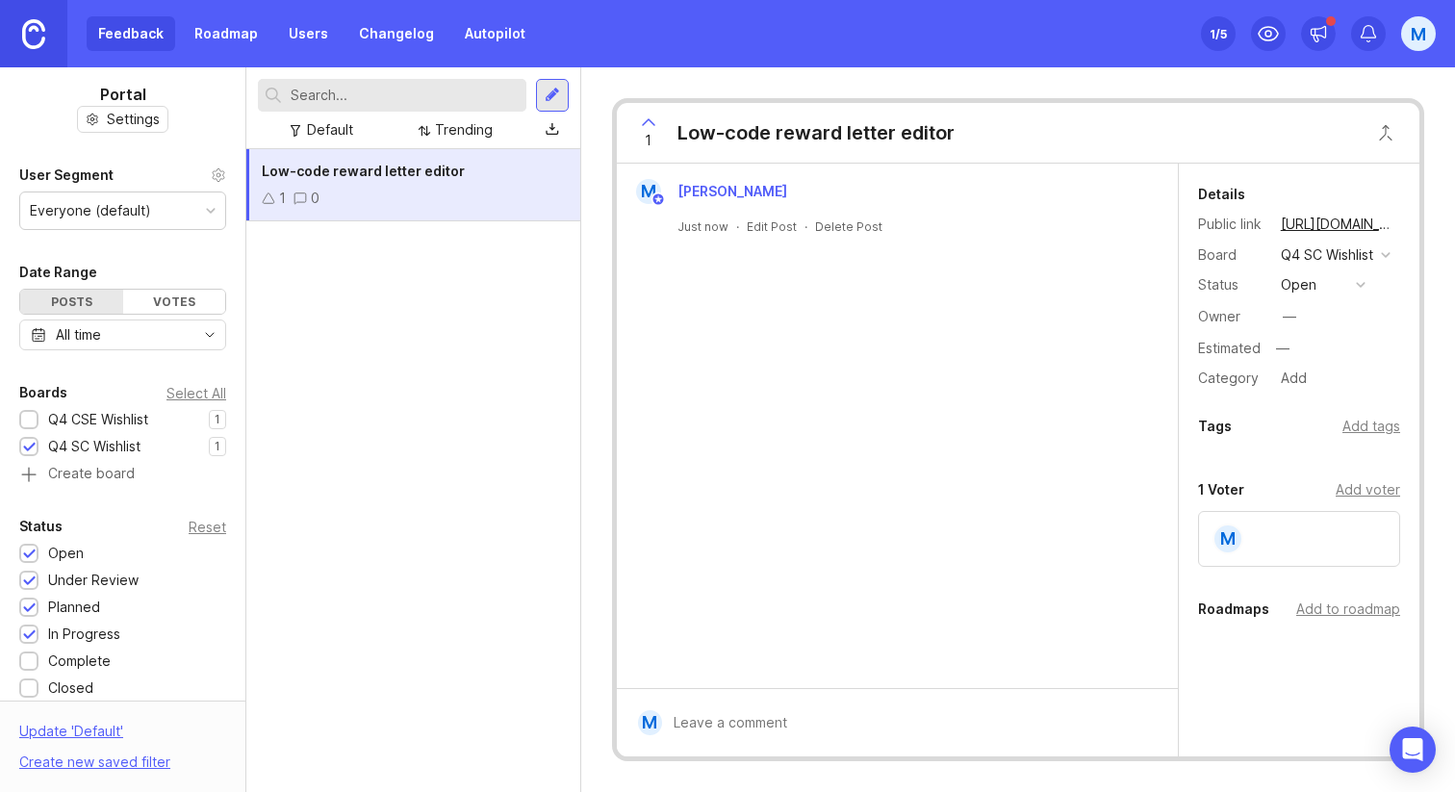
click at [543, 355] on div "Low-code reward letter editor 1 0" at bounding box center [413, 470] width 334 height 643
click at [554, 89] on div at bounding box center [552, 95] width 15 height 17
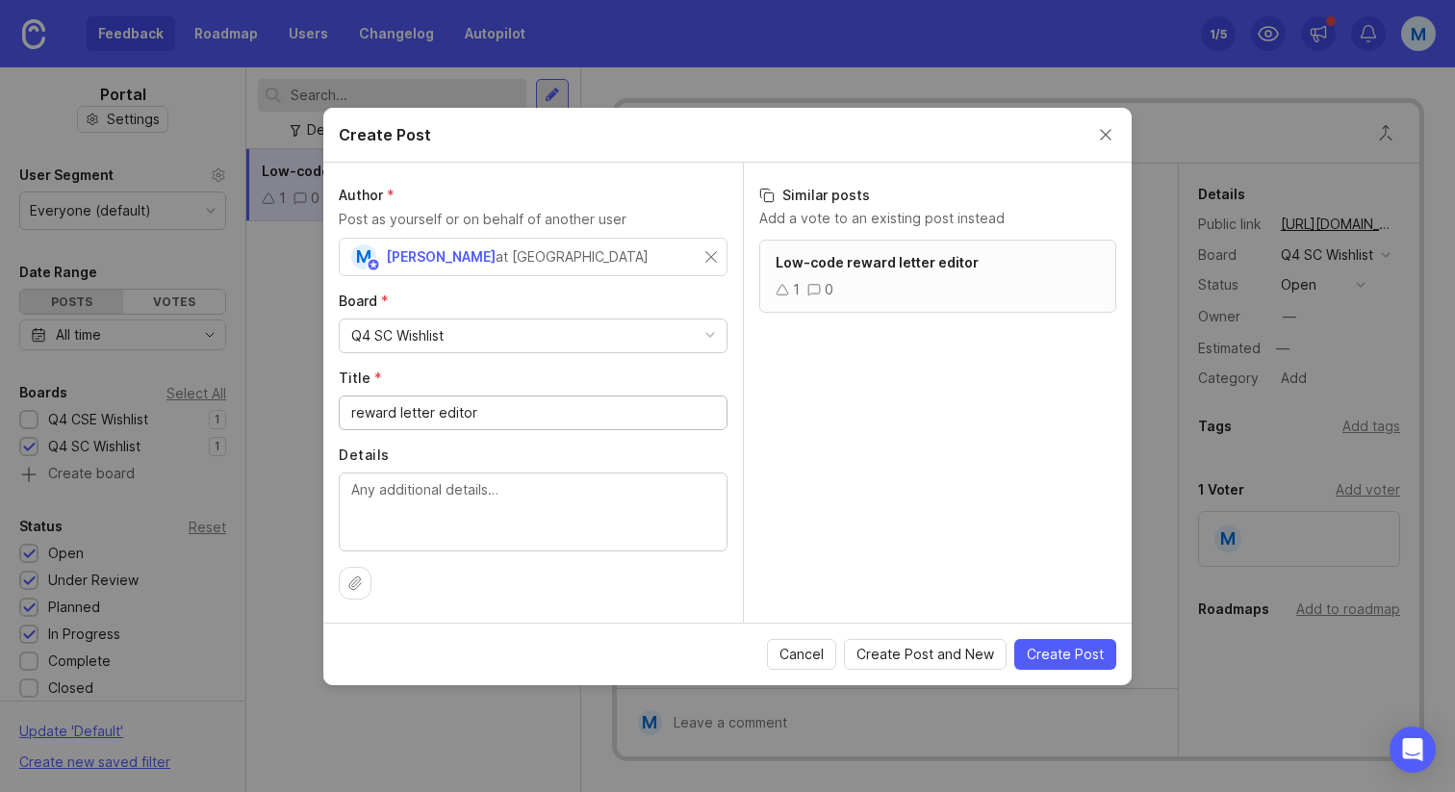
type input "reward letter editor"
click at [1097, 126] on button "Close create post modal" at bounding box center [1105, 134] width 21 height 21
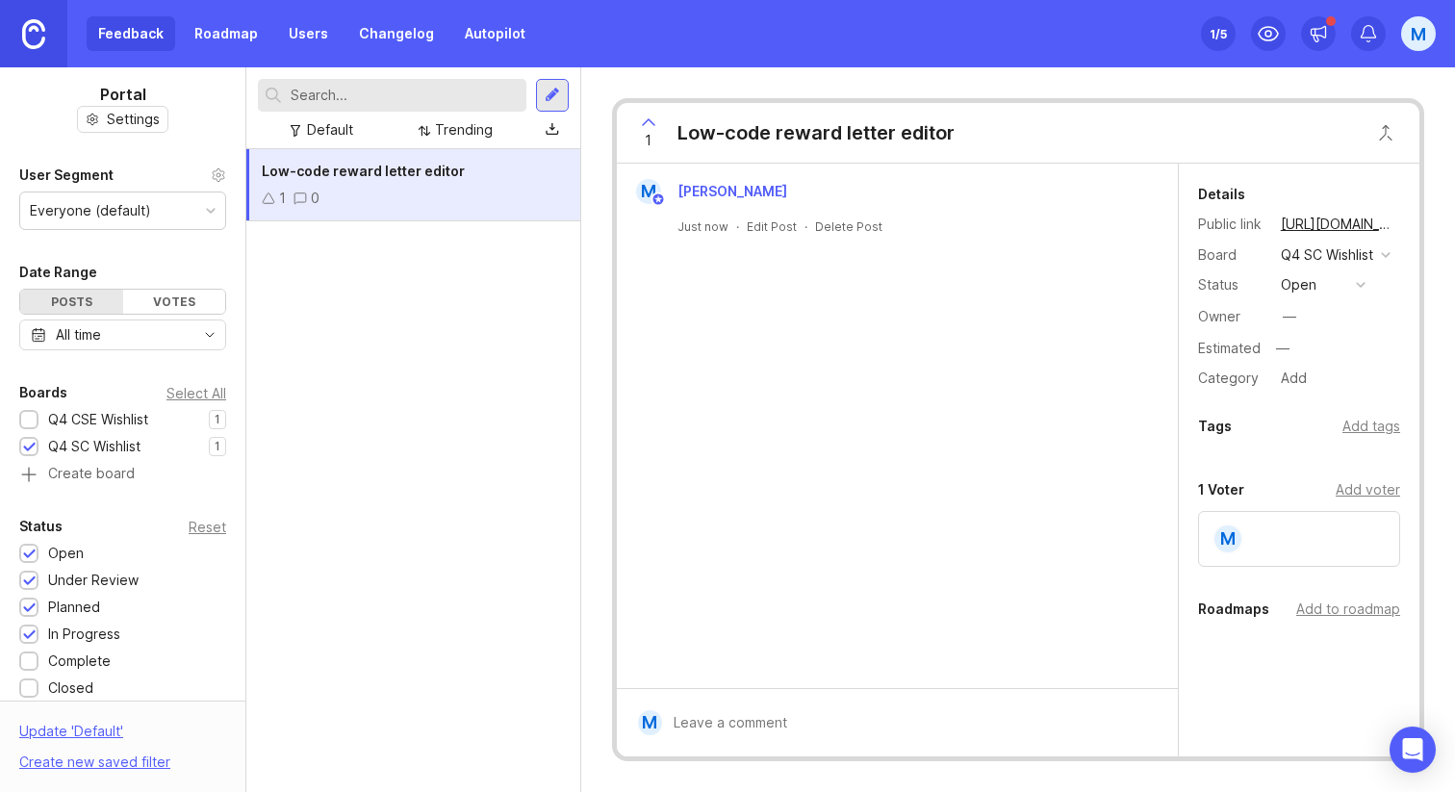
click at [552, 99] on div at bounding box center [552, 95] width 15 height 17
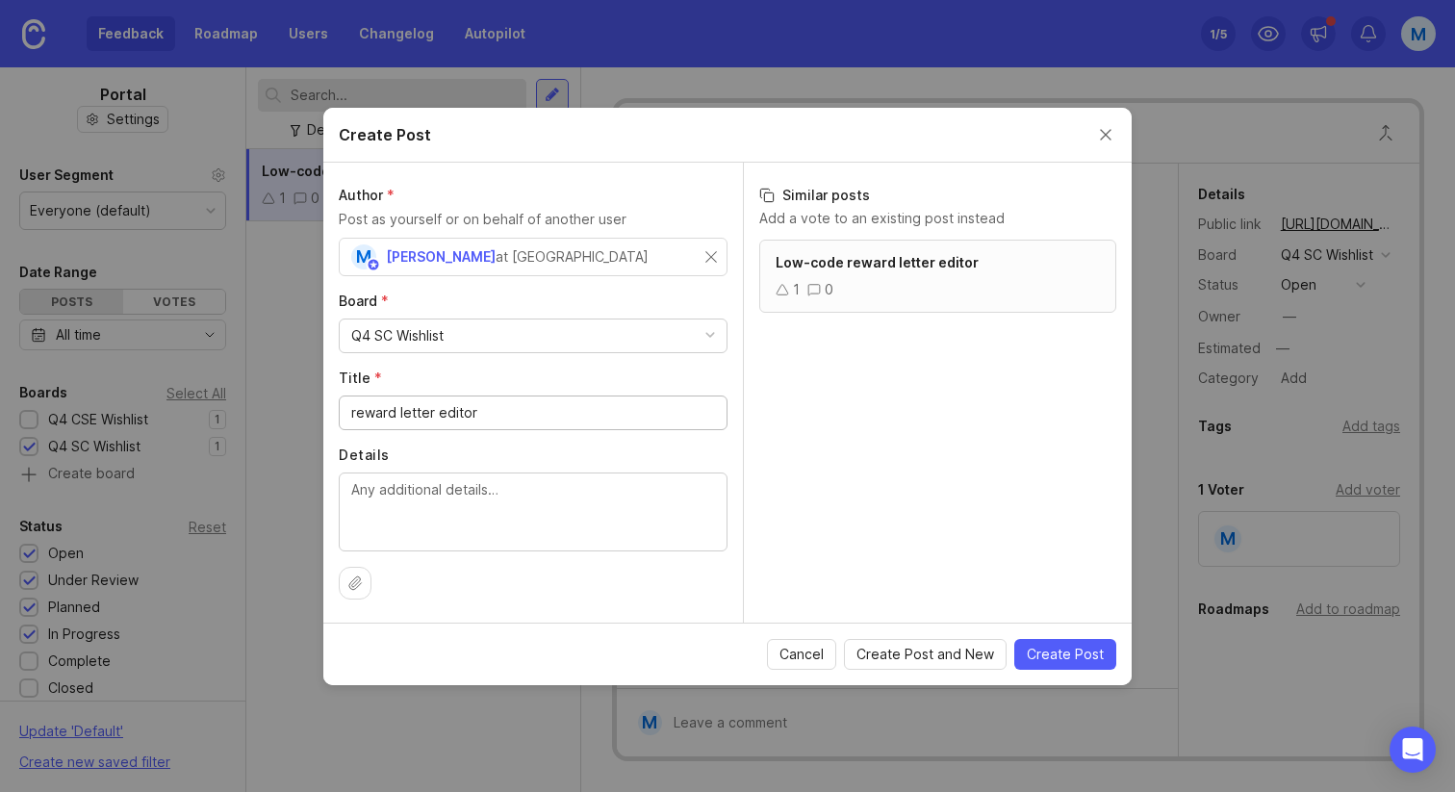
drag, startPoint x: 493, startPoint y: 411, endPoint x: 343, endPoint y: 410, distance: 149.1
click at [343, 410] on div "reward letter editor" at bounding box center [533, 412] width 389 height 35
type input "Customer-facing custom columns"
click at [1015, 532] on div "Low-code reward letter editor 1 0" at bounding box center [938, 431] width 388 height 383
click at [1053, 655] on span "Create Post" at bounding box center [1065, 654] width 77 height 19
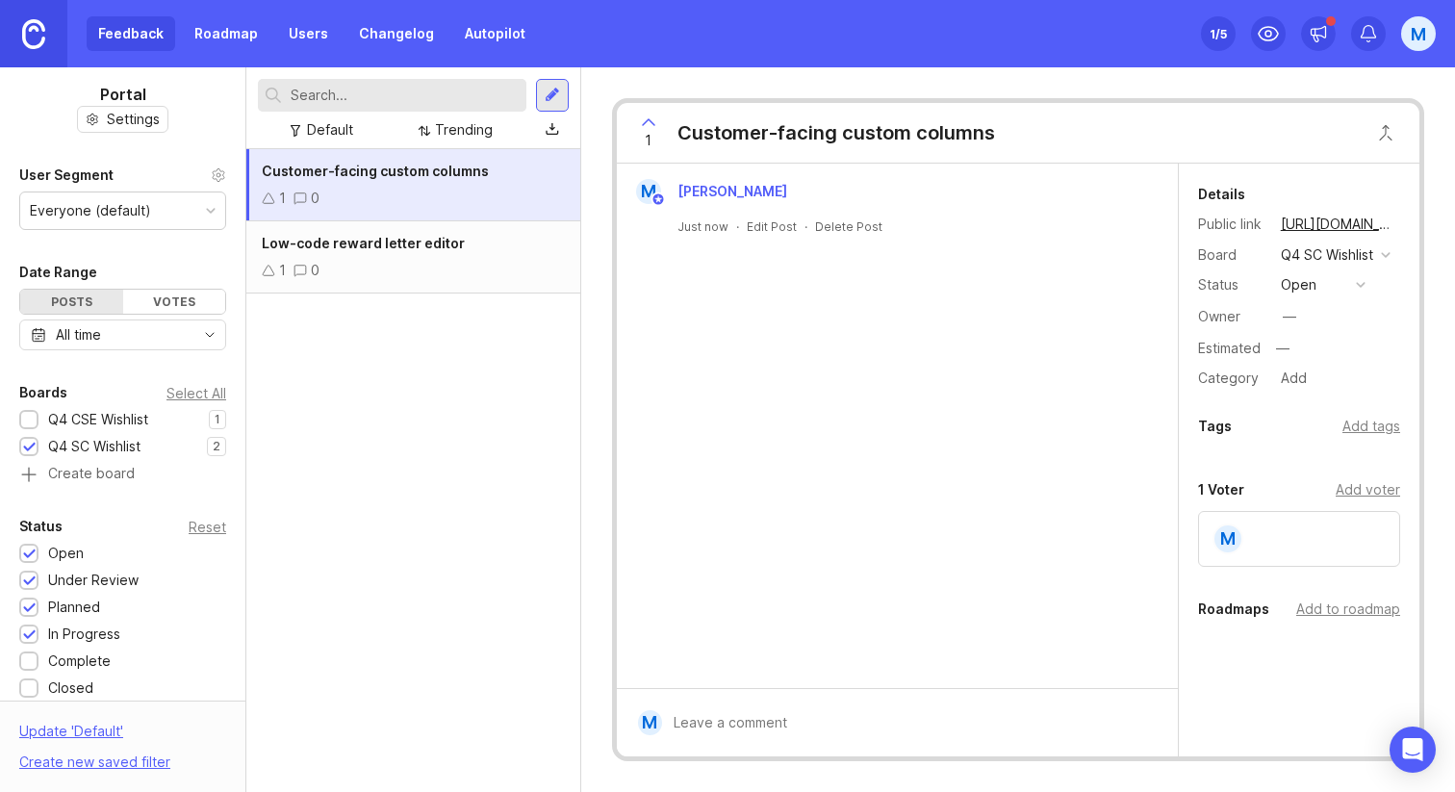
click at [555, 94] on div at bounding box center [552, 95] width 15 height 17
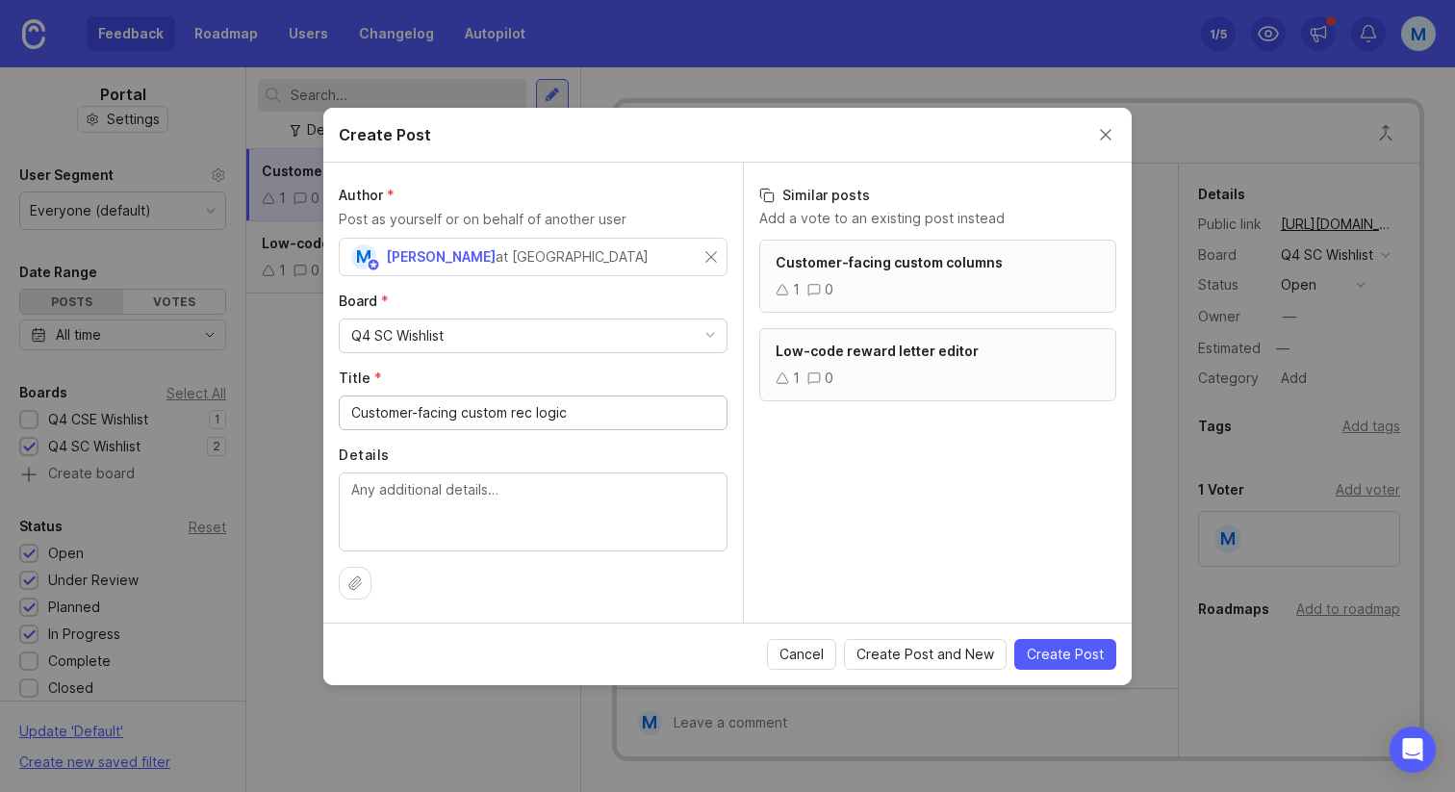
type input "Customer-facing custom rec logic"
click at [1033, 653] on span "Create Post" at bounding box center [1065, 654] width 77 height 19
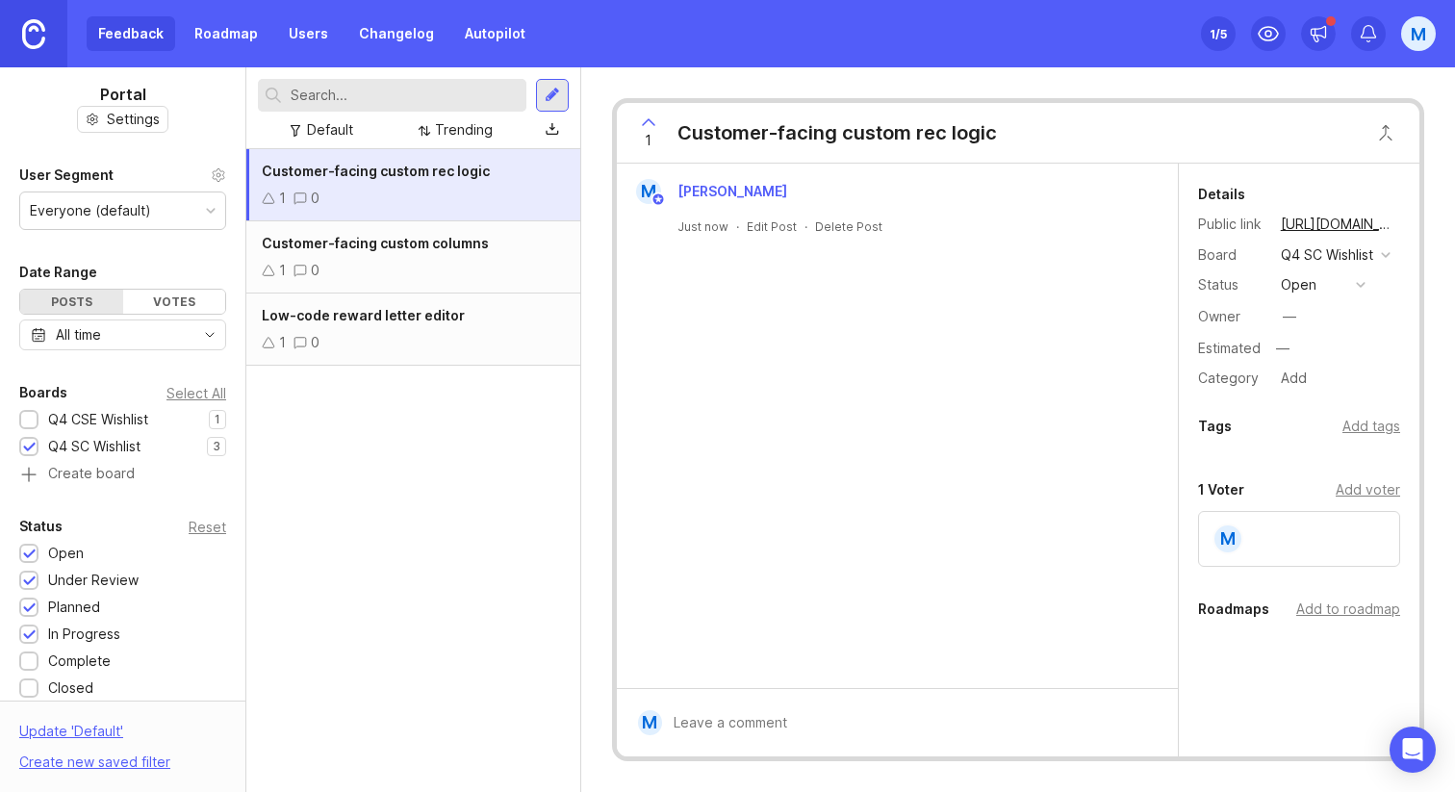
click at [373, 101] on input "text" at bounding box center [405, 95] width 228 height 21
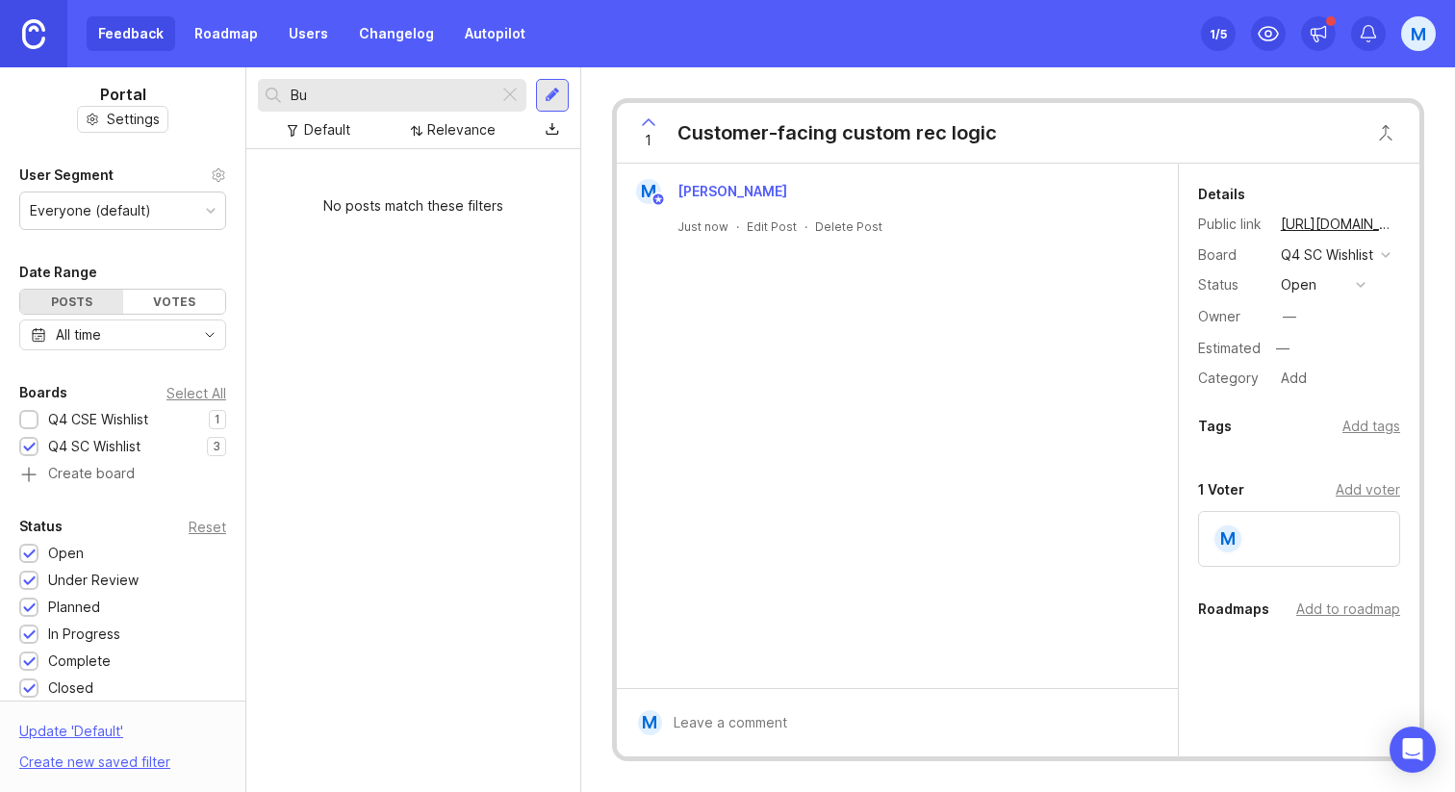
type input "B"
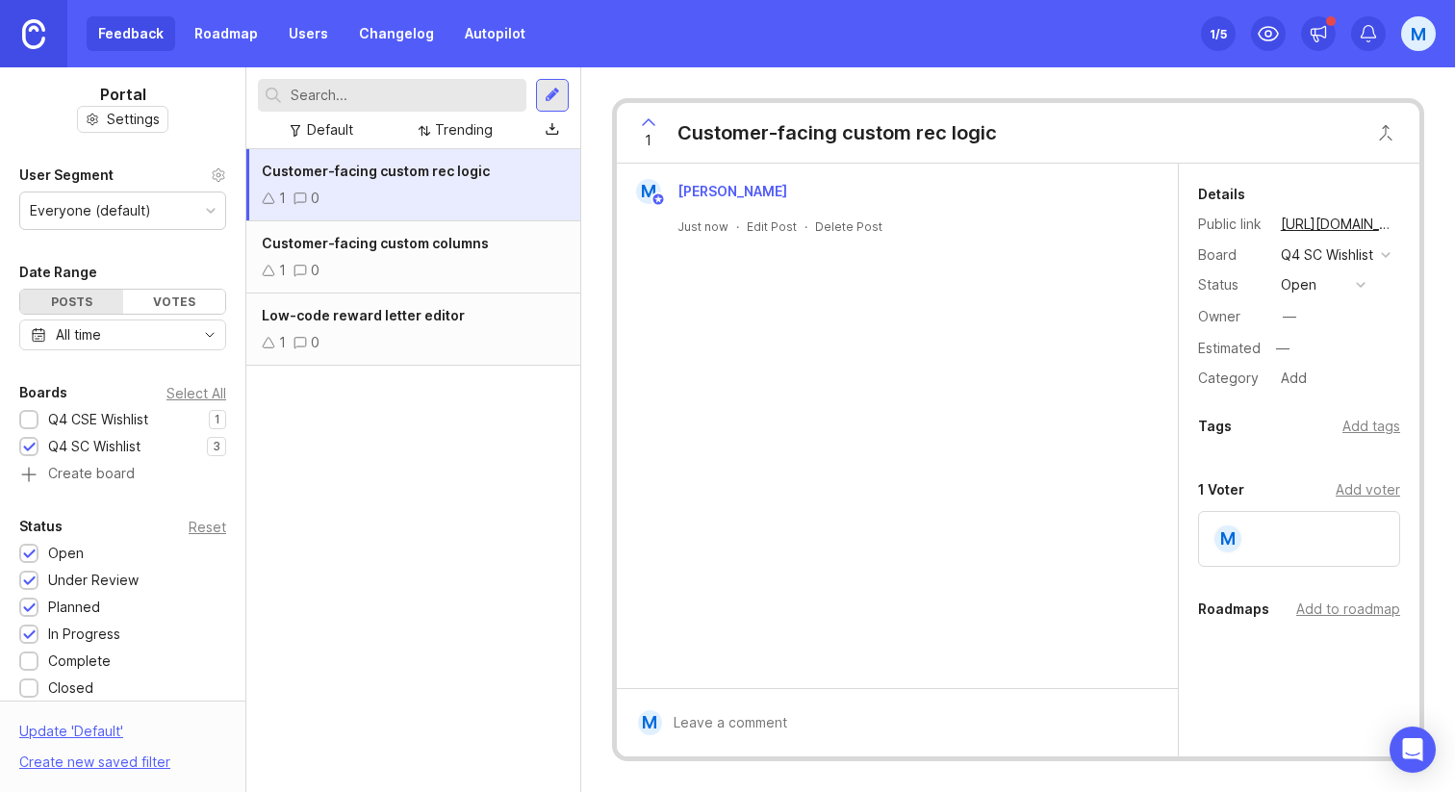
click at [557, 100] on div at bounding box center [552, 95] width 15 height 17
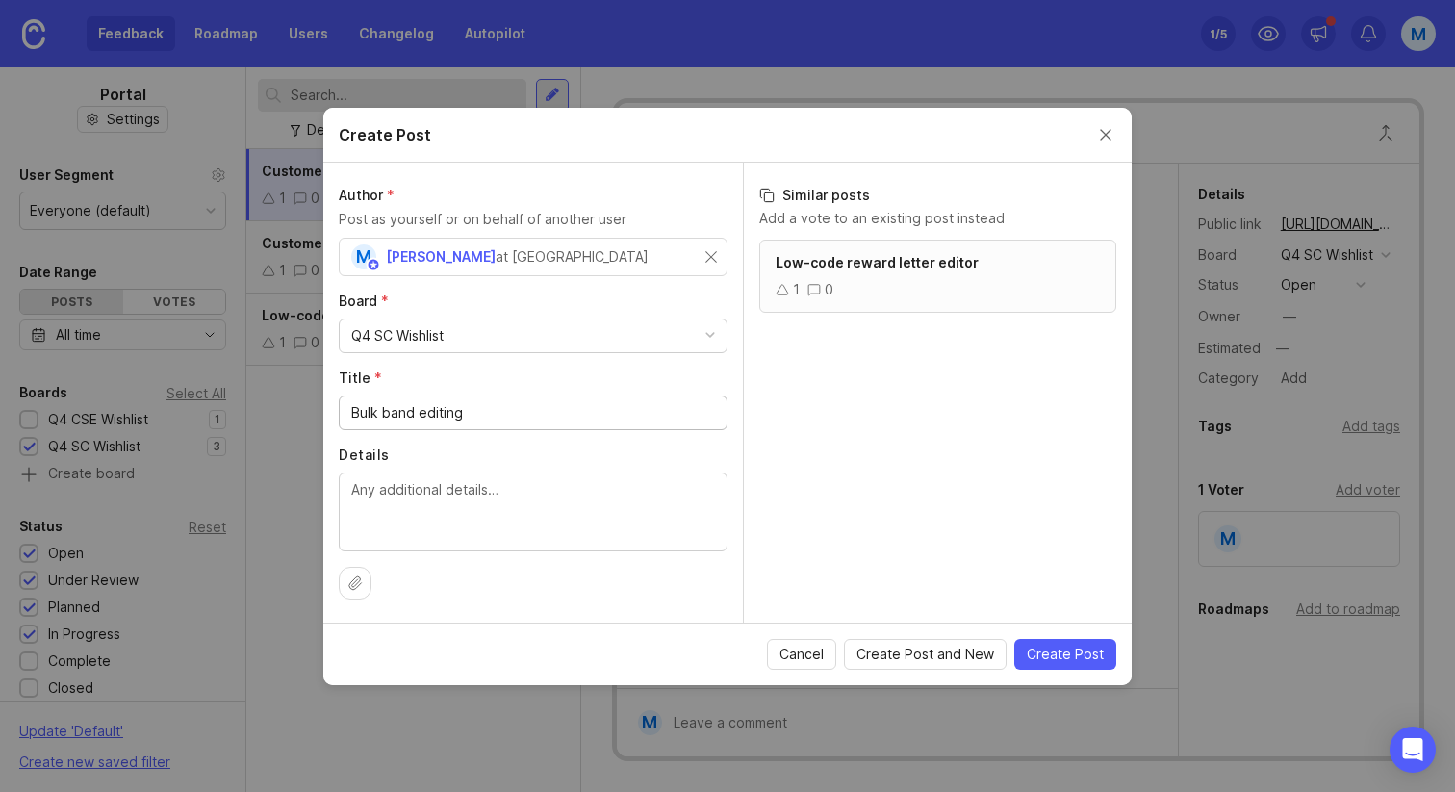
type input "Bulk band editing"
click at [660, 512] on textarea "Details" at bounding box center [533, 511] width 364 height 64
click at [1056, 655] on span "Create Post" at bounding box center [1065, 654] width 77 height 19
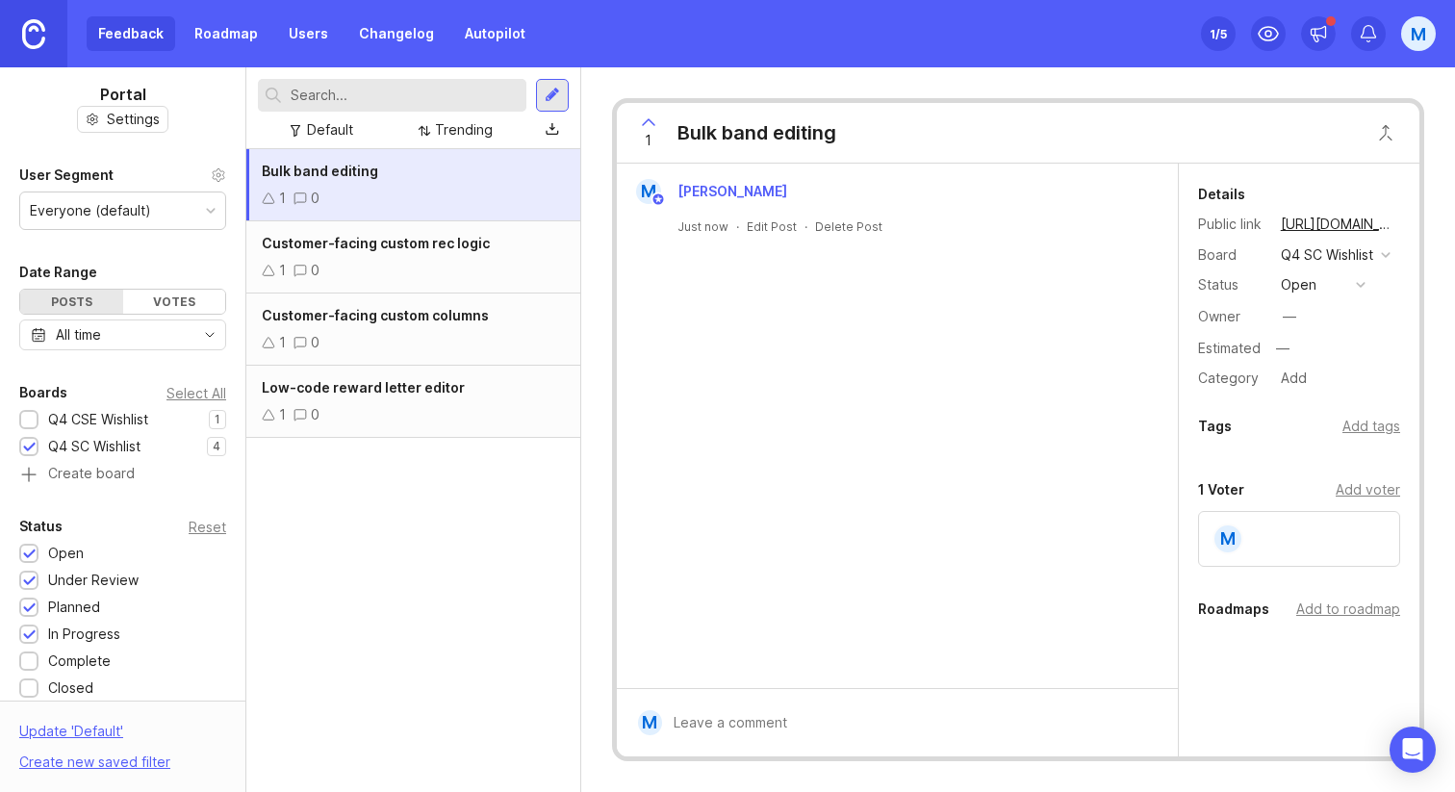
click at [1357, 423] on div "Add tags" at bounding box center [1371, 426] width 58 height 21
type input "MP"
click at [407, 266] on div "1 0" at bounding box center [413, 270] width 303 height 21
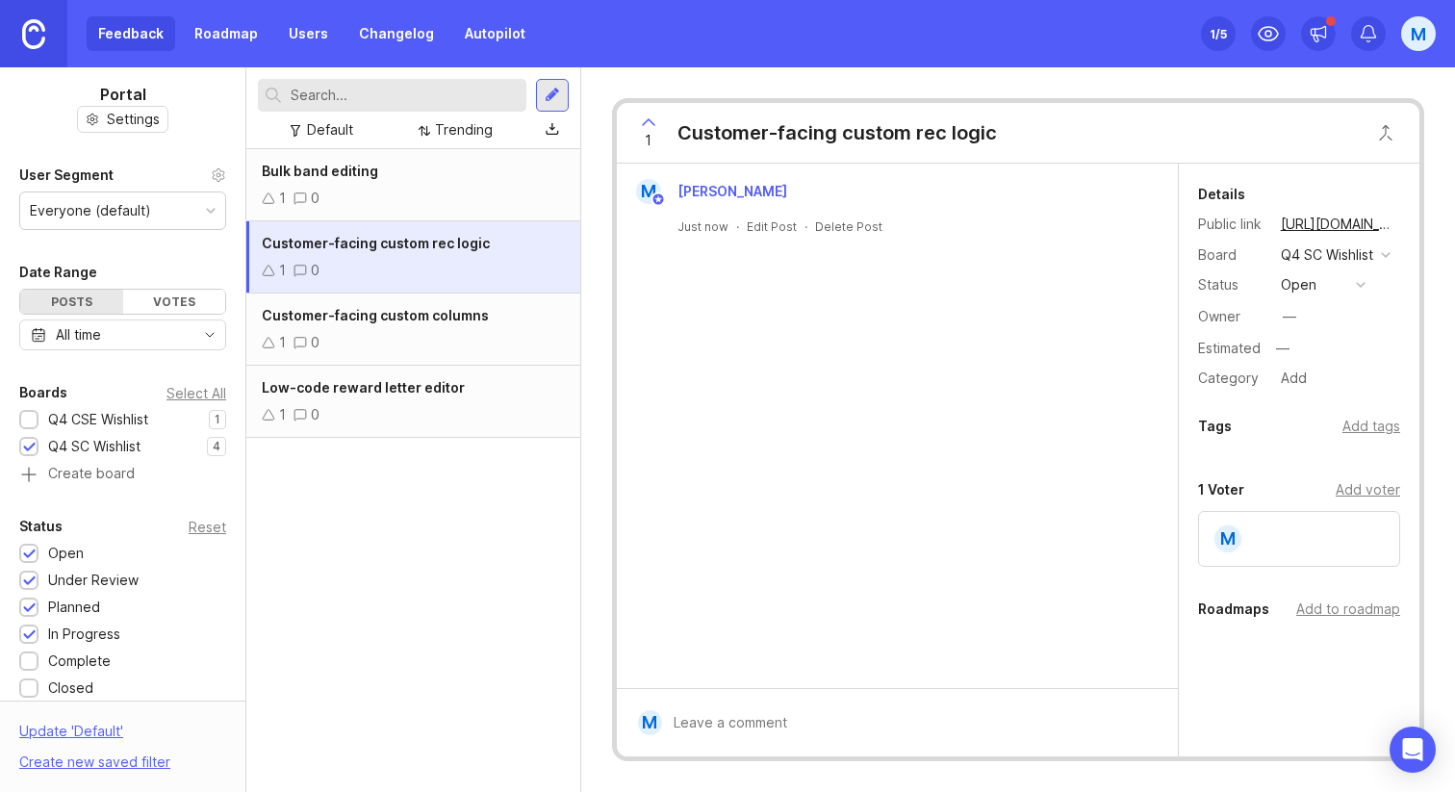
click at [1373, 427] on div "Add tags" at bounding box center [1371, 426] width 58 height 21
type input "CP"
click at [984, 481] on div "M [PERSON_NAME] Just now · Edit Post · Delete Post" at bounding box center [897, 426] width 561 height 524
click at [344, 204] on div "1 0" at bounding box center [413, 198] width 303 height 21
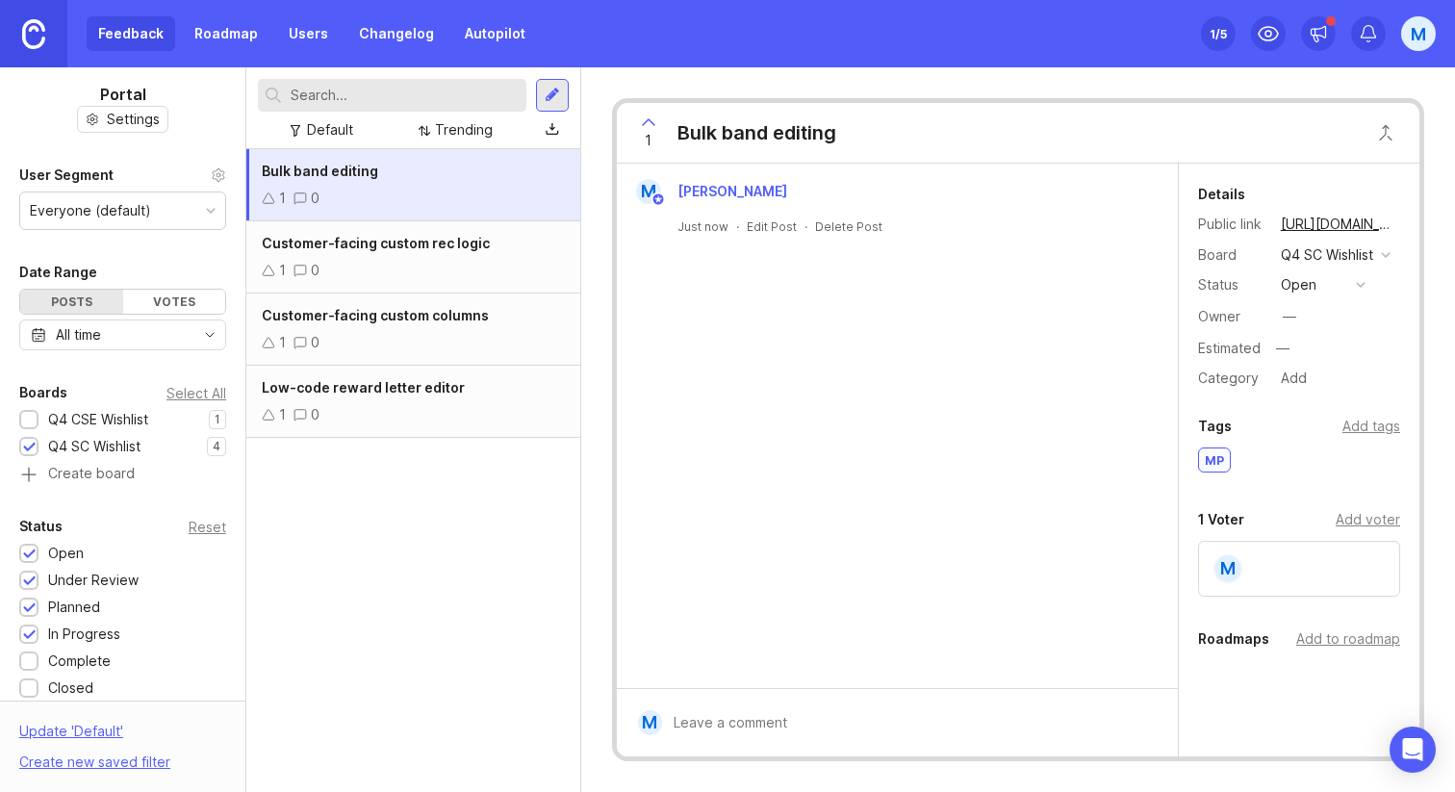
click at [461, 275] on div "1 0" at bounding box center [413, 270] width 303 height 21
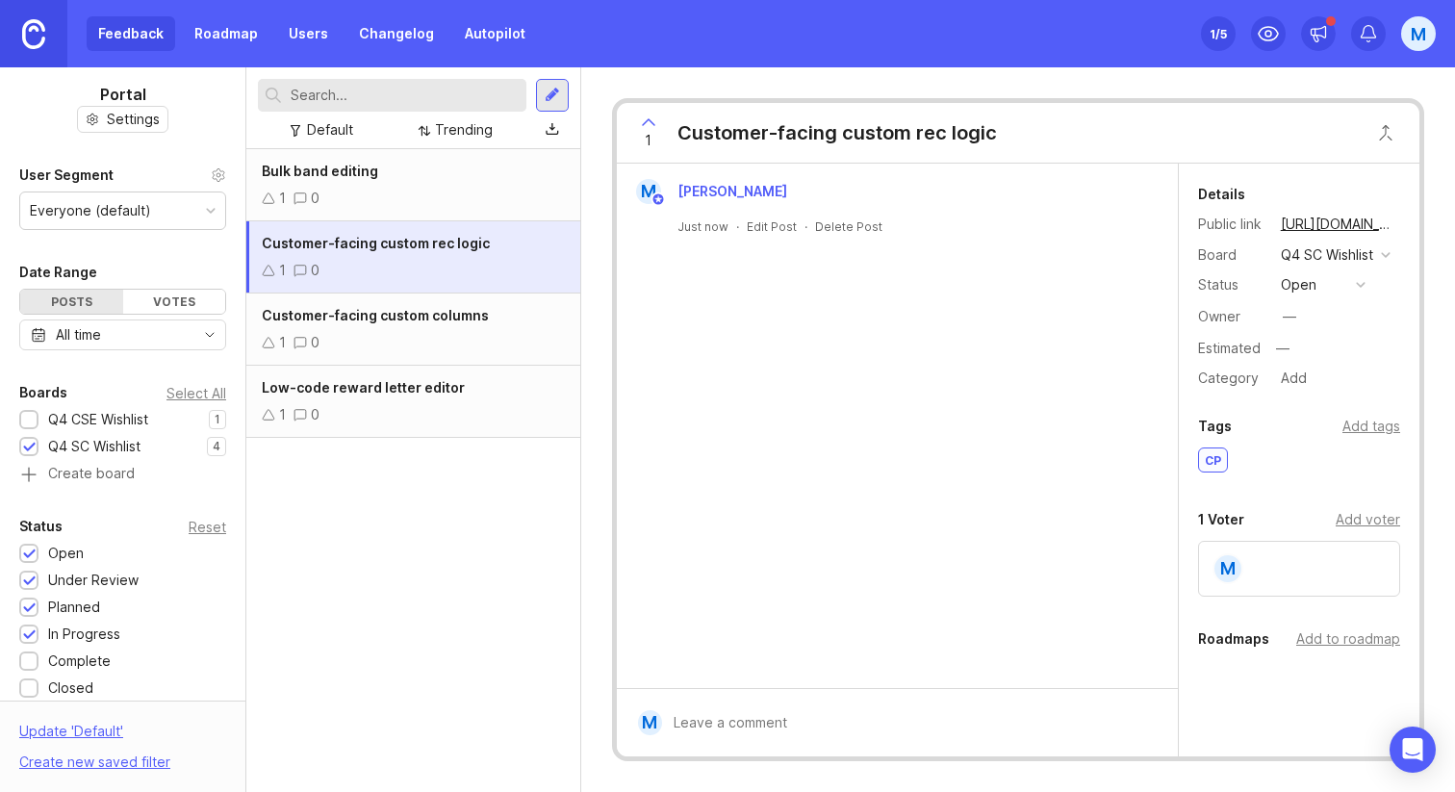
click at [459, 314] on span "Customer-facing custom columns" at bounding box center [375, 315] width 227 height 16
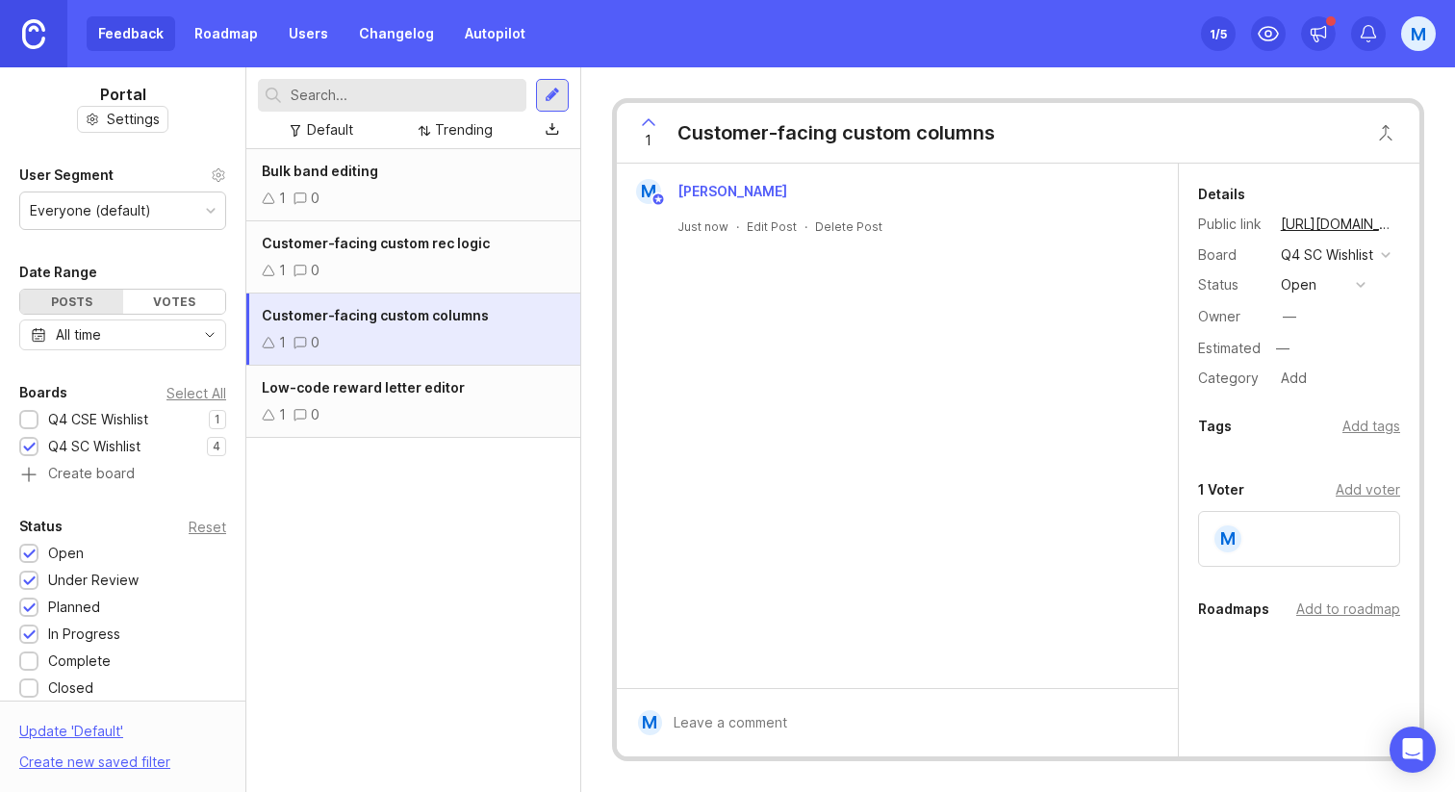
click at [1376, 425] on div "Add tags" at bounding box center [1371, 426] width 58 height 21
click at [413, 544] on div "Bulk band editing 1 0 Customer-facing custom rec logic 1 0 Customer-facing cust…" at bounding box center [413, 470] width 334 height 643
click at [456, 424] on div "1 0" at bounding box center [413, 414] width 303 height 21
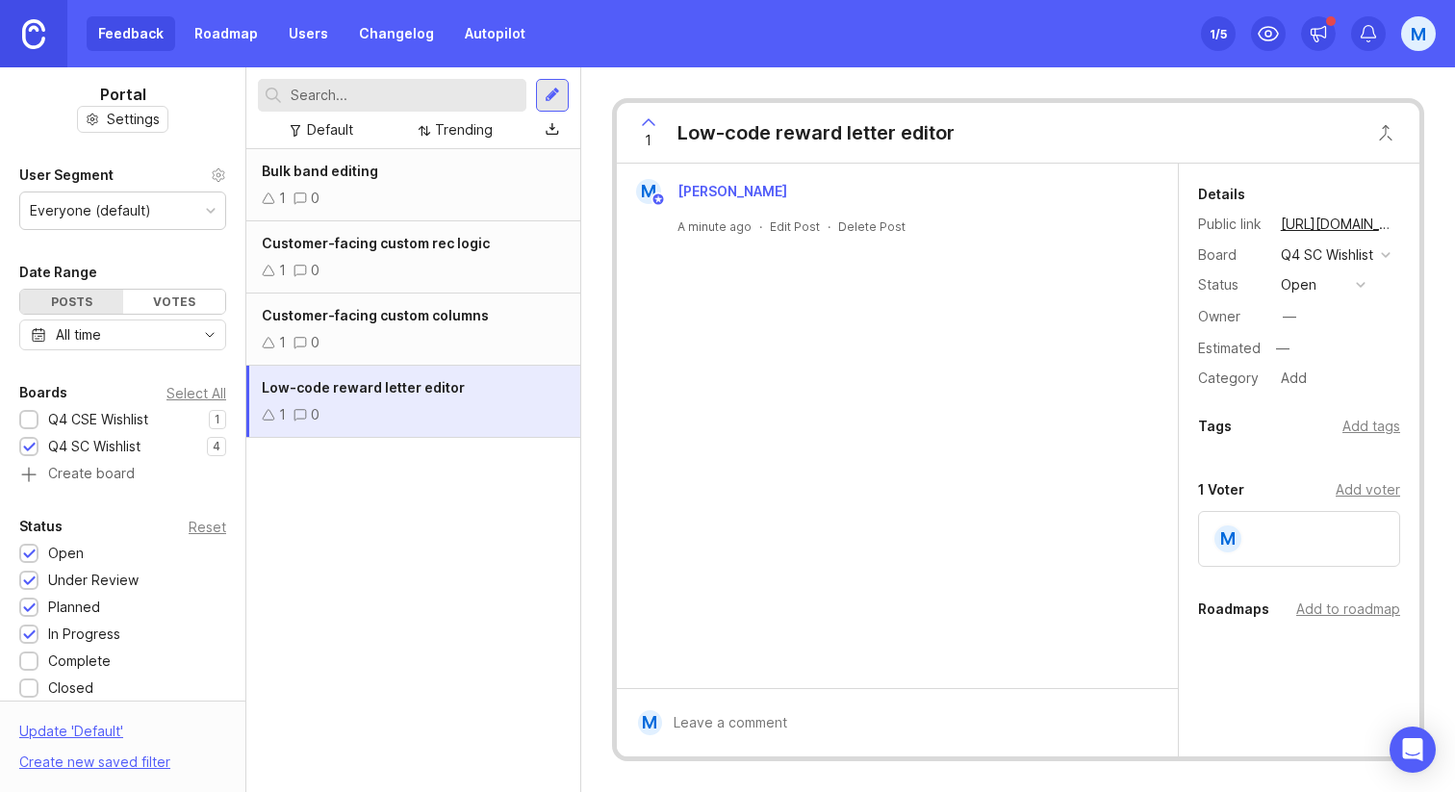
click at [1383, 423] on div "Add tags" at bounding box center [1371, 426] width 58 height 21
click at [494, 585] on div "Bulk band editing 1 0 Customer-facing custom rec logic 1 0 Customer-facing cust…" at bounding box center [413, 470] width 334 height 643
click at [955, 552] on div "M [PERSON_NAME] A minute ago · Edit Post · Delete Post" at bounding box center [897, 426] width 561 height 524
